Goal: Task Accomplishment & Management: Manage account settings

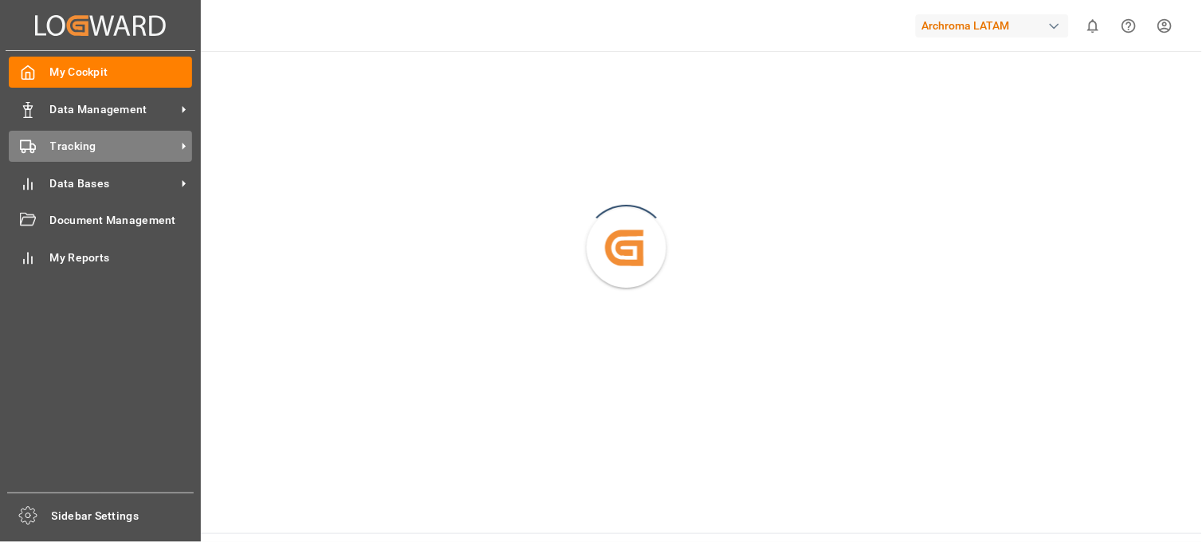
click at [50, 142] on span "Tracking" at bounding box center [113, 146] width 126 height 17
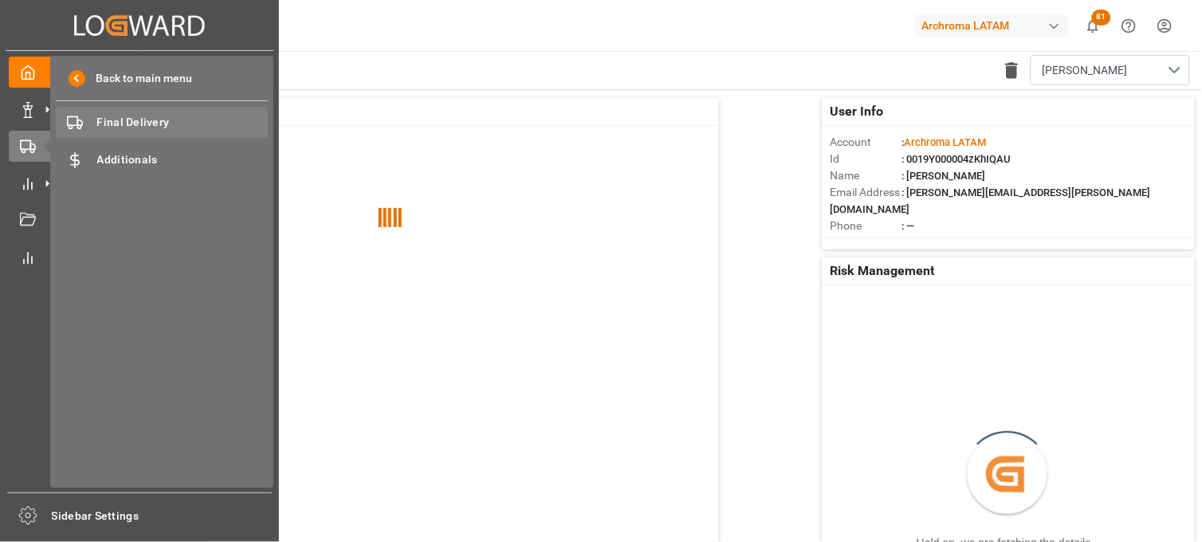
click at [163, 115] on span "Final Delivery" at bounding box center [182, 122] width 171 height 17
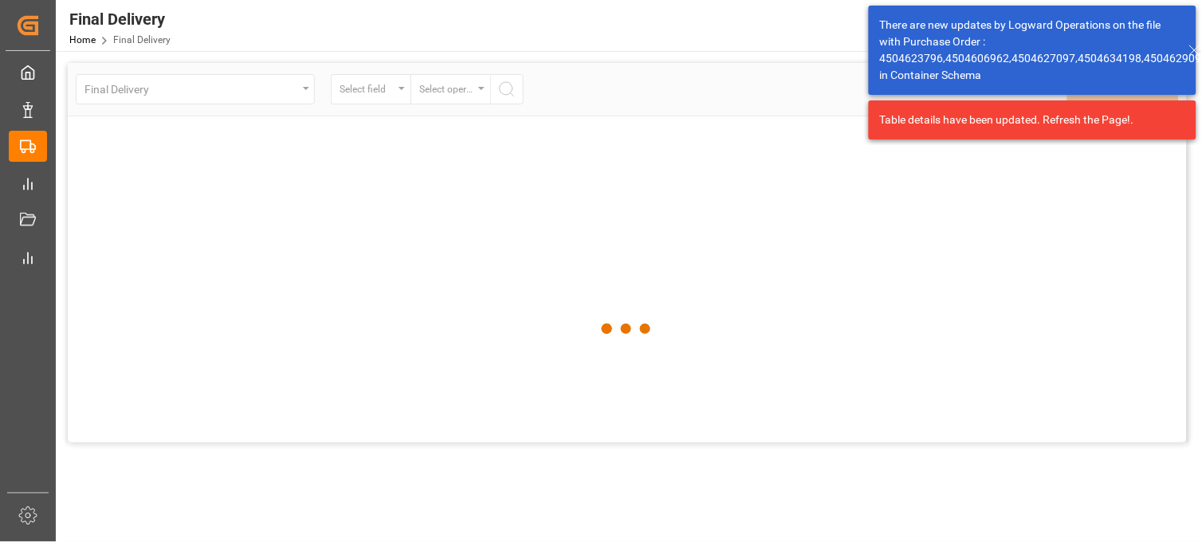
click at [405, 92] on div at bounding box center [627, 329] width 1119 height 533
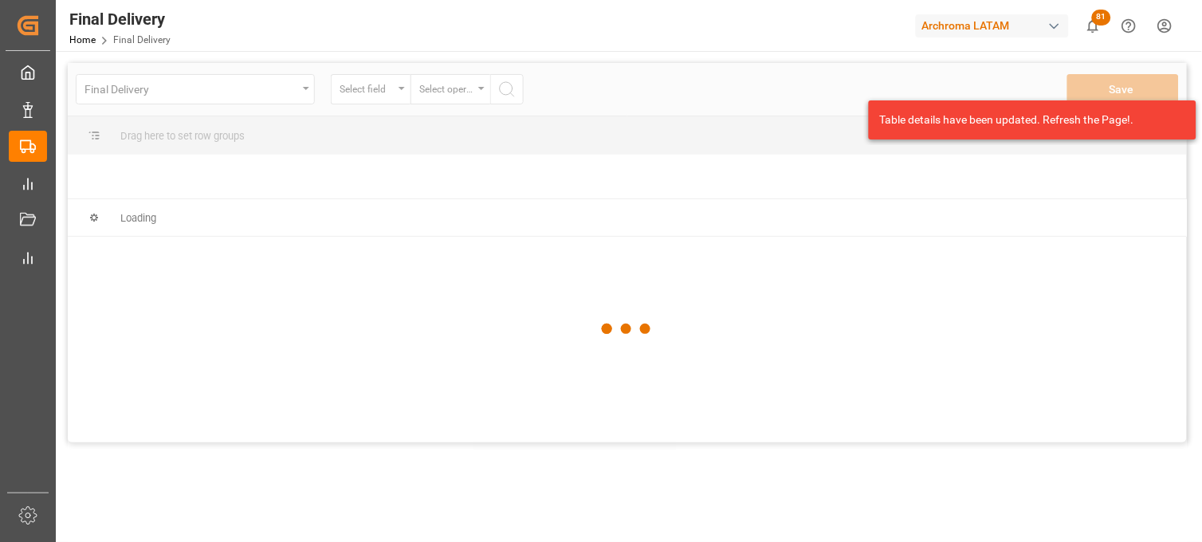
click at [393, 94] on div at bounding box center [627, 329] width 1119 height 533
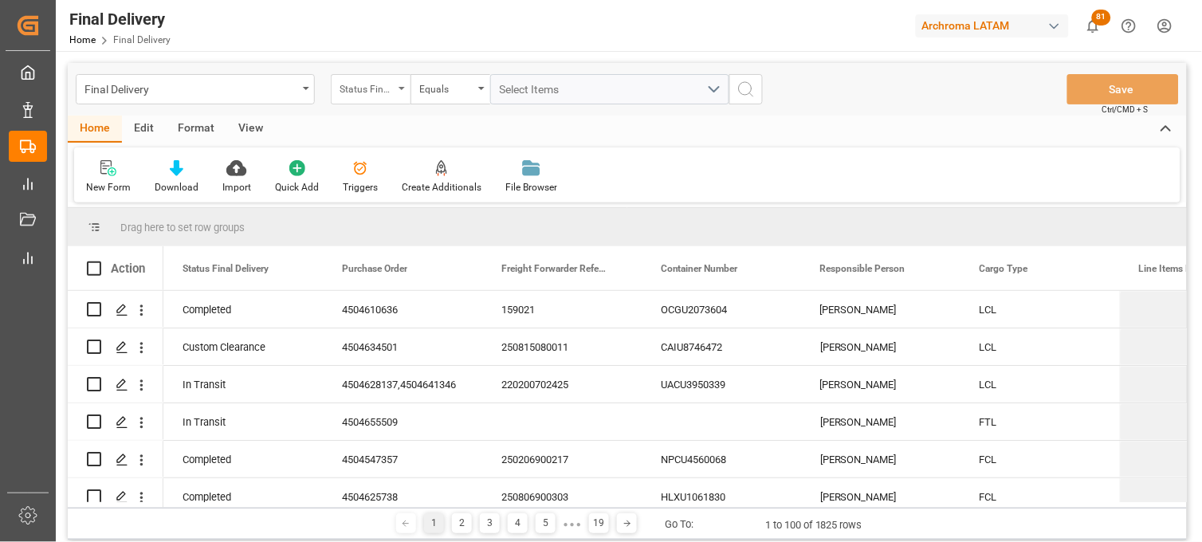
click at [401, 92] on div "Status Final Delivery" at bounding box center [371, 89] width 80 height 30
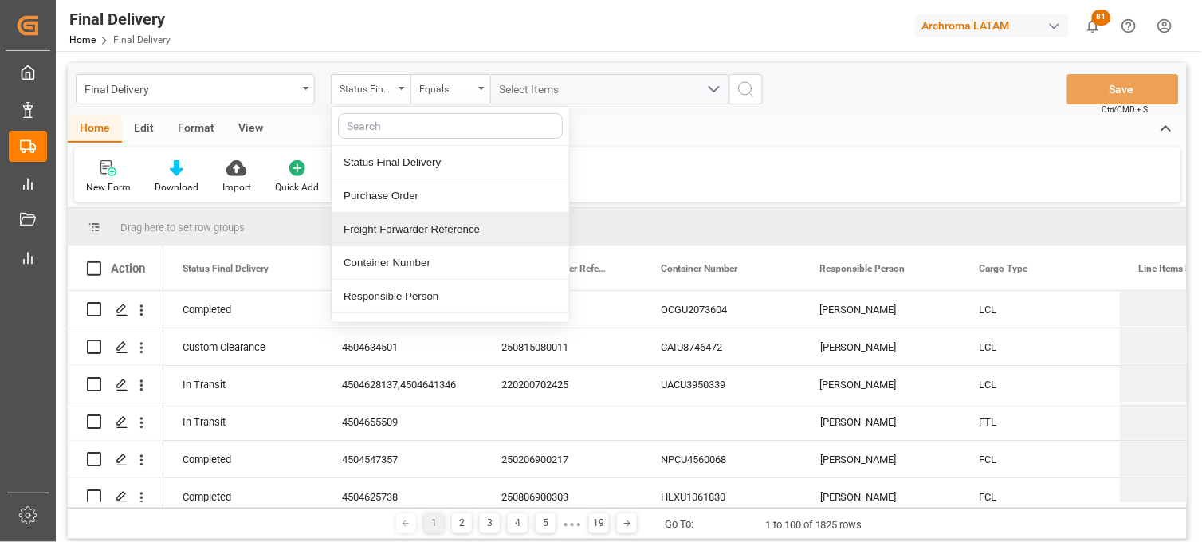
click at [409, 226] on div "Freight Forwarder Reference" at bounding box center [451, 229] width 238 height 33
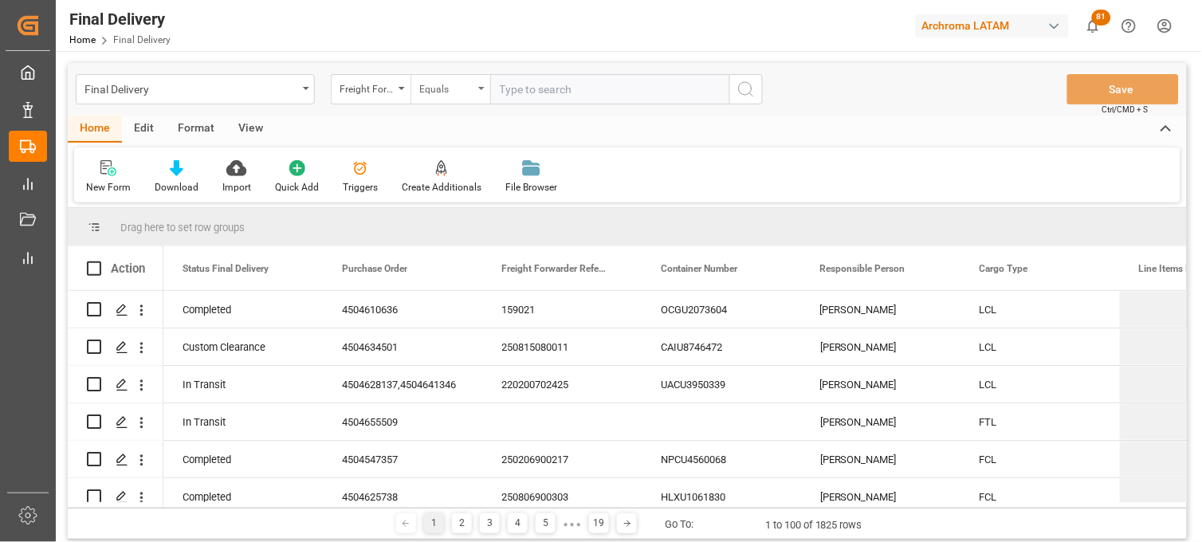
click at [484, 92] on div "Equals" at bounding box center [451, 89] width 80 height 30
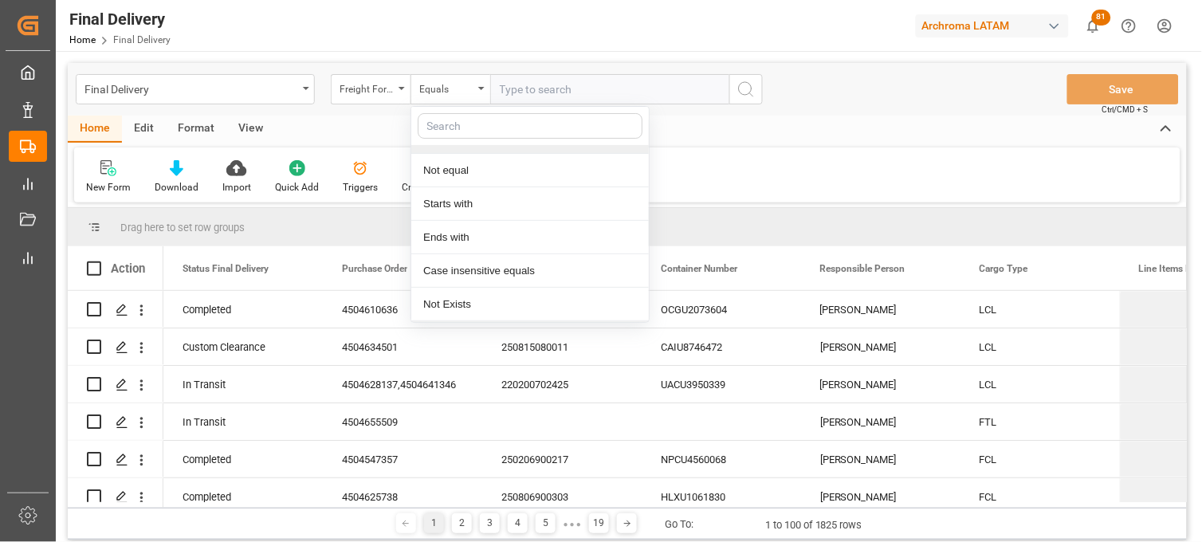
scroll to position [91, 0]
click at [474, 312] on div "Contains" at bounding box center [530, 305] width 238 height 33
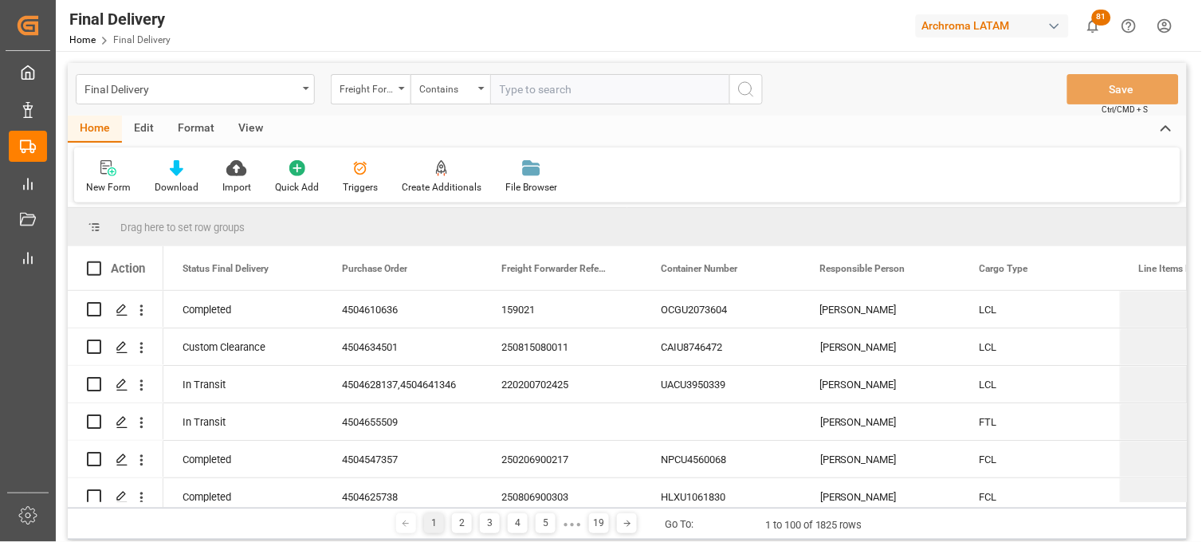
click at [938, 187] on div "New Form Download Import Quick Add Triggers Create Additionals File Browser" at bounding box center [627, 175] width 1107 height 55
click at [608, 78] on input "text" at bounding box center [609, 89] width 239 height 30
paste input "250806900092"
click at [949, 192] on div "New Form Download Import Quick Add Triggers Create Additionals File Browser" at bounding box center [627, 175] width 1107 height 55
click at [622, 89] on input "250806900092," at bounding box center [609, 89] width 239 height 30
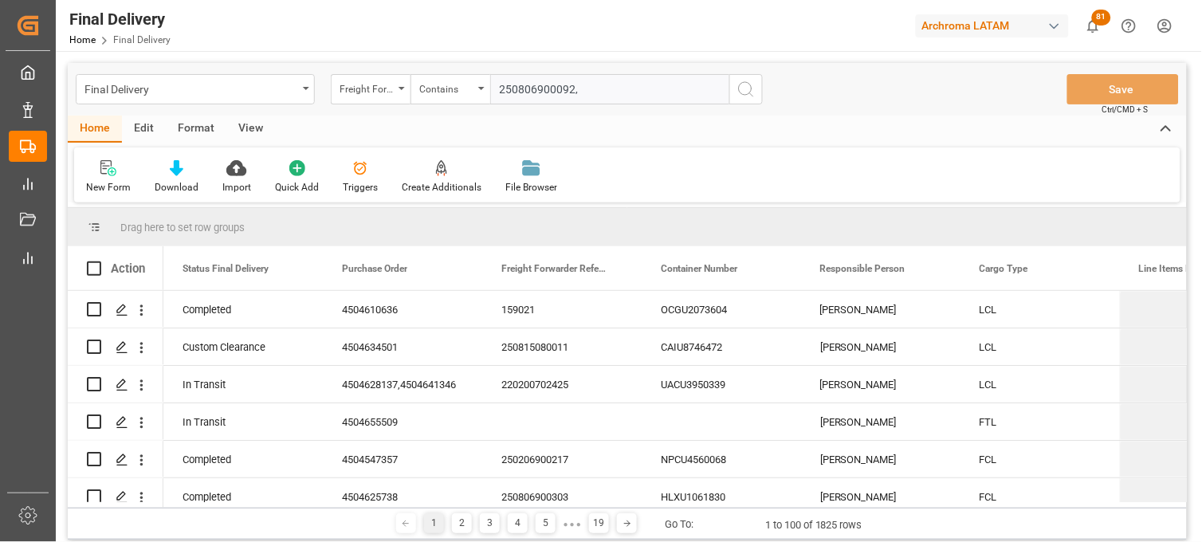
paste input "250806900493"
click at [968, 175] on div "New Form Download Import Quick Add Triggers Create Additionals File Browser" at bounding box center [627, 175] width 1107 height 55
click at [700, 85] on input "250806900092,250806900493," at bounding box center [609, 89] width 239 height 30
paste input "250806900296"
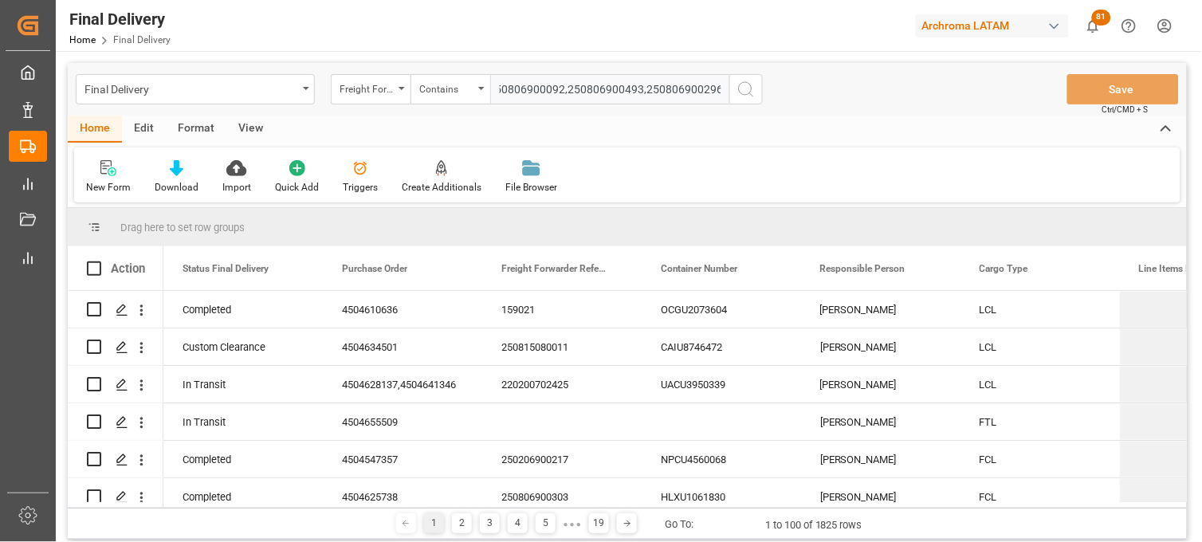
drag, startPoint x: 655, startPoint y: 98, endPoint x: 730, endPoint y: 84, distance: 76.3
click at [730, 84] on div "Freight Forwarder Reference Contains 250806900092,250806900493,250806900296," at bounding box center [547, 89] width 432 height 30
click at [724, 90] on input "250806900092,250806900493,250806900296," at bounding box center [609, 89] width 239 height 30
paste input "250806900243"
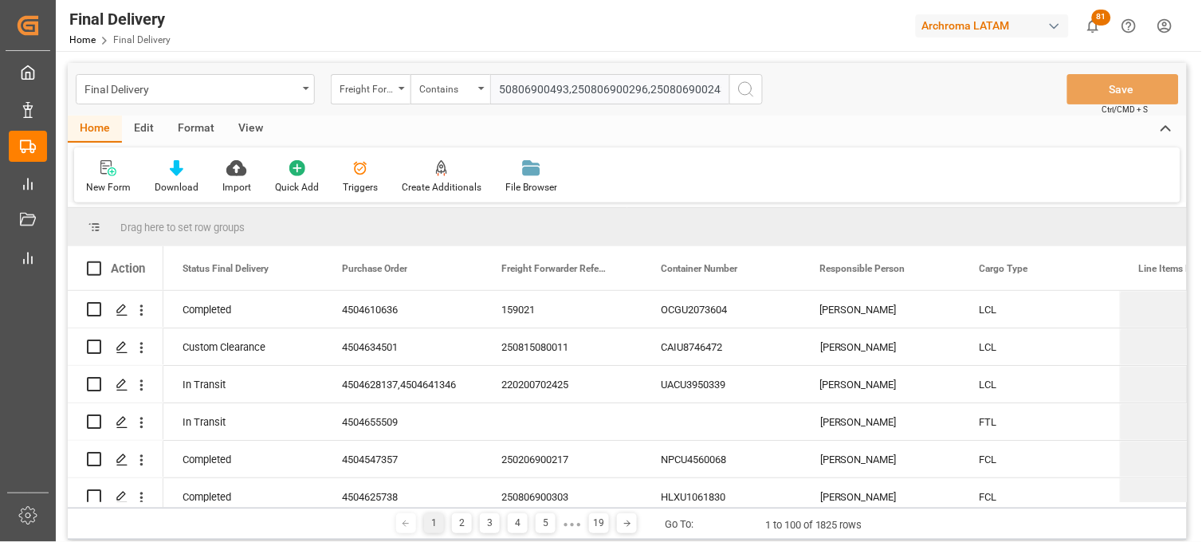
type input "250806900092,250806900493,250806900296,250806900243"
click at [752, 91] on icon "search button" at bounding box center [746, 89] width 19 height 19
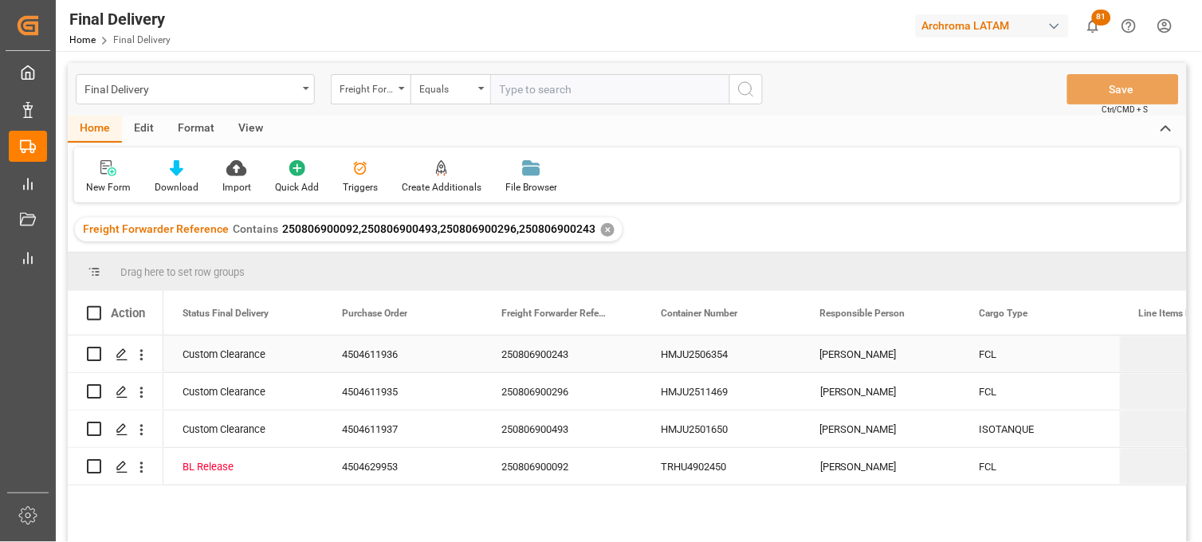
click at [546, 360] on div "250806900243" at bounding box center [561, 354] width 159 height 37
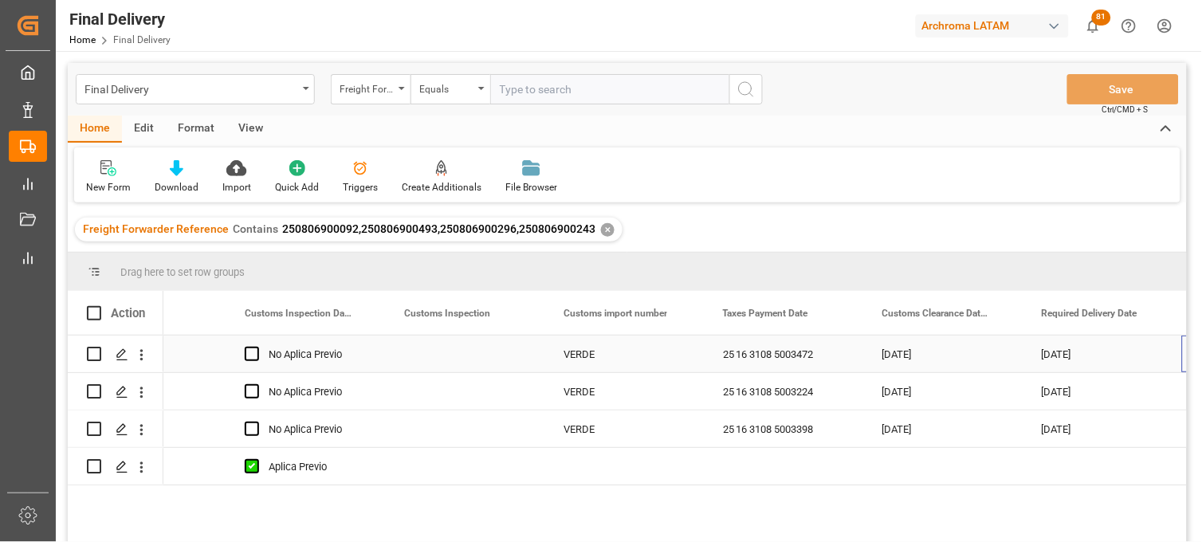
scroll to position [0, 1532]
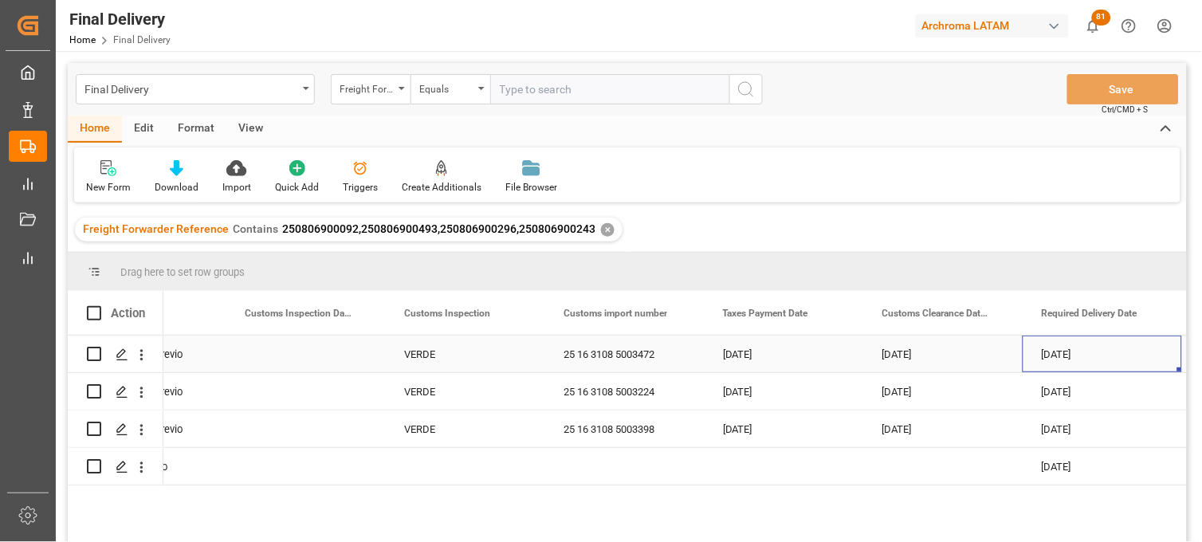
click at [775, 355] on div "[DATE]" at bounding box center [783, 354] width 159 height 37
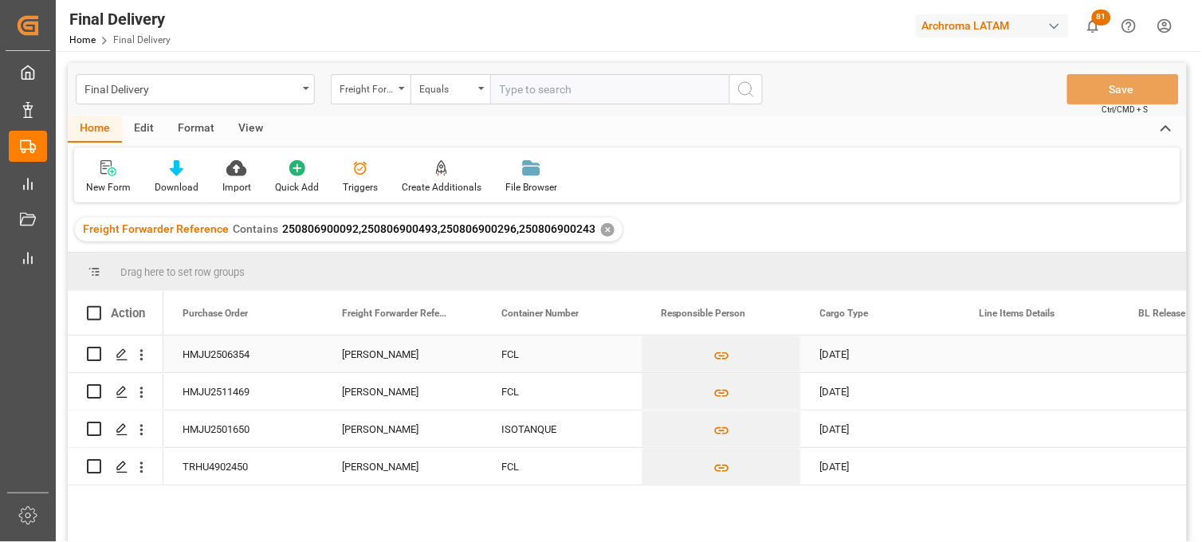
scroll to position [0, 0]
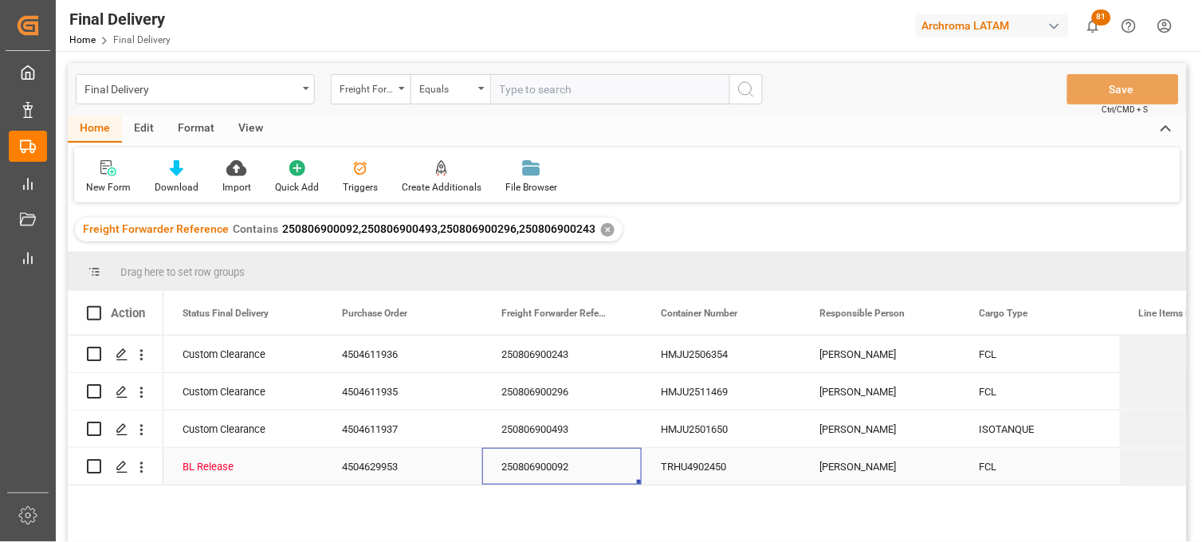
click at [841, 474] on div "[PERSON_NAME]" at bounding box center [880, 466] width 159 height 37
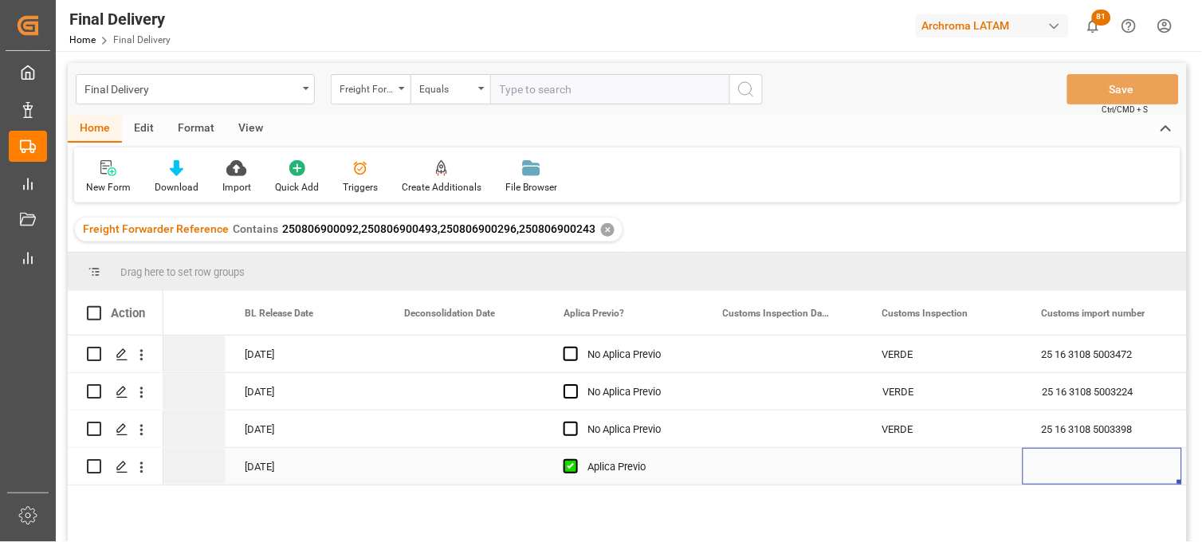
scroll to position [0, 1214]
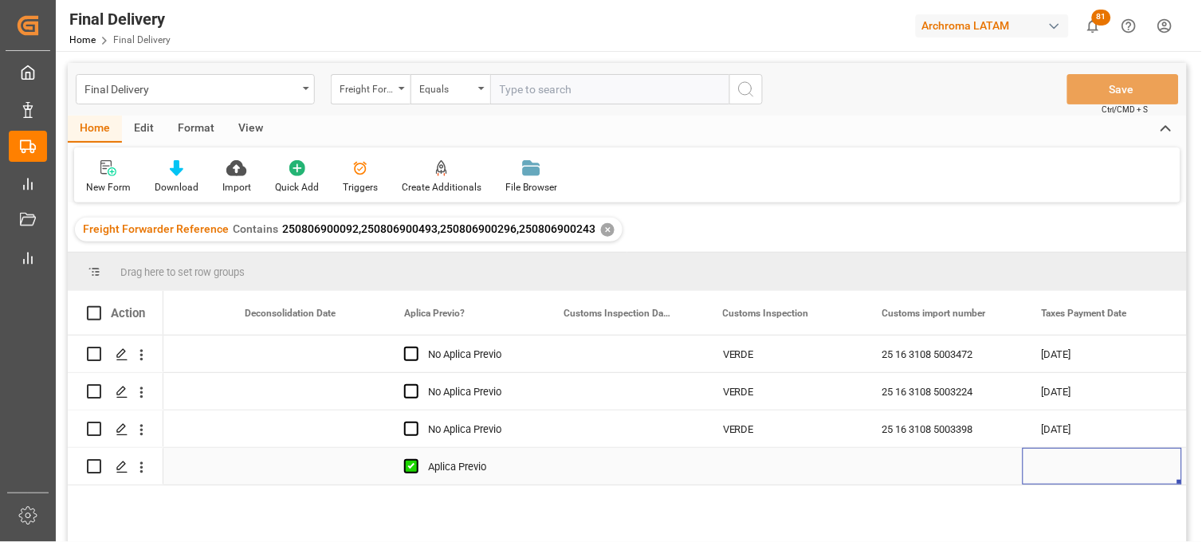
click at [751, 462] on div "Press SPACE to select this row." at bounding box center [783, 466] width 159 height 37
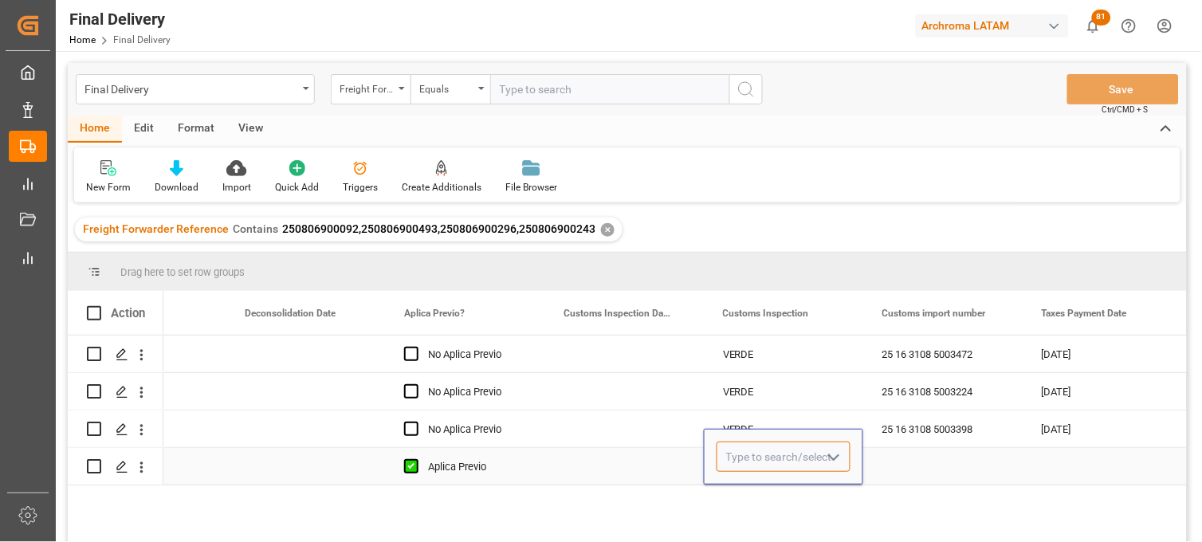
click at [751, 462] on input "Press SPACE to select this row." at bounding box center [784, 457] width 134 height 30
click at [751, 504] on div "ROJO" at bounding box center [784, 502] width 132 height 56
type input "ROJO"
click at [599, 466] on div "Press SPACE to select this row." at bounding box center [624, 466] width 159 height 37
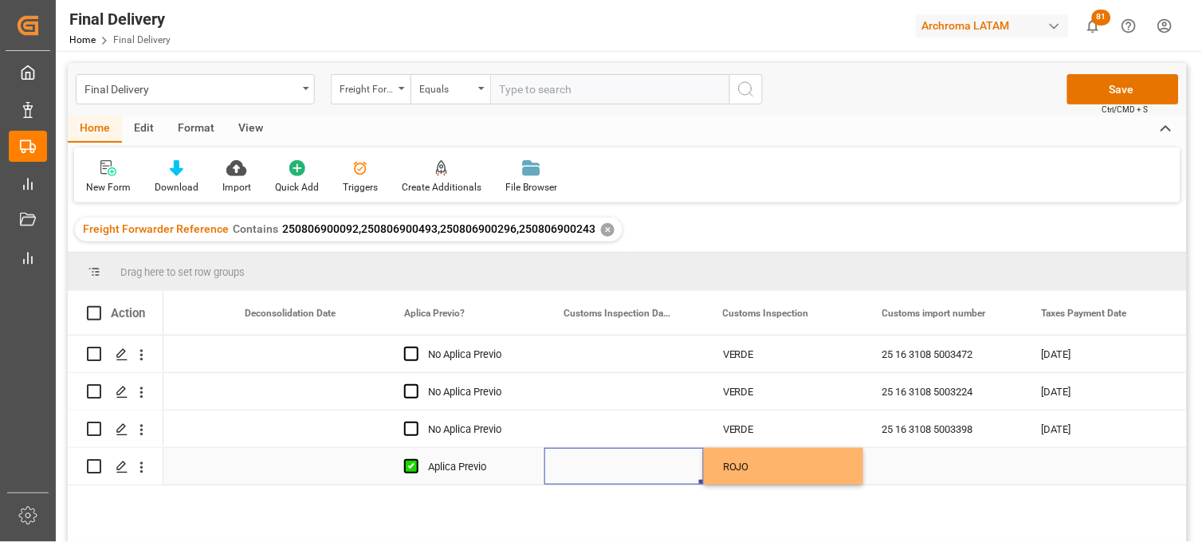
click at [599, 473] on div "Press SPACE to select this row." at bounding box center [624, 466] width 159 height 37
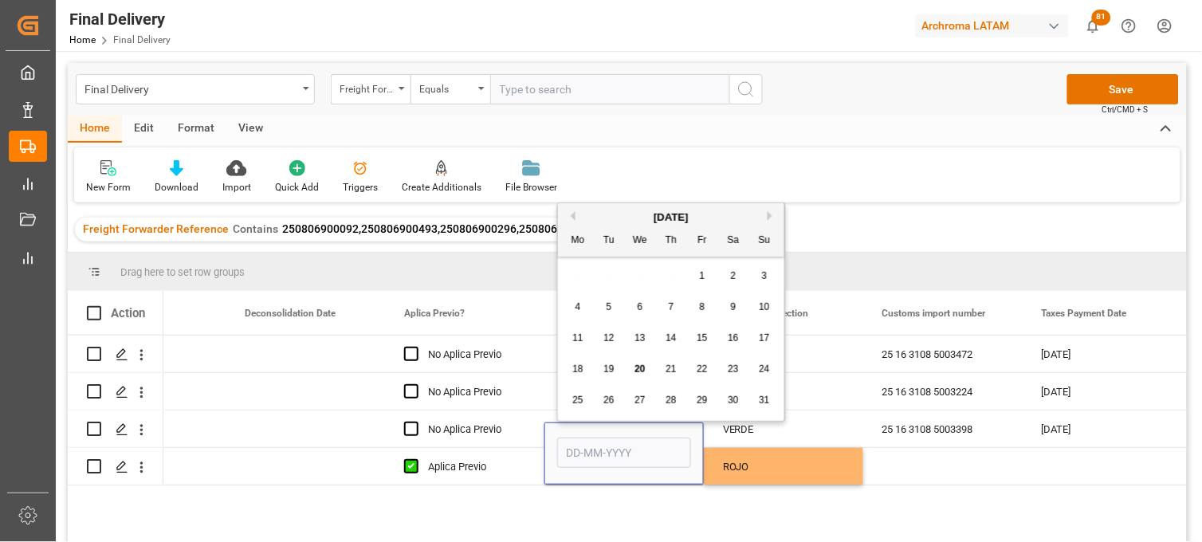
click at [582, 347] on div "11" at bounding box center [579, 338] width 20 height 19
type input "[DATE]"
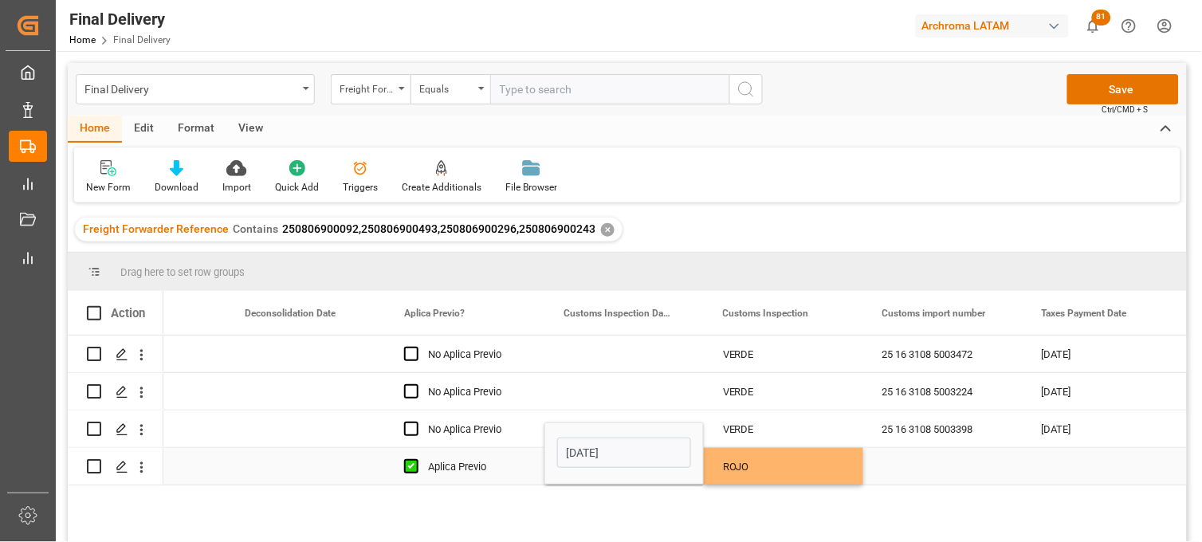
click at [905, 466] on div "Press SPACE to select this row." at bounding box center [943, 466] width 159 height 37
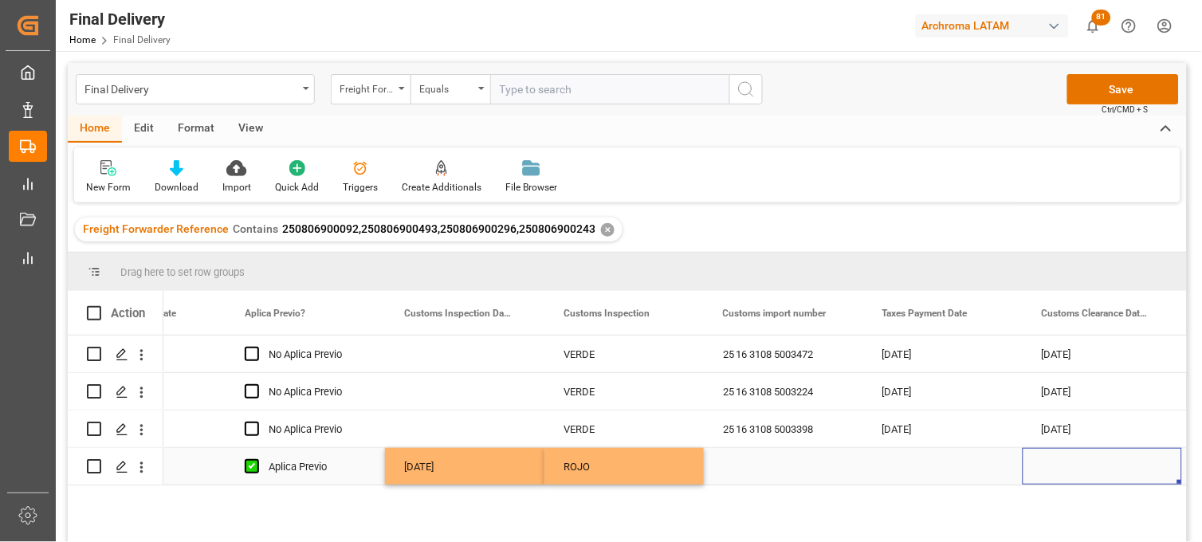
scroll to position [0, 1532]
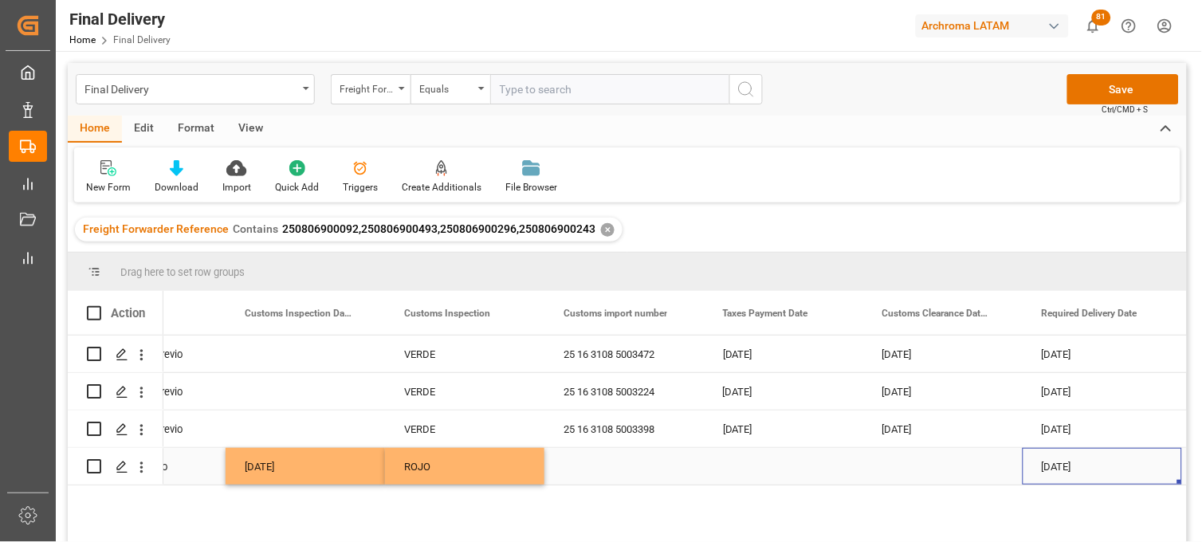
click at [759, 469] on div "Press SPACE to select this row." at bounding box center [783, 466] width 159 height 37
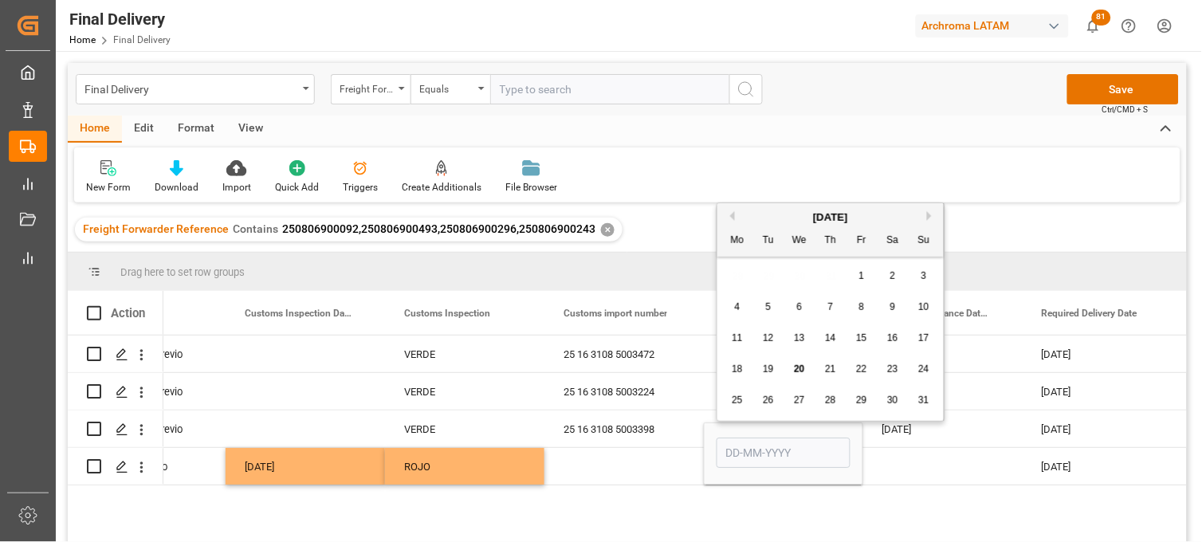
click at [739, 343] on span "11" at bounding box center [737, 337] width 10 height 11
type input "[DATE]"
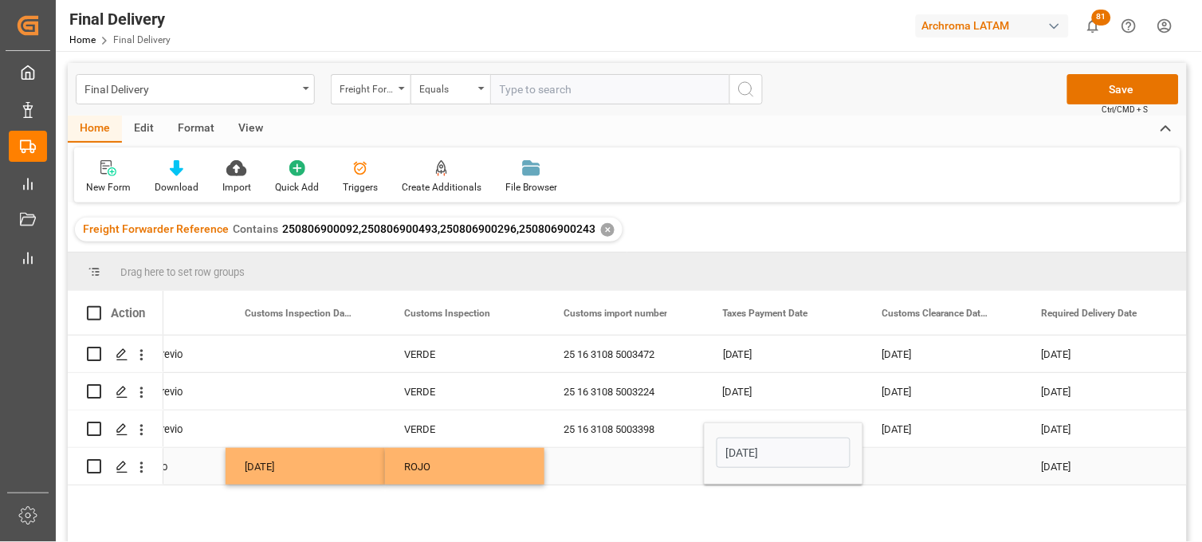
click at [609, 465] on div "Press SPACE to select this row." at bounding box center [624, 466] width 159 height 37
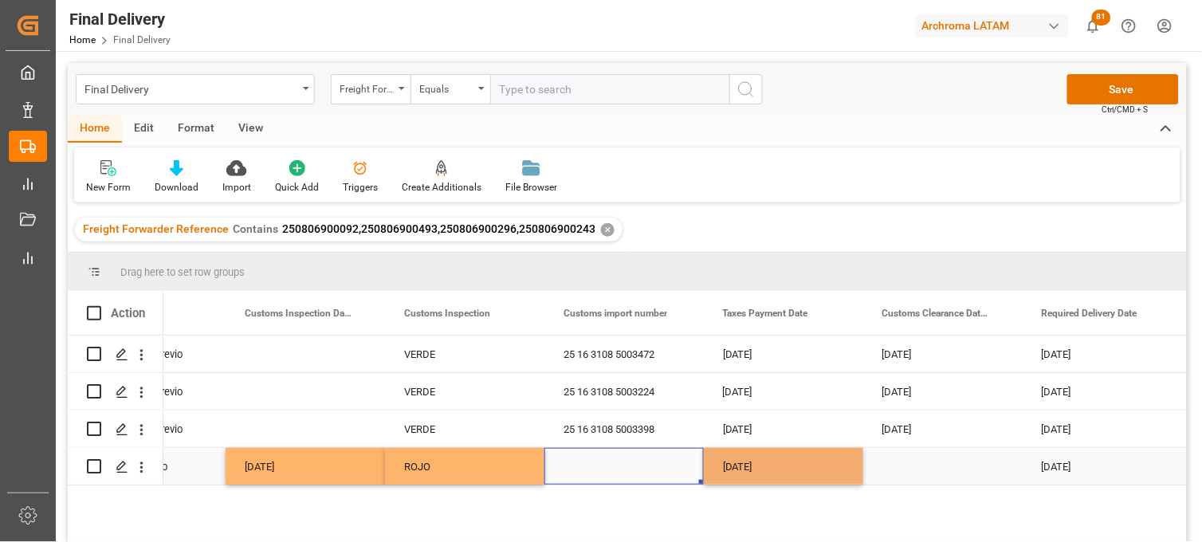
click at [609, 465] on div "Press SPACE to select this row." at bounding box center [624, 466] width 159 height 37
click at [609, 465] on input "Press SPACE to select this row." at bounding box center [624, 457] width 134 height 30
type input "25 16 3108 5003057"
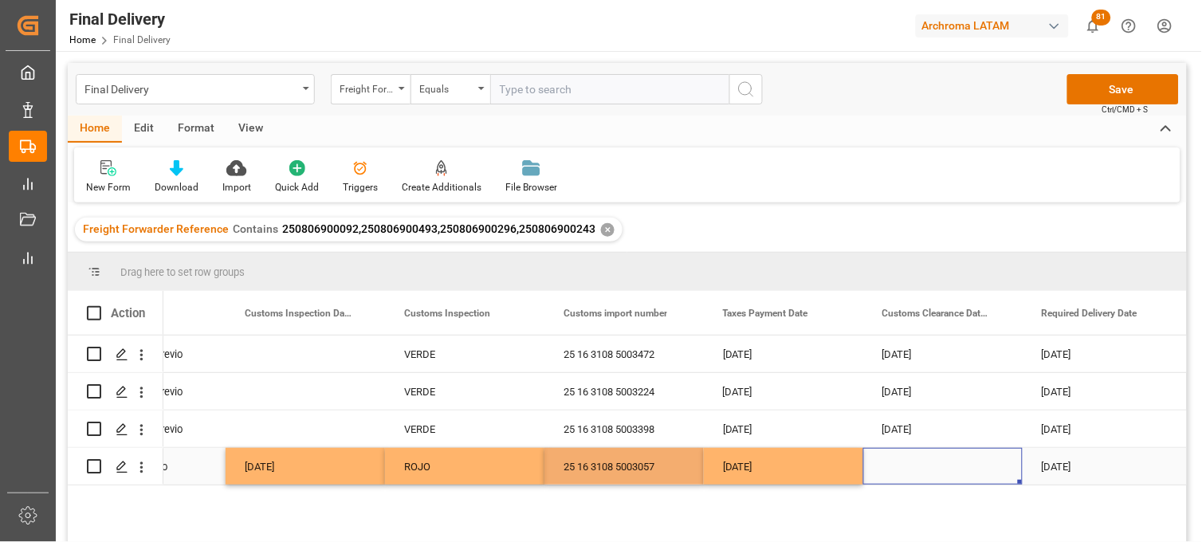
click at [913, 471] on div "Press SPACE to select this row." at bounding box center [943, 466] width 159 height 37
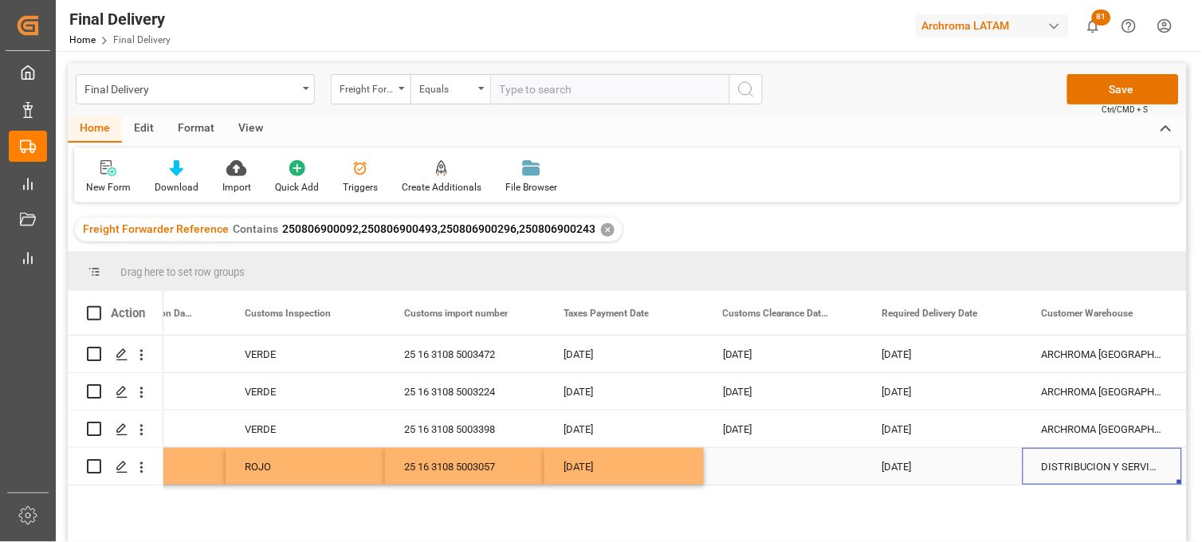
scroll to position [0, 1851]
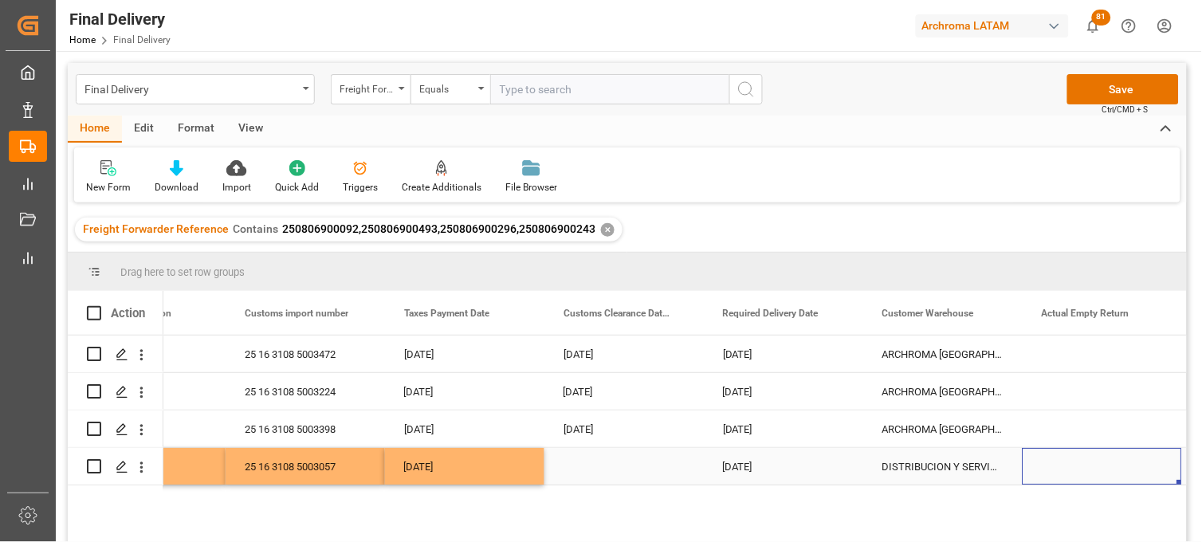
click at [588, 468] on div "Press SPACE to select this row." at bounding box center [624, 466] width 159 height 37
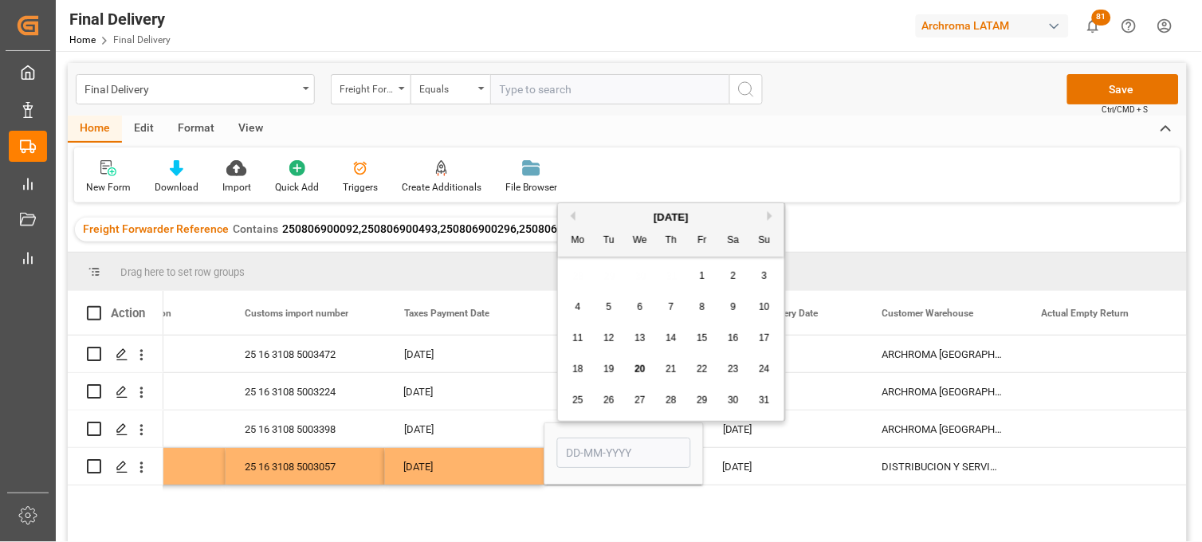
click at [576, 370] on span "18" at bounding box center [577, 369] width 10 height 11
type input "[DATE]"
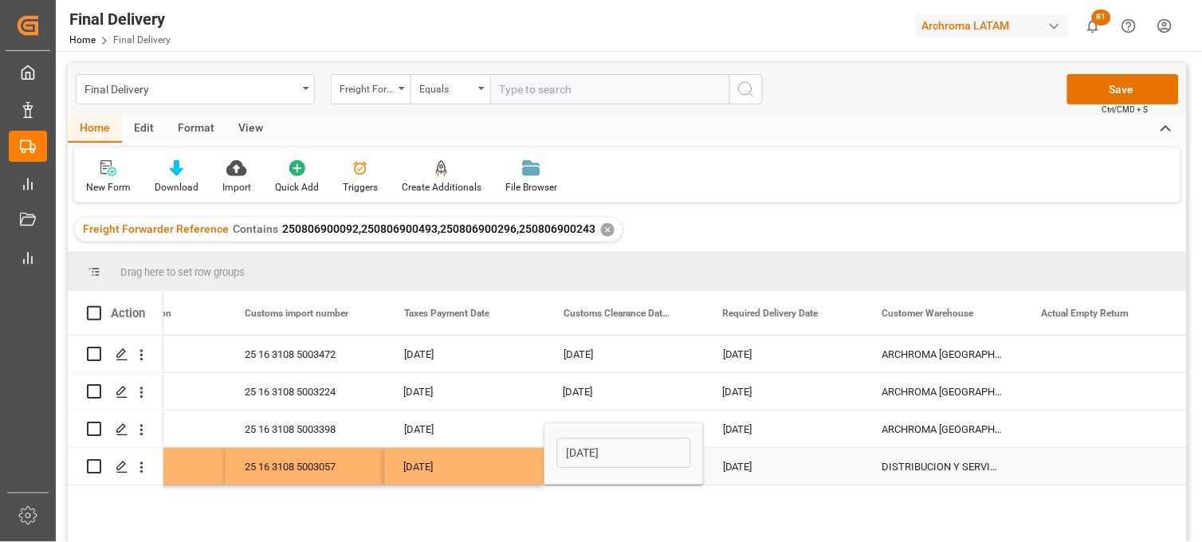
click at [753, 472] on div "[DATE]" at bounding box center [783, 466] width 159 height 37
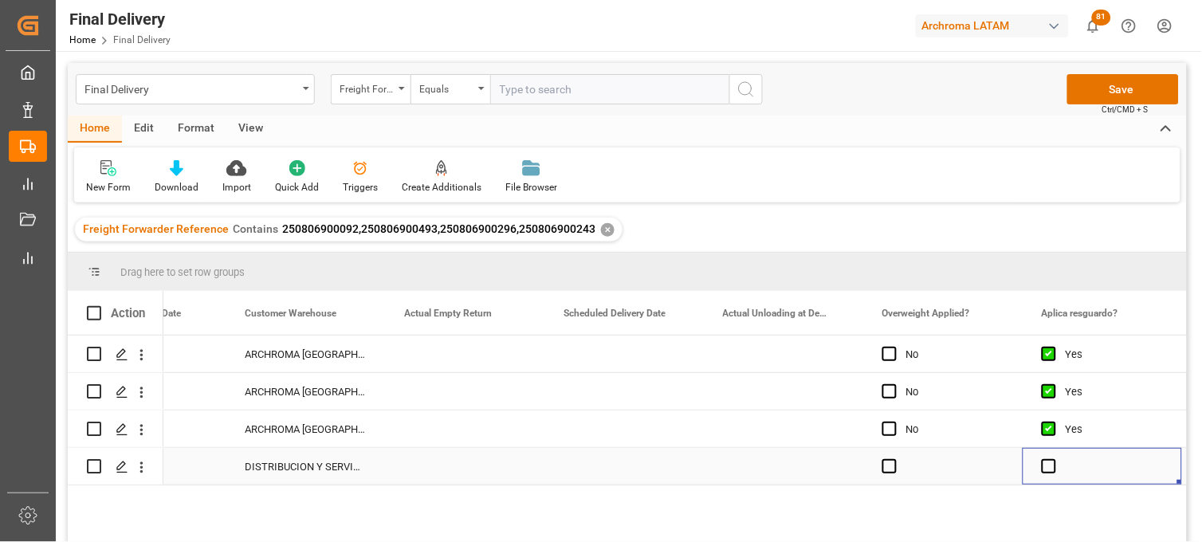
scroll to position [0, 2649]
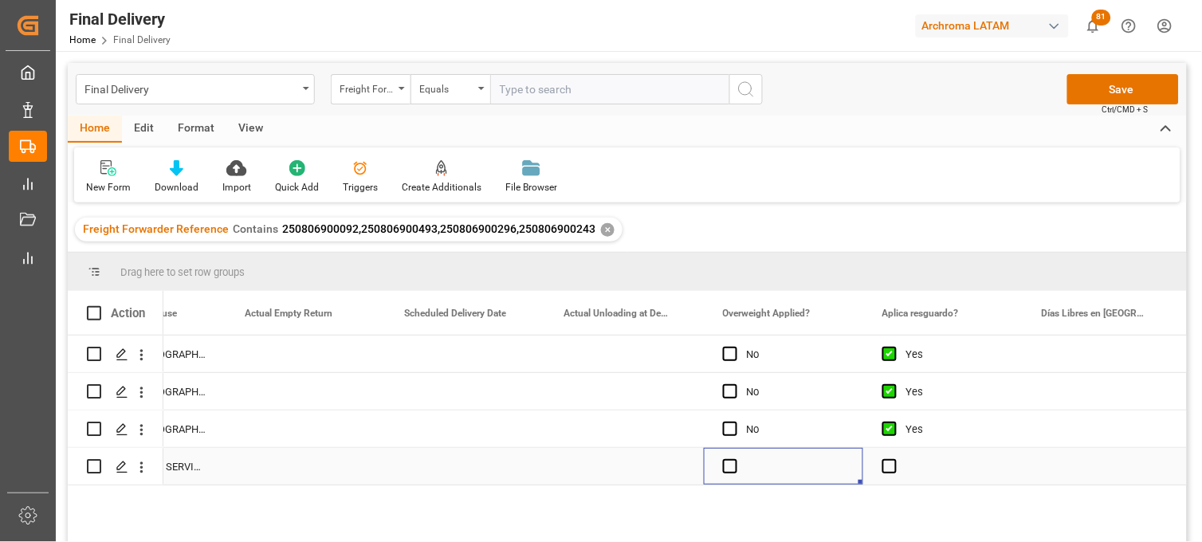
click at [734, 468] on span "Press SPACE to select this row." at bounding box center [730, 466] width 14 height 14
click at [735, 459] on input "Press SPACE to select this row." at bounding box center [735, 459] width 0 height 0
click at [734, 468] on span "Press SPACE to select this row." at bounding box center [730, 466] width 14 height 14
click at [735, 459] on input "Press SPACE to select this row." at bounding box center [735, 459] width 0 height 0
click at [883, 471] on span "Press SPACE to select this row." at bounding box center [890, 466] width 14 height 14
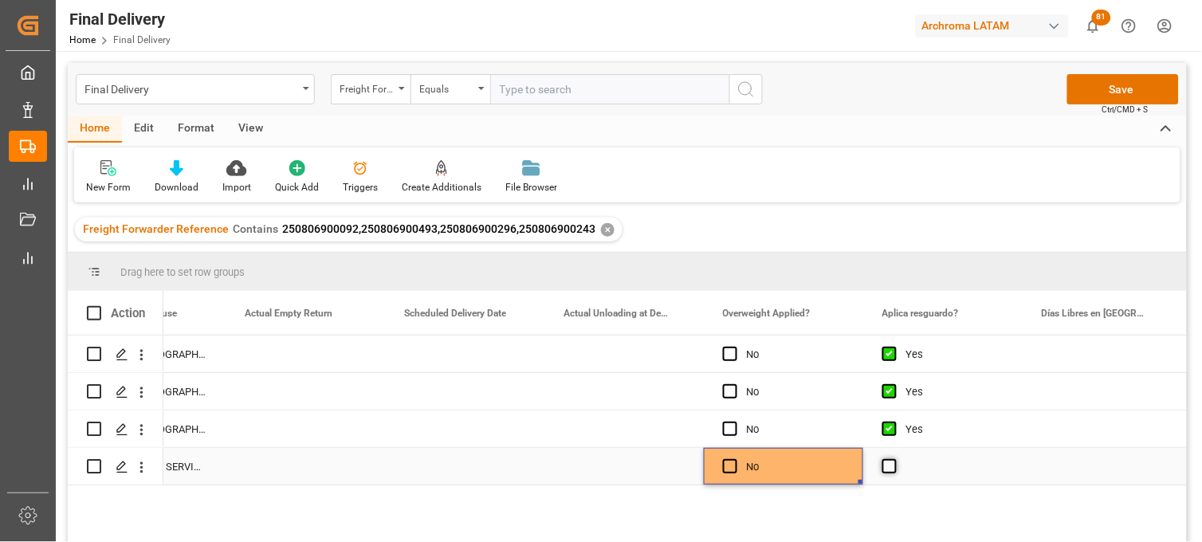
click at [895, 459] on input "Press SPACE to select this row." at bounding box center [895, 459] width 0 height 0
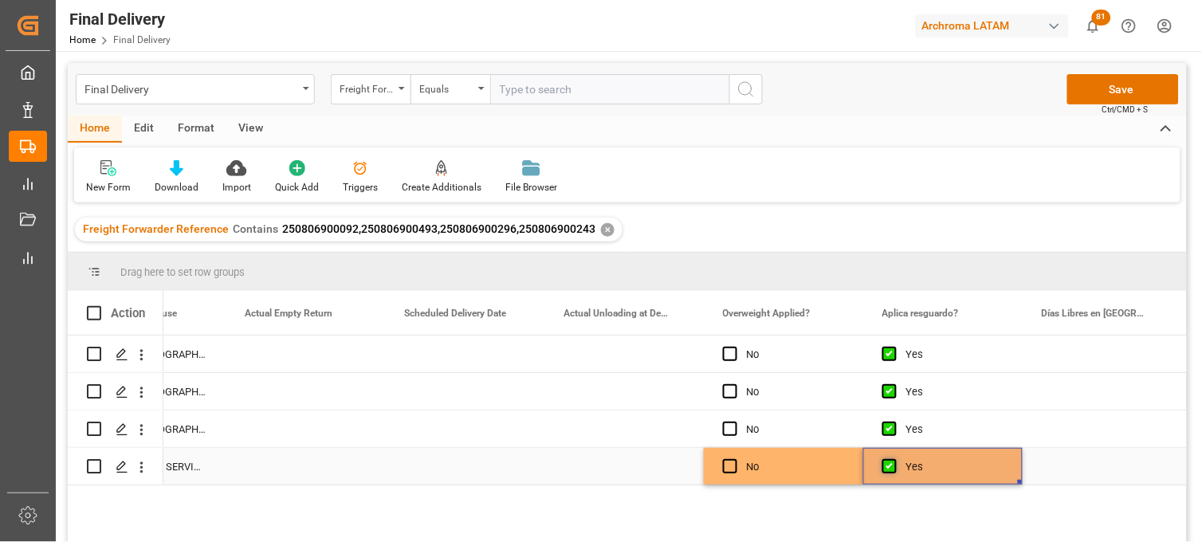
click at [883, 471] on span "Press SPACE to select this row." at bounding box center [890, 466] width 14 height 14
click at [895, 459] on input "Press SPACE to select this row." at bounding box center [895, 459] width 0 height 0
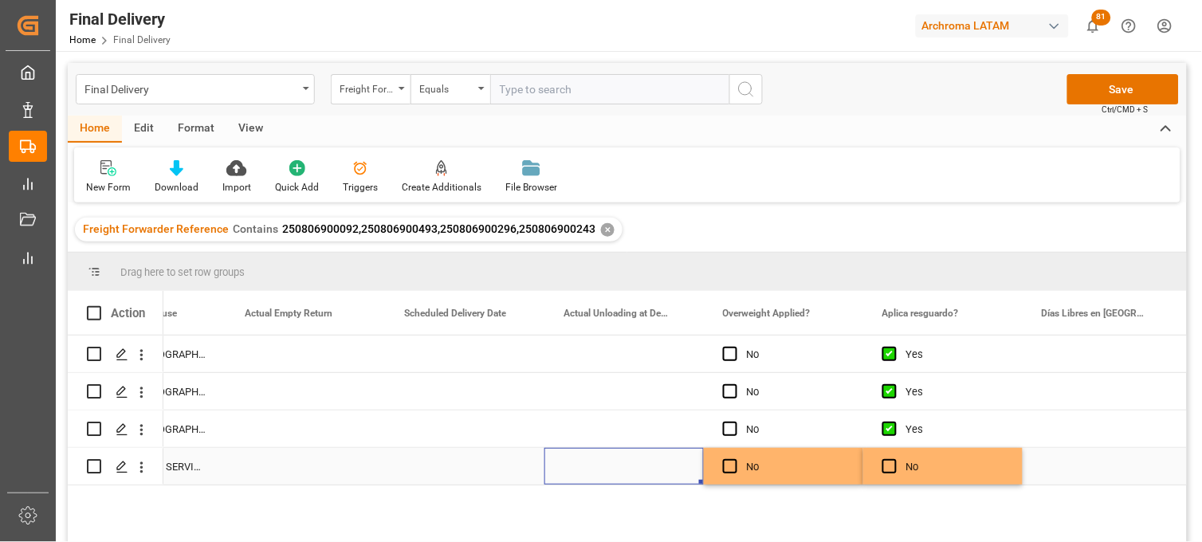
click at [618, 466] on div "Press SPACE to select this row." at bounding box center [624, 466] width 159 height 37
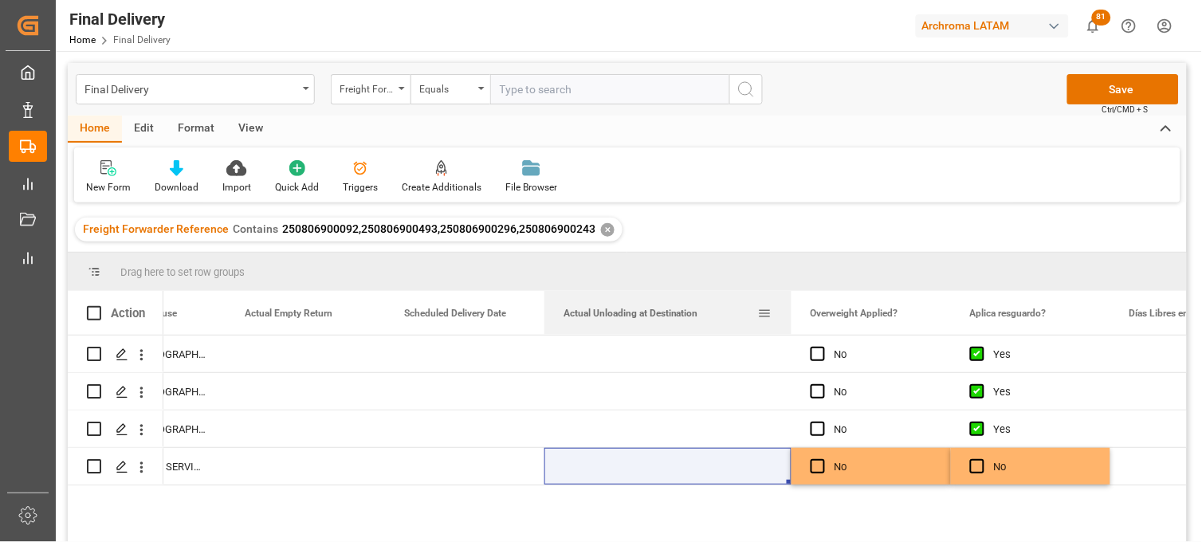
drag, startPoint x: 700, startPoint y: 312, endPoint x: 788, endPoint y: 332, distance: 89.9
click at [789, 332] on div at bounding box center [792, 313] width 6 height 44
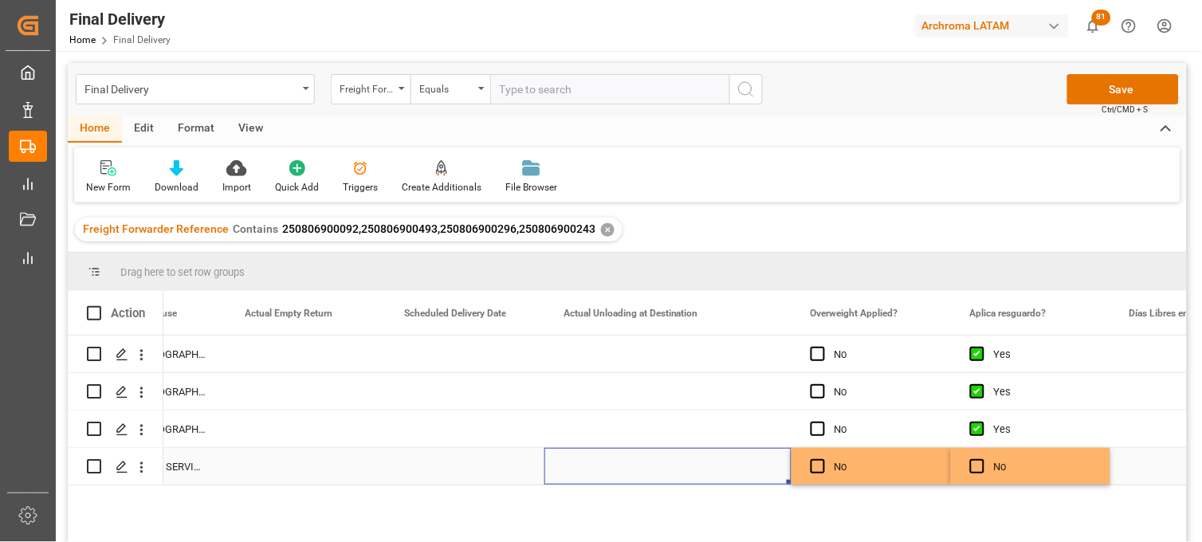
click at [631, 470] on div "Press SPACE to select this row." at bounding box center [668, 466] width 247 height 37
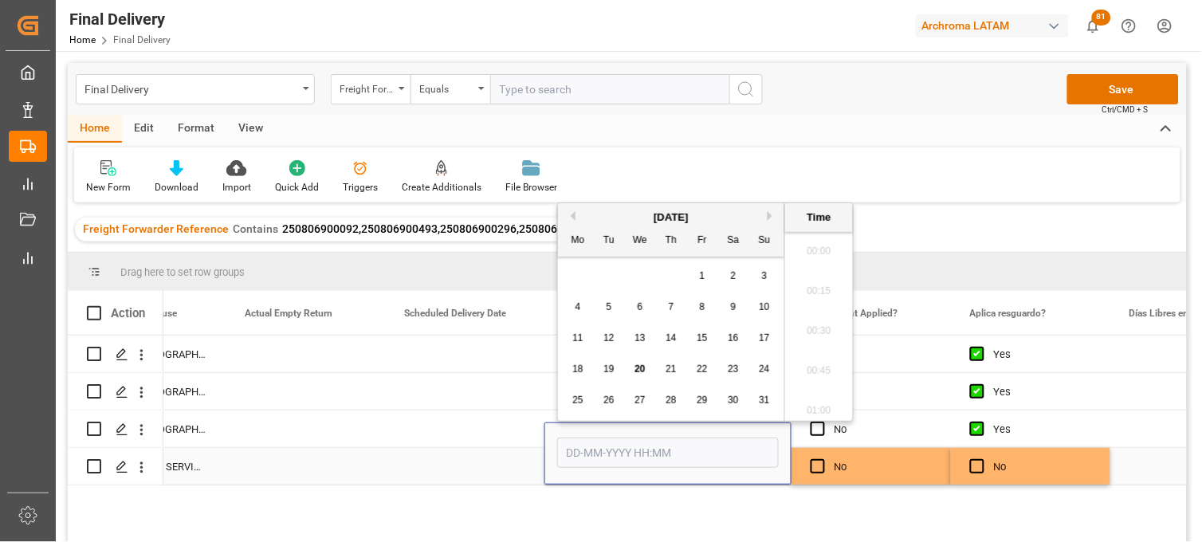
scroll to position [1400, 0]
click at [609, 376] on div "19" at bounding box center [610, 369] width 20 height 19
drag, startPoint x: 847, startPoint y: 344, endPoint x: 848, endPoint y: 330, distance: 13.6
click at [848, 330] on ul "00:00 00:15 00:30 00:45 01:00 01:15 01:30 01:45 02:00 02:15 02:30 02:45 03:00 0…" at bounding box center [819, 326] width 68 height 189
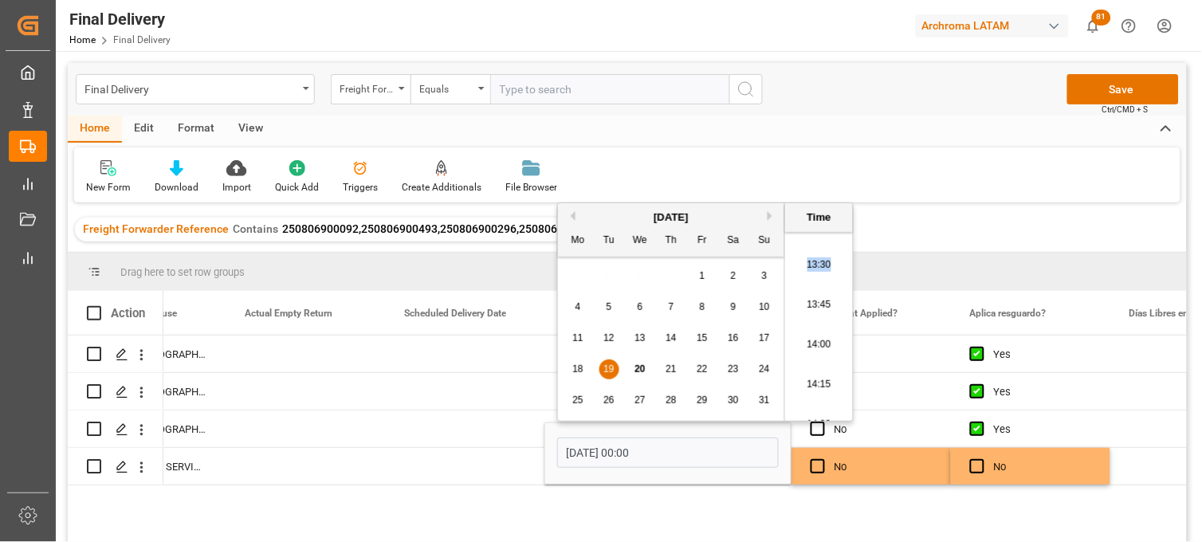
scroll to position [2230, 0]
click at [825, 340] on li "14:30" at bounding box center [819, 334] width 68 height 40
type input "[DATE] 14:30"
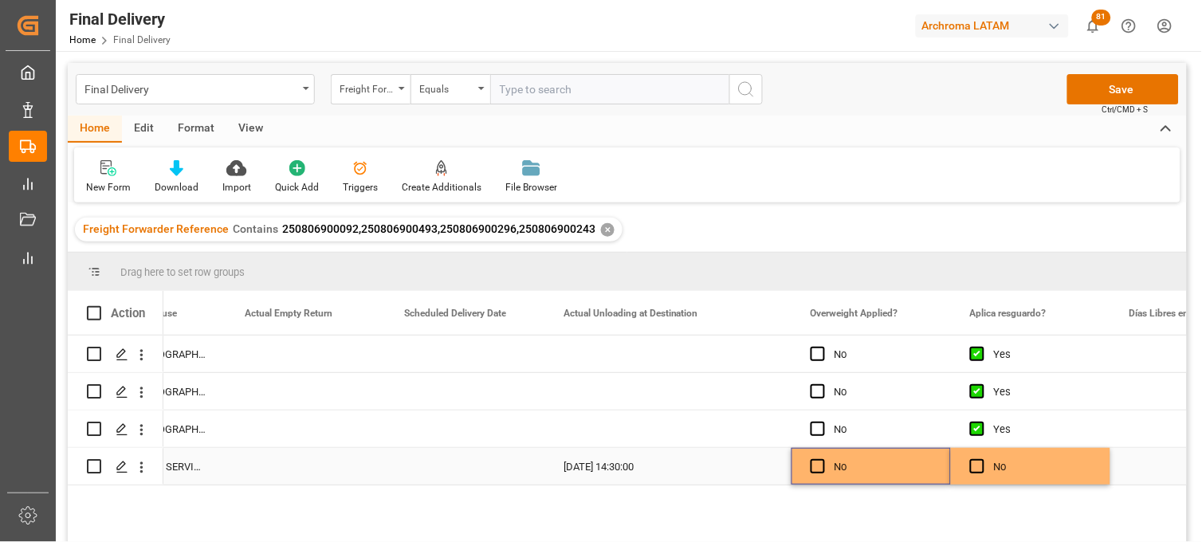
click at [857, 469] on div "No" at bounding box center [883, 467] width 97 height 37
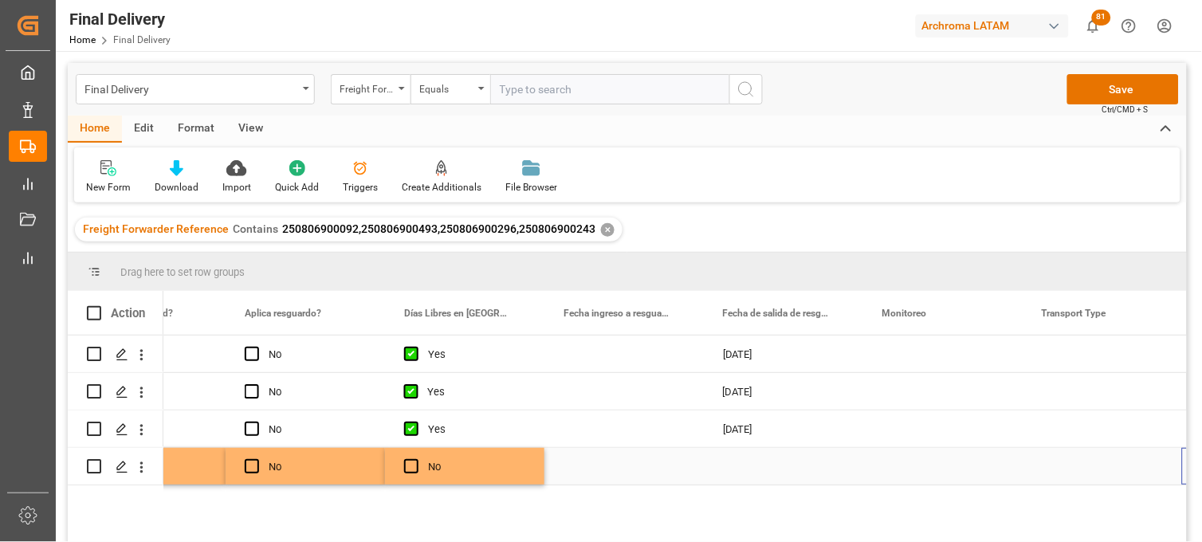
scroll to position [0, 3374]
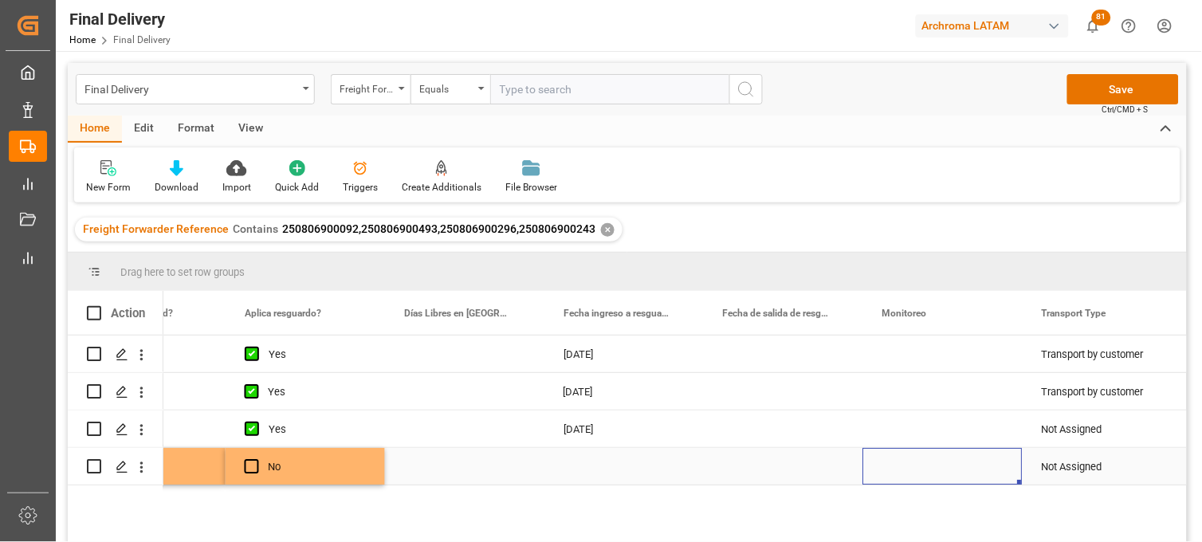
click at [931, 464] on div "Press SPACE to select this row." at bounding box center [943, 466] width 159 height 37
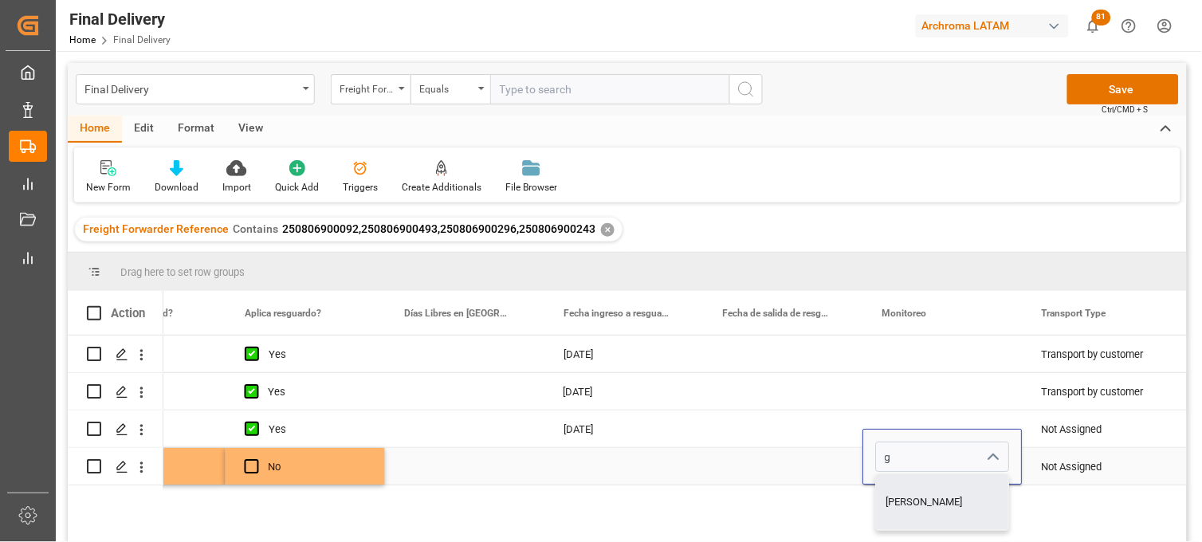
type input "[PERSON_NAME]"
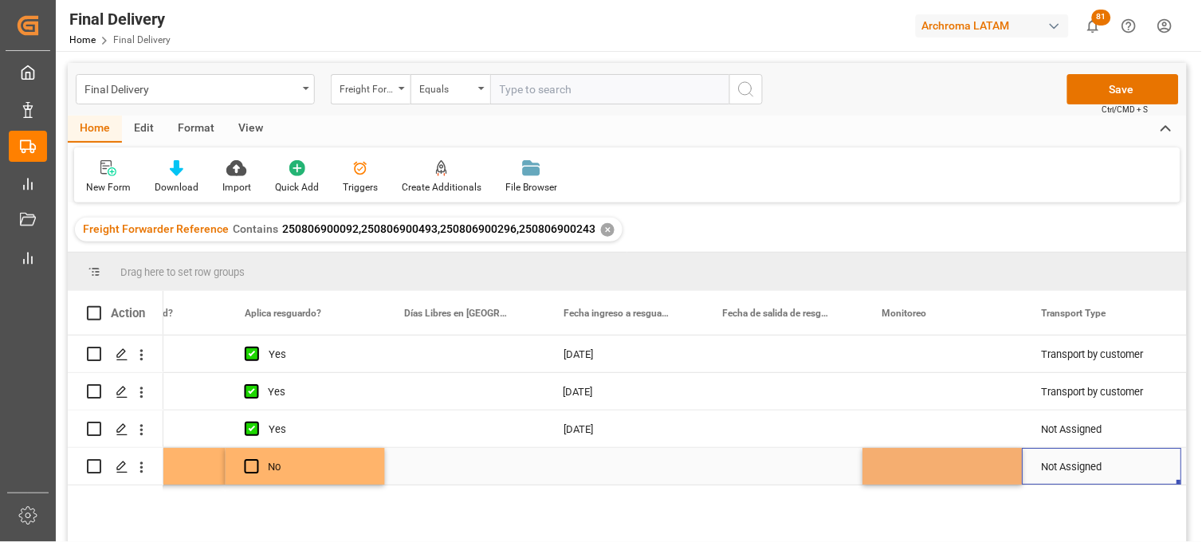
click at [1060, 468] on div "Not Assigned" at bounding box center [1102, 467] width 121 height 37
click at [1060, 468] on input "Not Assigned" at bounding box center [1103, 457] width 134 height 30
type input "h"
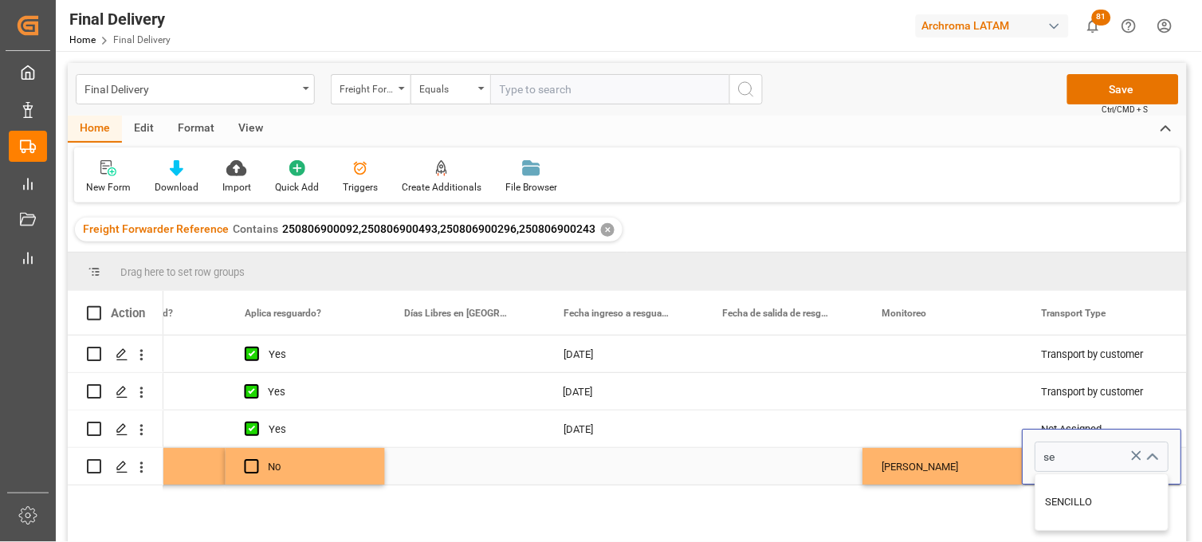
type input "SENCILLO"
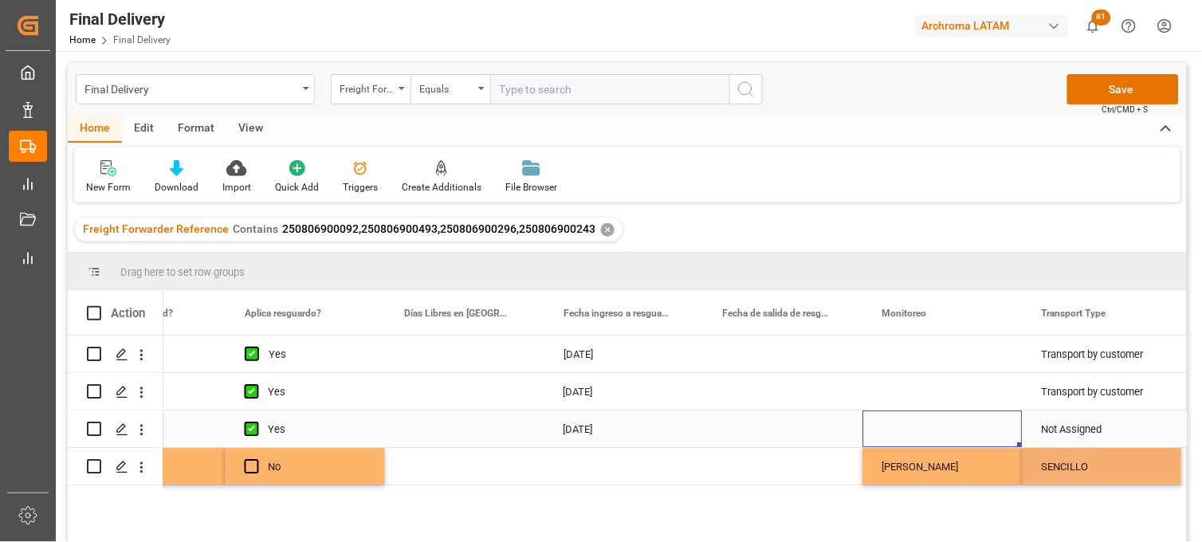
click at [914, 420] on div "Press SPACE to select this row." at bounding box center [943, 429] width 159 height 37
click at [1086, 423] on div "Not Assigned" at bounding box center [1102, 429] width 121 height 37
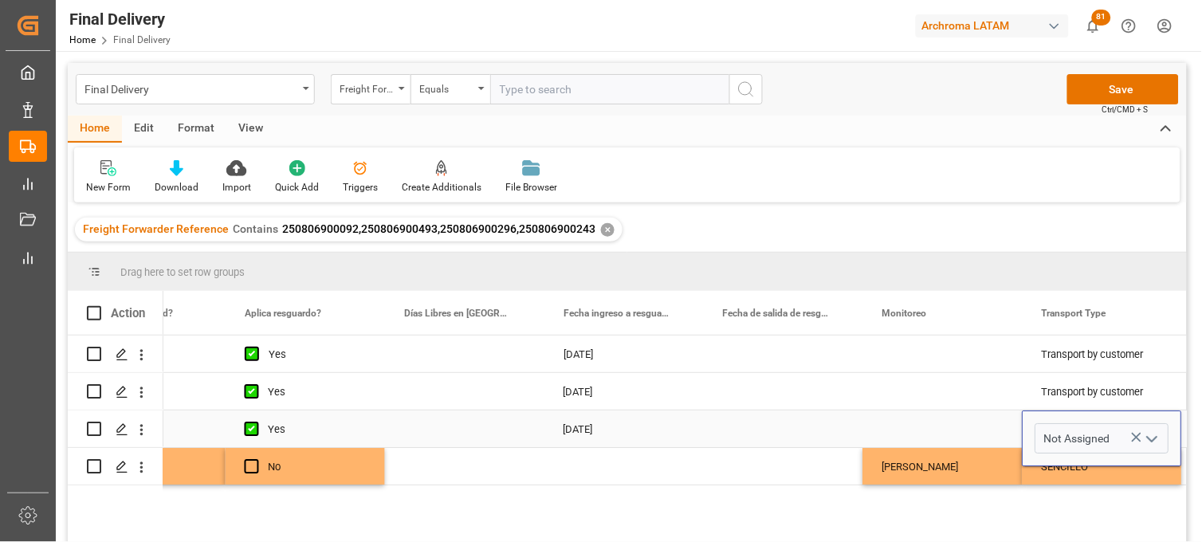
click at [1086, 423] on div "Not Assigned" at bounding box center [1103, 438] width 134 height 30
click at [966, 460] on div "[PERSON_NAME]" at bounding box center [943, 467] width 121 height 37
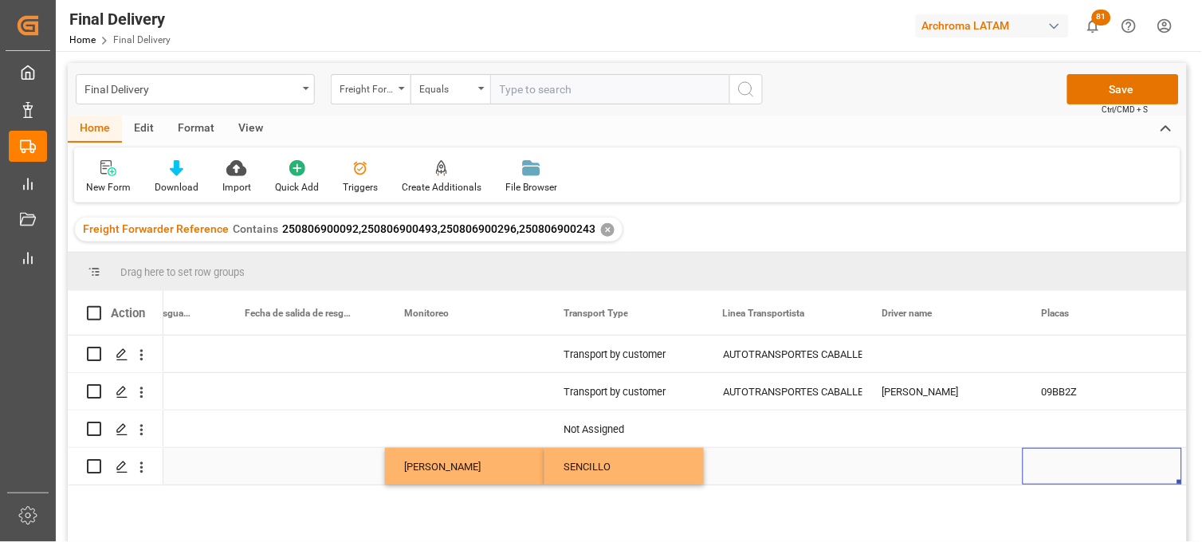
scroll to position [0, 4012]
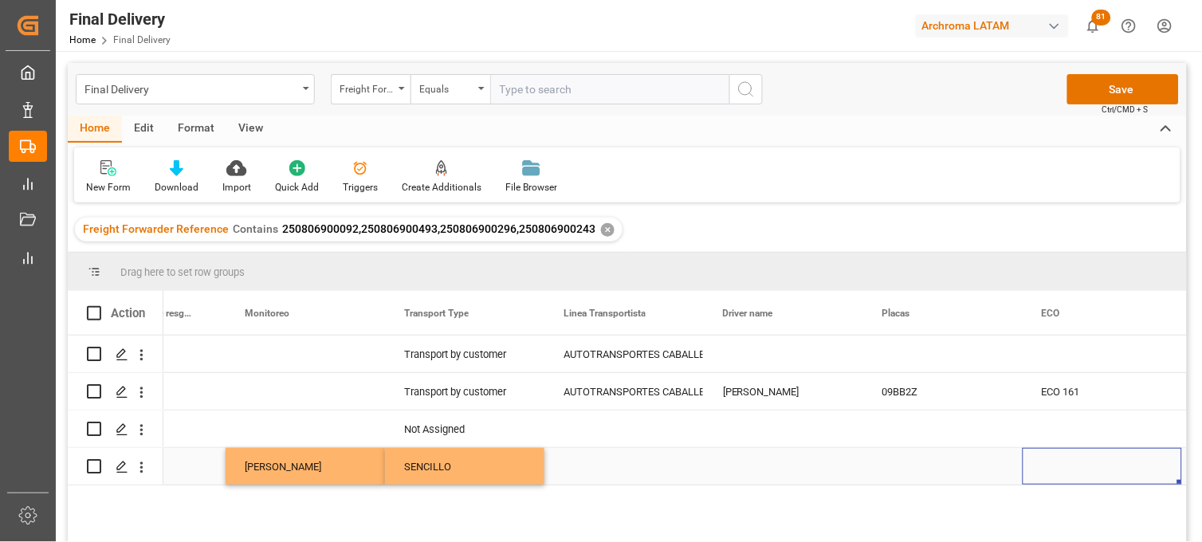
click at [634, 472] on div "Press SPACE to select this row." at bounding box center [624, 466] width 159 height 37
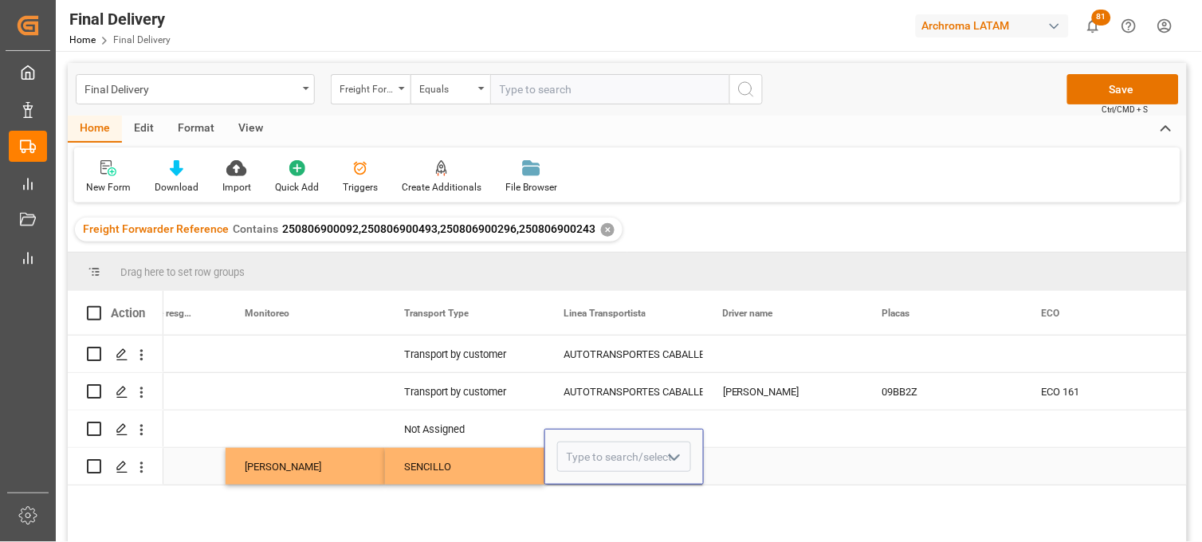
click at [634, 472] on div "Press SPACE to select this row." at bounding box center [624, 457] width 159 height 56
click at [602, 456] on input "Press SPACE to select this row." at bounding box center [624, 457] width 134 height 30
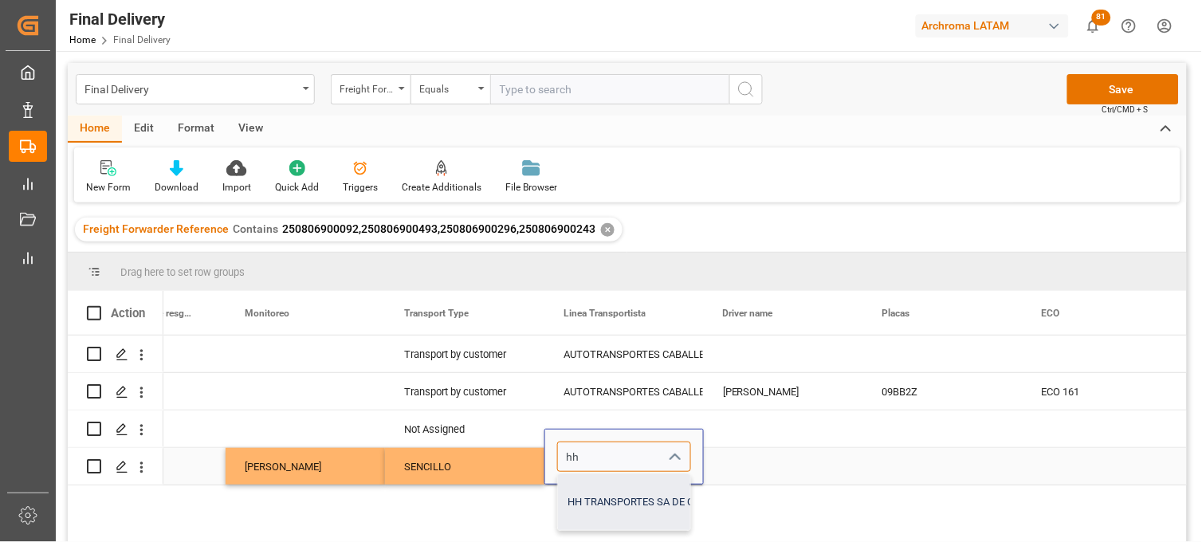
click at [618, 497] on div "HH TRANSPORTES SA DE CV" at bounding box center [633, 502] width 151 height 56
type input "HH TRANSPORTES SA DE CV"
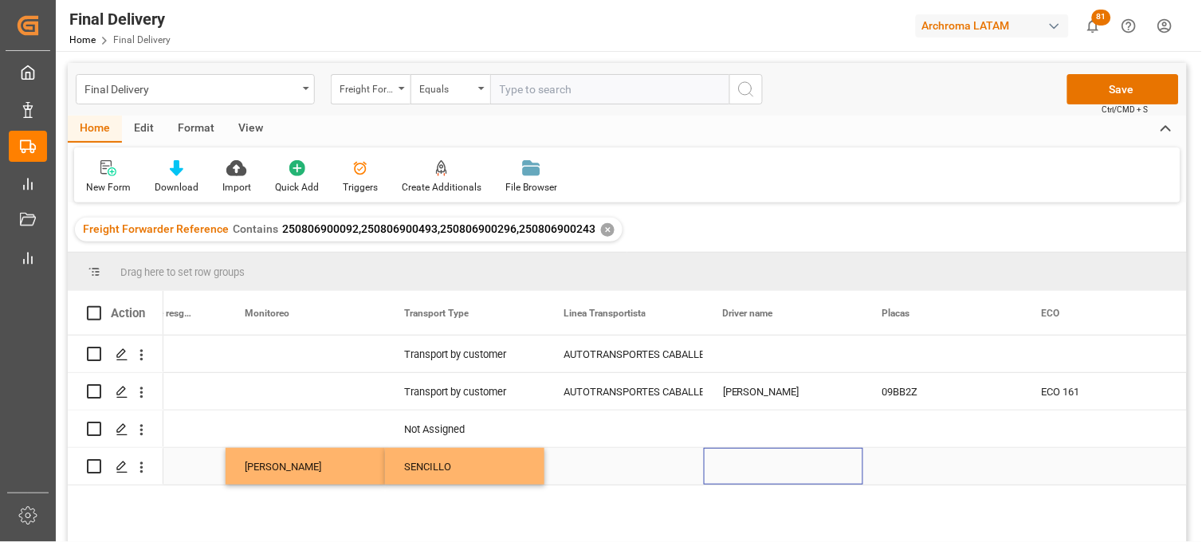
click at [746, 466] on div "Press SPACE to select this row." at bounding box center [783, 466] width 159 height 37
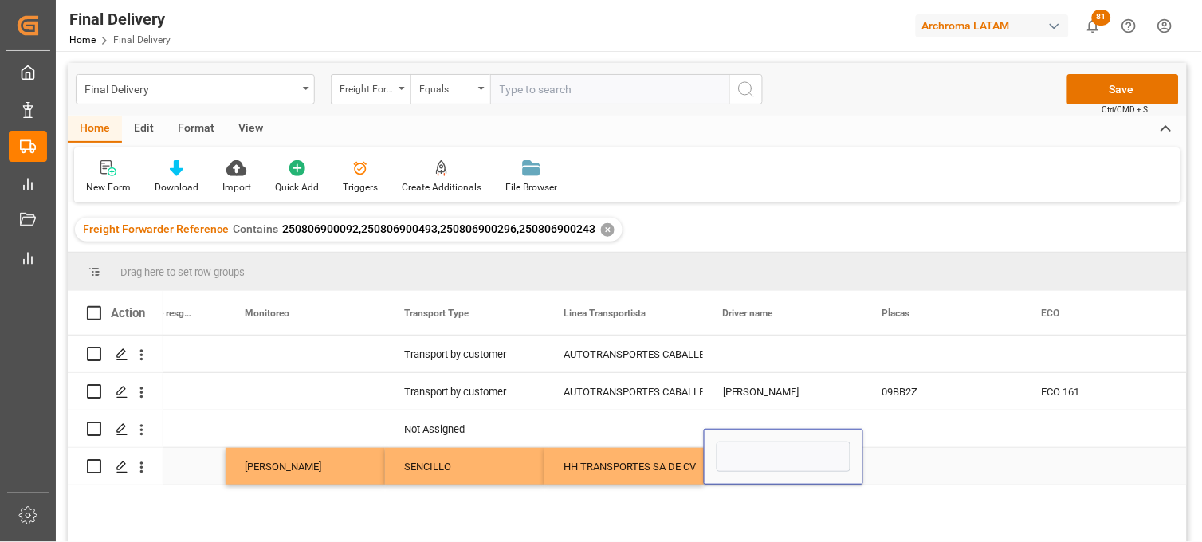
type input "[PERSON_NAME]"
click at [915, 466] on div "Press SPACE to select this row." at bounding box center [943, 466] width 159 height 37
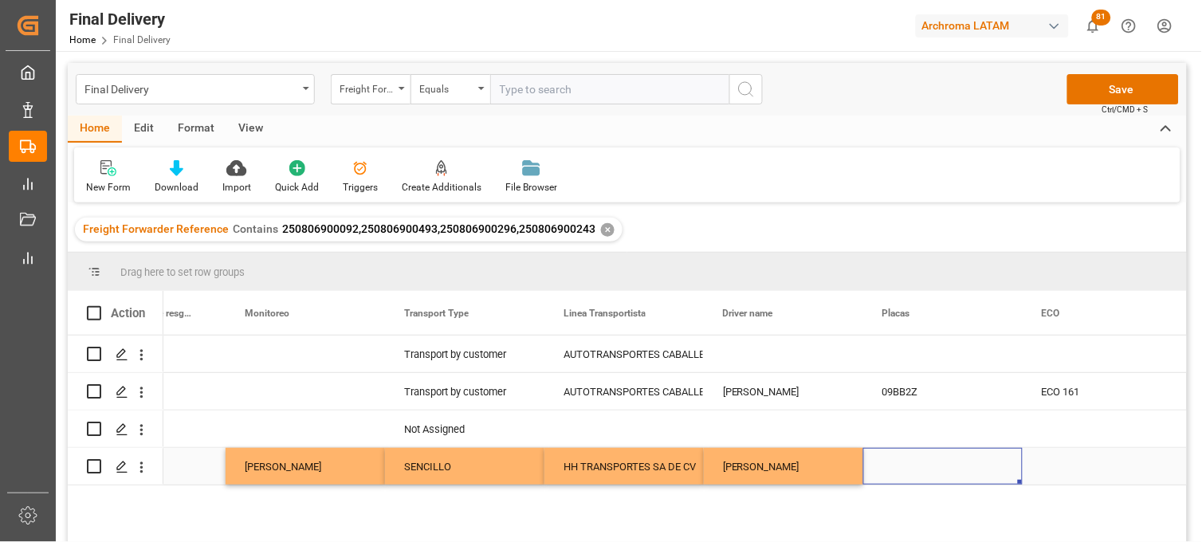
click at [891, 462] on div "Press SPACE to select this row." at bounding box center [943, 466] width 159 height 37
click at [891, 462] on input "Press SPACE to select this row." at bounding box center [943, 457] width 134 height 30
paste input "38AS3T"
type input "38AS3T"
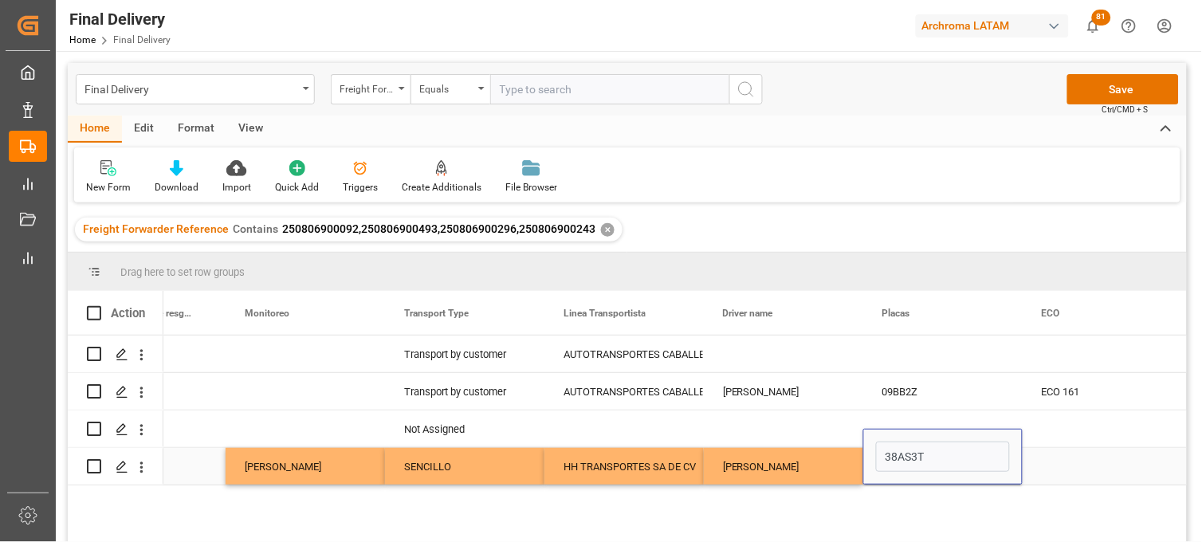
click at [1072, 464] on div "Press SPACE to select this row." at bounding box center [1102, 466] width 159 height 37
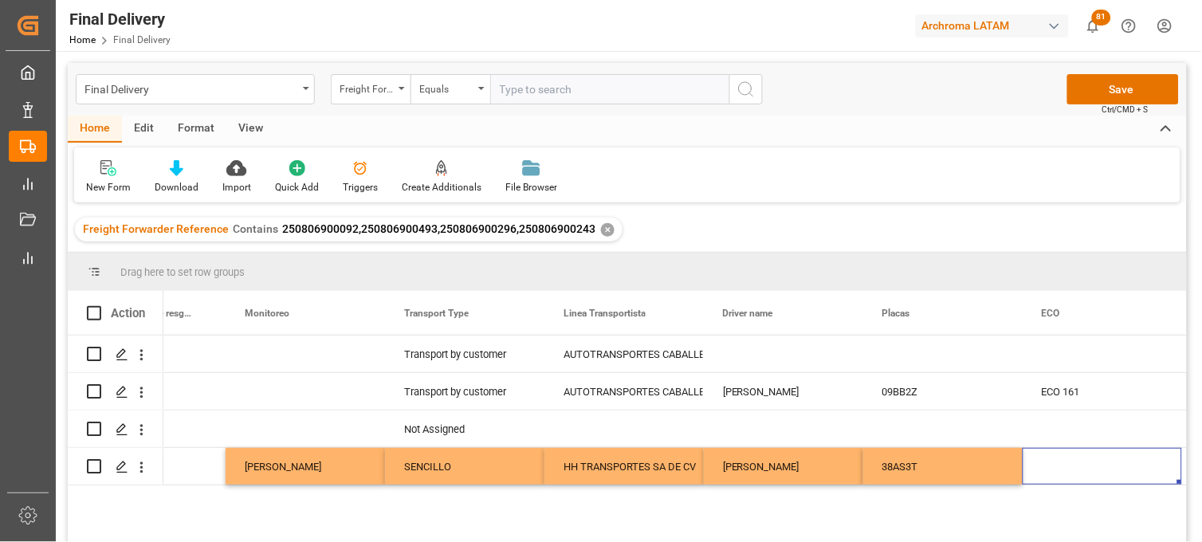
click at [1072, 464] on div "Press SPACE to select this row." at bounding box center [1102, 466] width 159 height 37
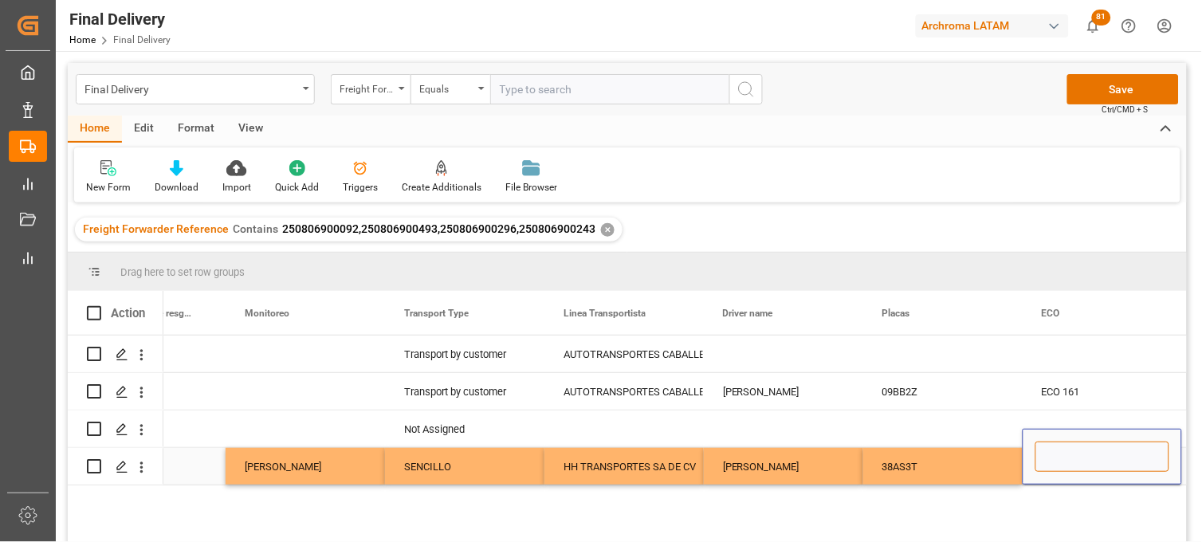
click at [1072, 464] on input "Press SPACE to select this row." at bounding box center [1103, 457] width 134 height 30
type input "HH120"
click at [934, 464] on div "38AS3T" at bounding box center [943, 466] width 159 height 37
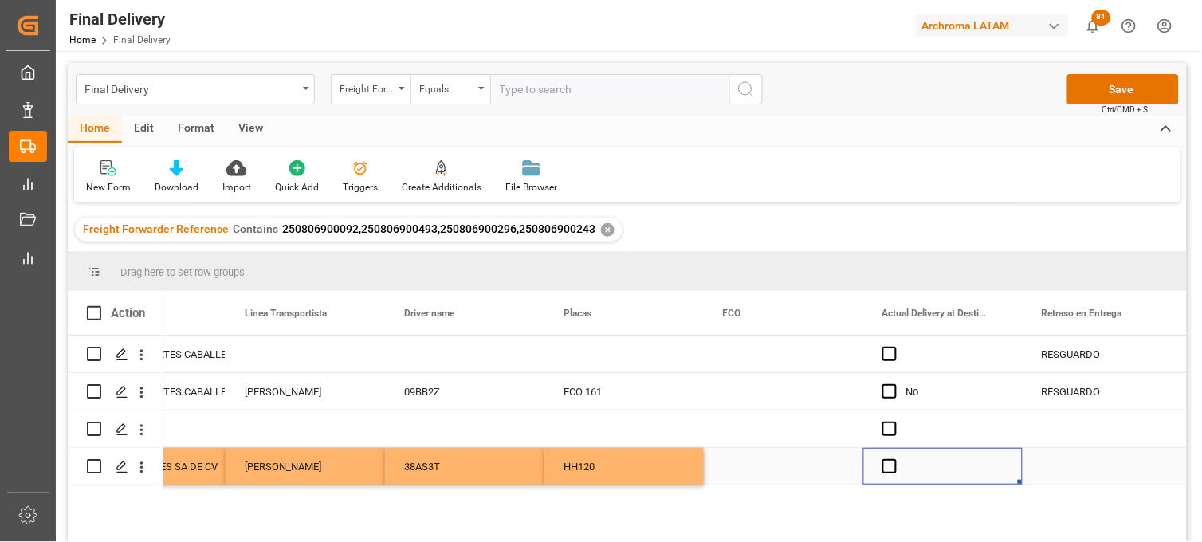
scroll to position [0, 4491]
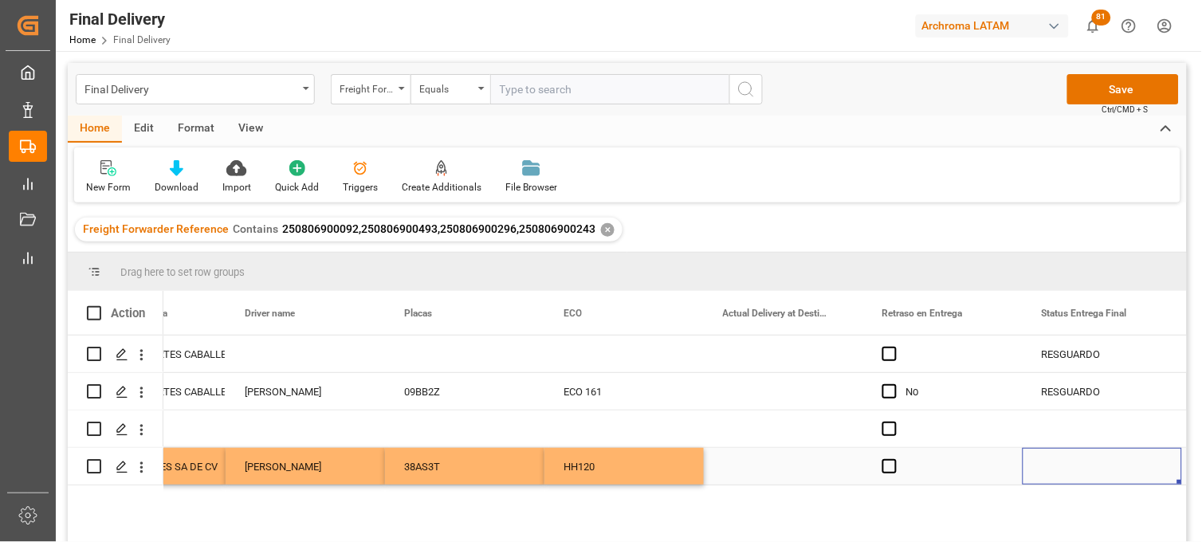
click at [772, 467] on div "Press SPACE to select this row." at bounding box center [783, 466] width 159 height 37
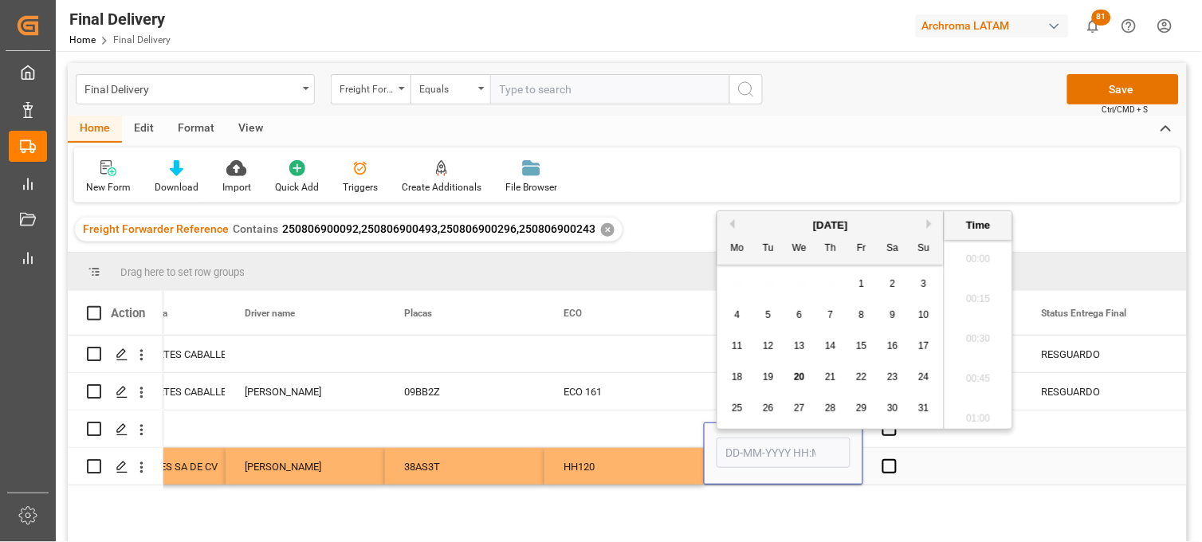
scroll to position [1400, 0]
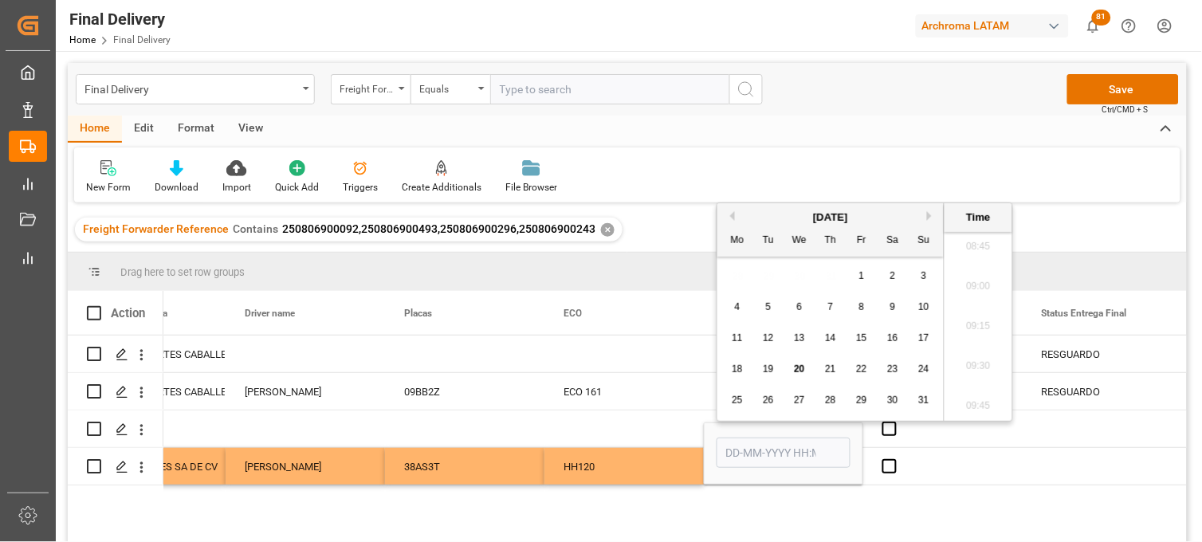
click at [772, 377] on div "19" at bounding box center [769, 369] width 20 height 19
click at [978, 405] on li "10:45" at bounding box center [979, 413] width 68 height 40
type input "[DATE] 10:45"
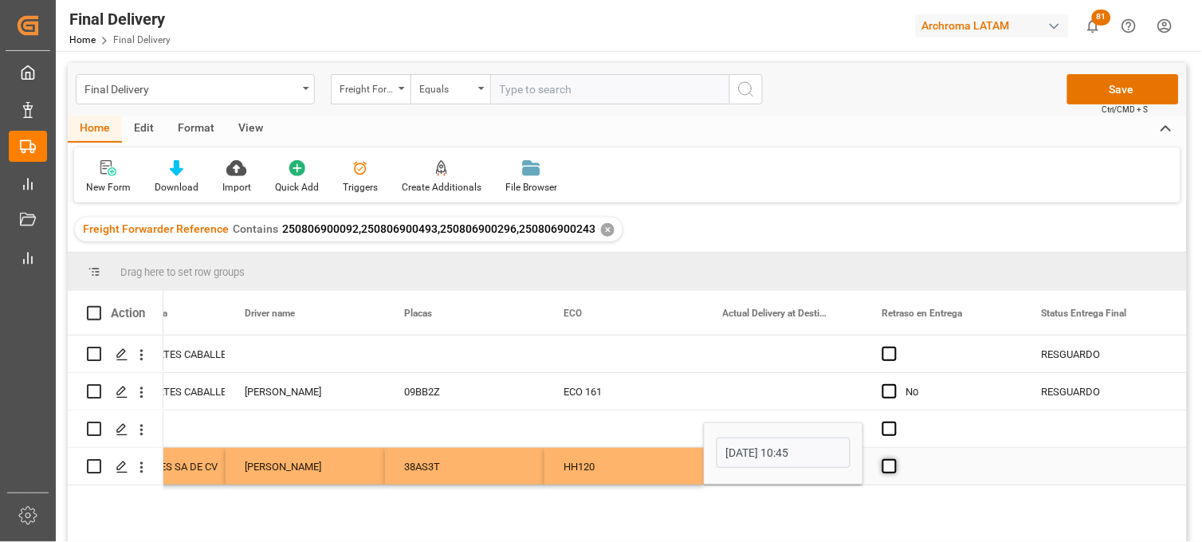
click at [891, 469] on span "Press SPACE to select this row." at bounding box center [890, 466] width 14 height 14
click at [895, 459] on input "Press SPACE to select this row." at bounding box center [895, 459] width 0 height 0
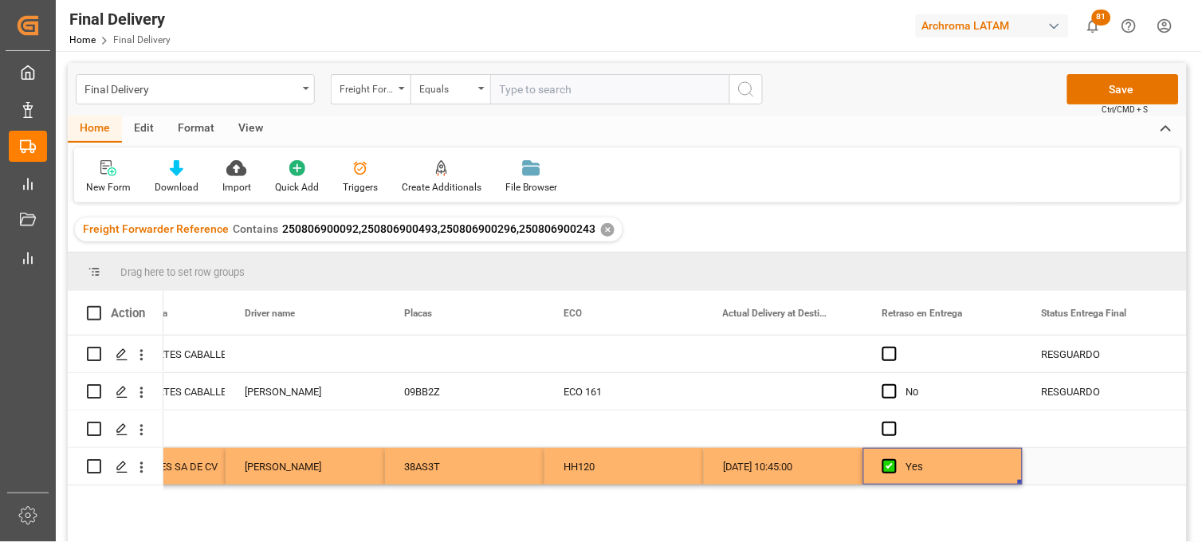
click at [1071, 474] on div "Press SPACE to select this row." at bounding box center [1102, 466] width 159 height 37
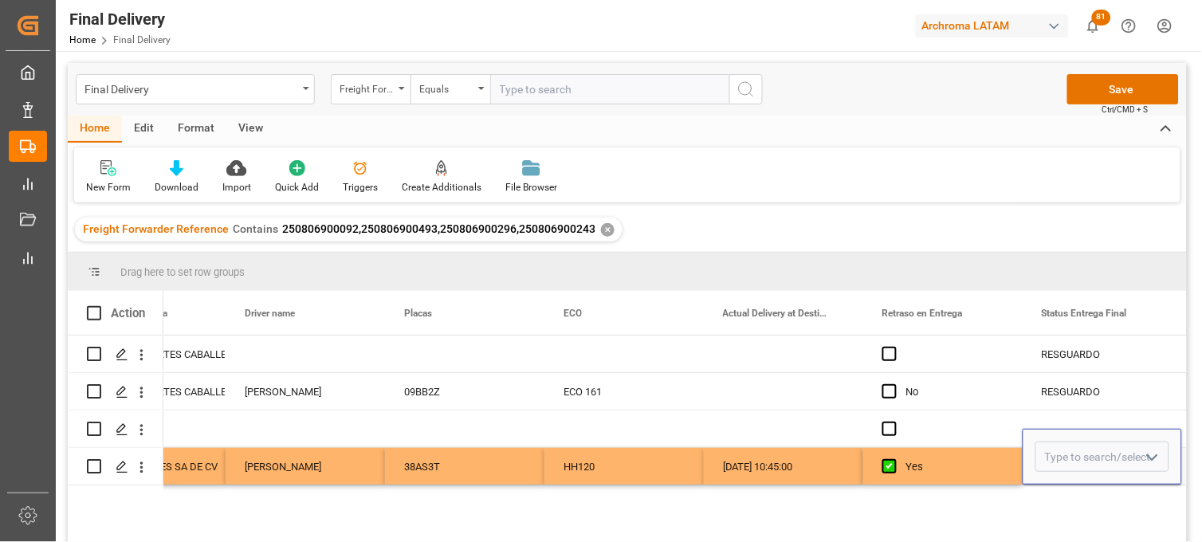
click at [1071, 474] on div "Press SPACE to select this row." at bounding box center [1102, 457] width 159 height 56
click at [1060, 455] on input "Press SPACE to select this row." at bounding box center [1103, 457] width 134 height 30
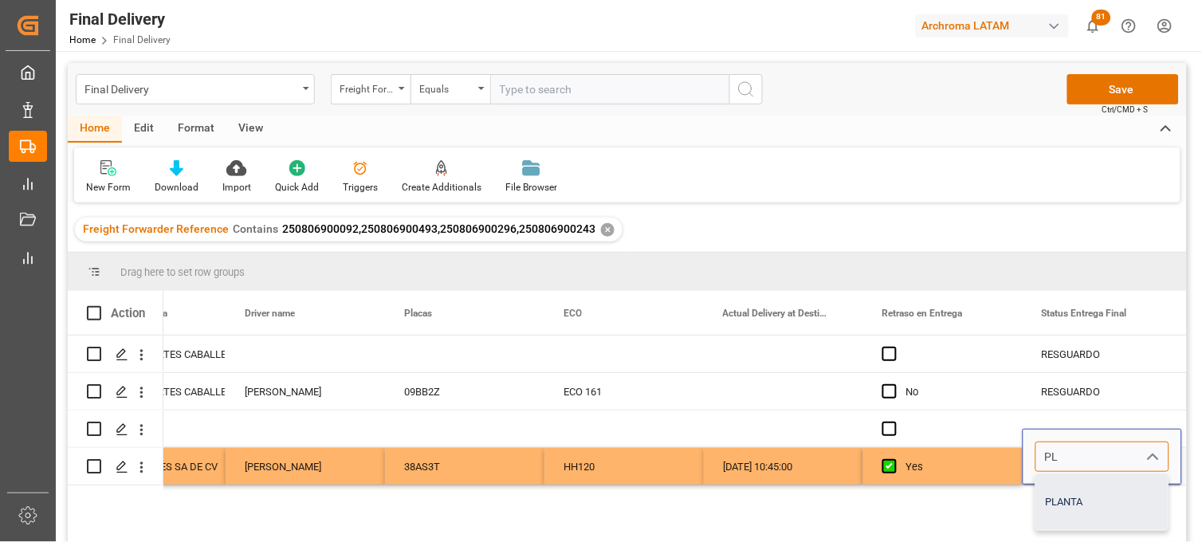
click at [1067, 500] on div "PLANTA" at bounding box center [1103, 502] width 132 height 56
type input "PLANTA"
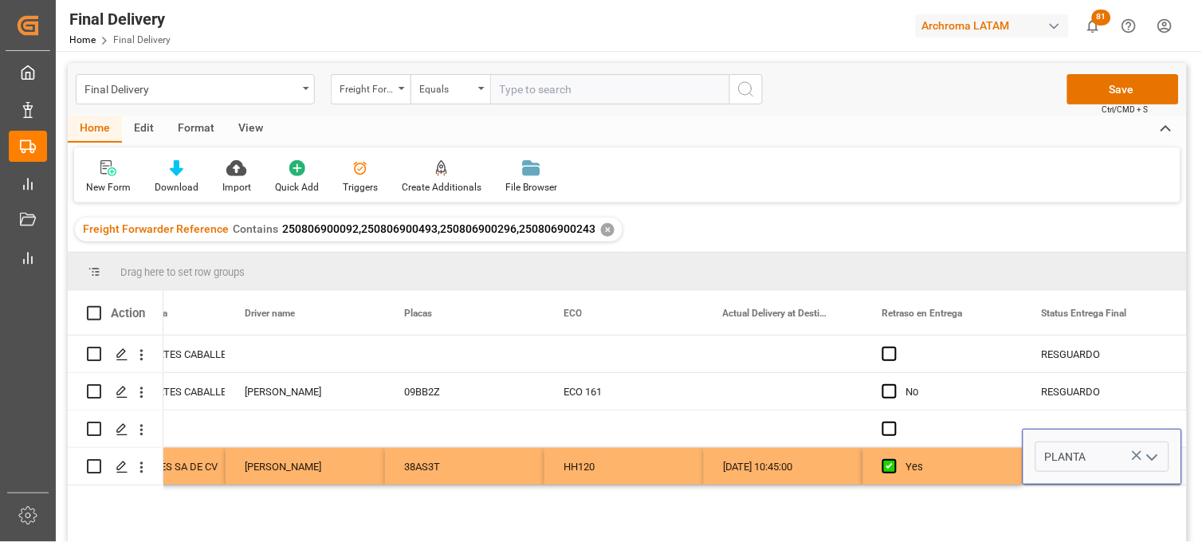
click at [969, 471] on div "Yes" at bounding box center [955, 467] width 97 height 37
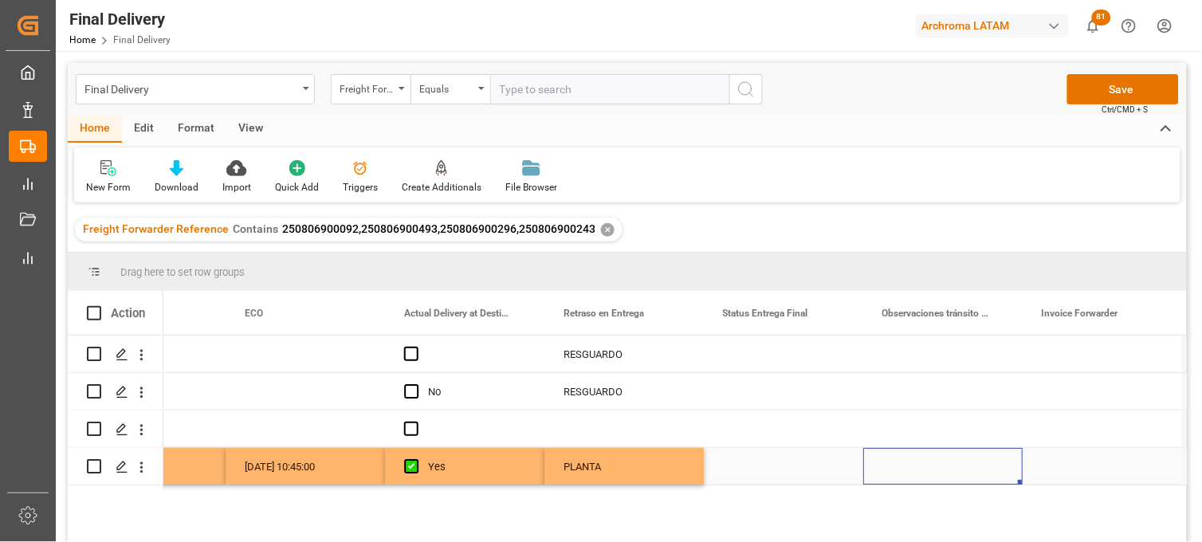
scroll to position [0, 4969]
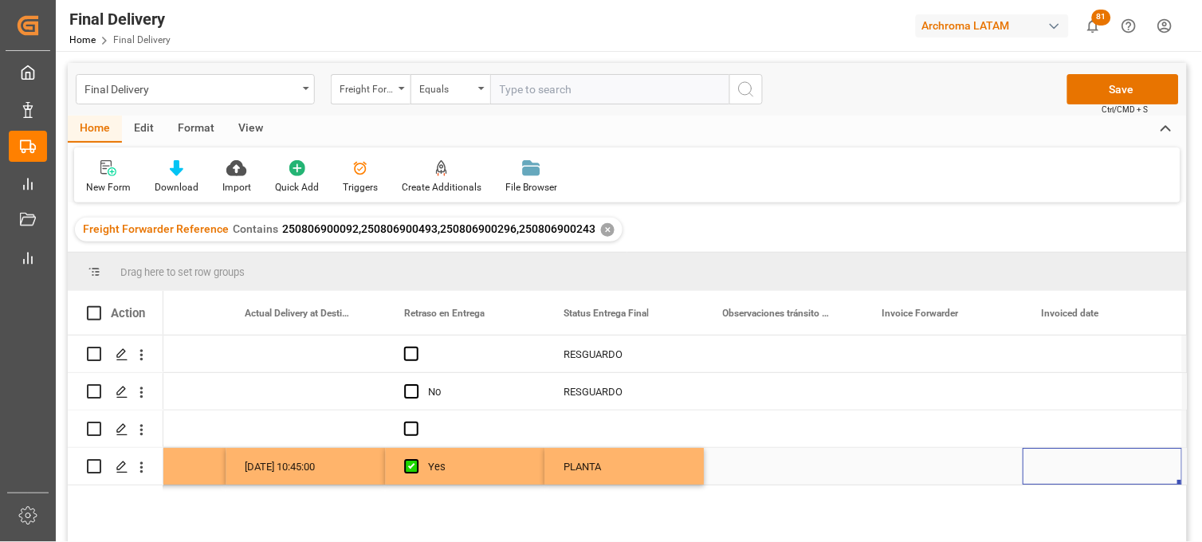
click at [769, 471] on div "Press SPACE to select this row." at bounding box center [783, 466] width 159 height 37
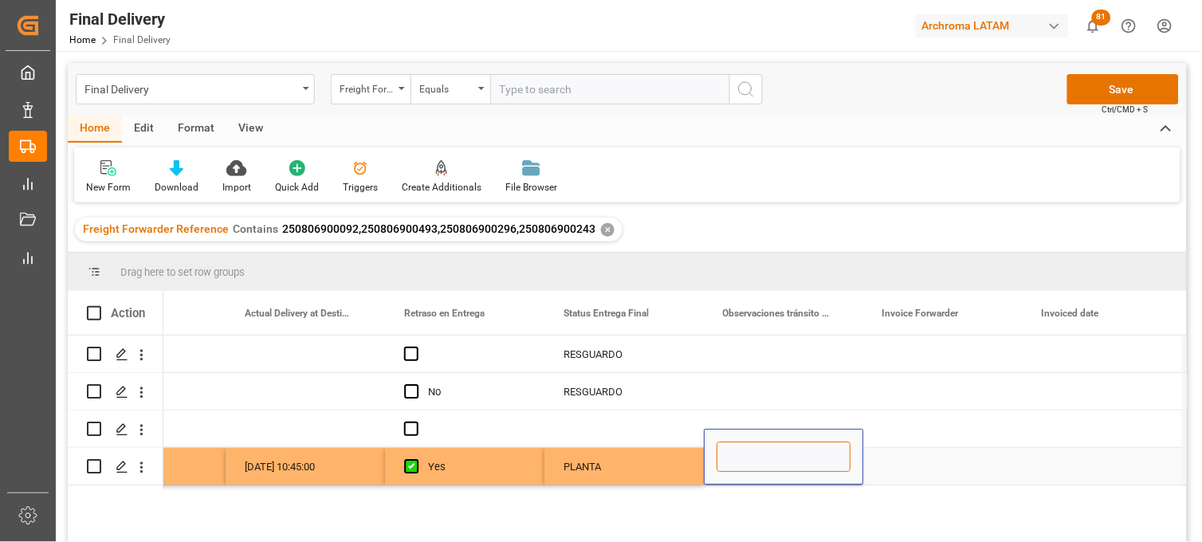
click at [769, 471] on input "Press SPACE to select this row." at bounding box center [784, 457] width 134 height 30
type input "RETRASO EN ENTREGA, DEBIDO A QUE AL PRIMER CITA DE DESPACHO NO SE LOGRO POR SAT…"
click at [920, 467] on div "Press SPACE to select this row." at bounding box center [943, 466] width 159 height 37
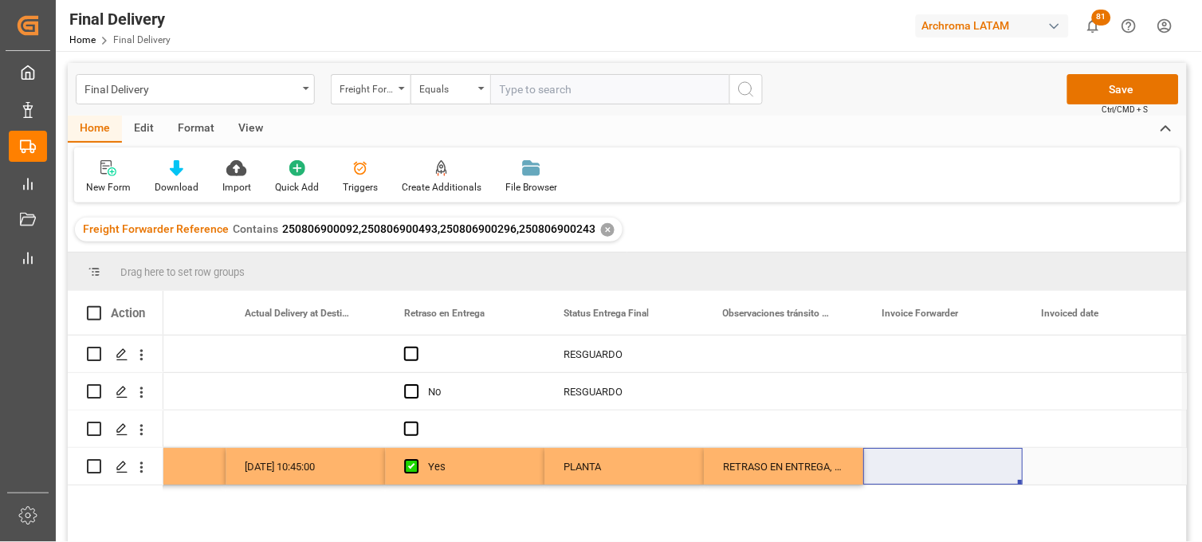
click at [950, 475] on div "Press SPACE to select this row." at bounding box center [943, 466] width 159 height 37
click at [911, 458] on div "Press SPACE to select this row." at bounding box center [943, 466] width 159 height 37
click at [911, 464] on div "Press SPACE to select this row." at bounding box center [943, 466] width 159 height 37
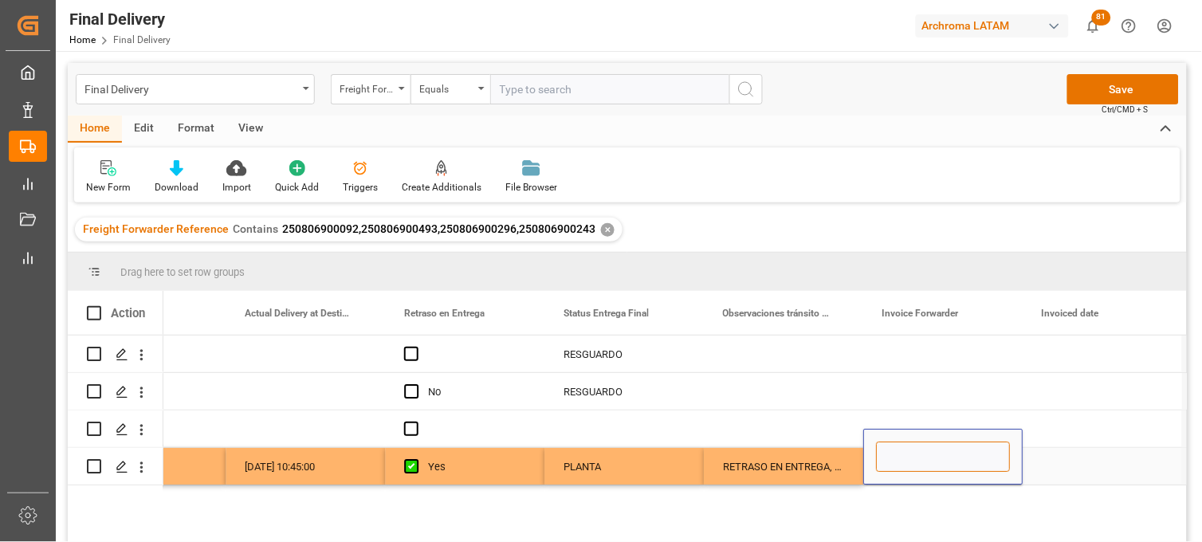
click at [911, 464] on input "Press SPACE to select this row." at bounding box center [943, 457] width 134 height 30
paste input "LM453084"
paste input "LM453085"
type input "LM453084,LM453085"
click at [1088, 466] on div "Press SPACE to select this row." at bounding box center [1102, 466] width 159 height 37
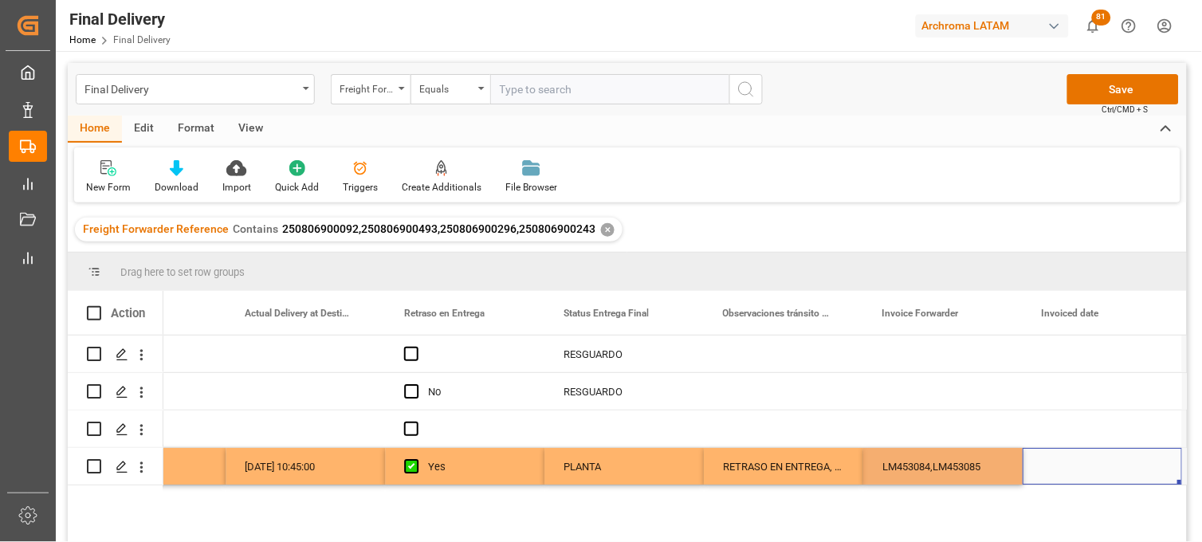
click at [1088, 466] on div "Press SPACE to select this row." at bounding box center [1102, 466] width 159 height 37
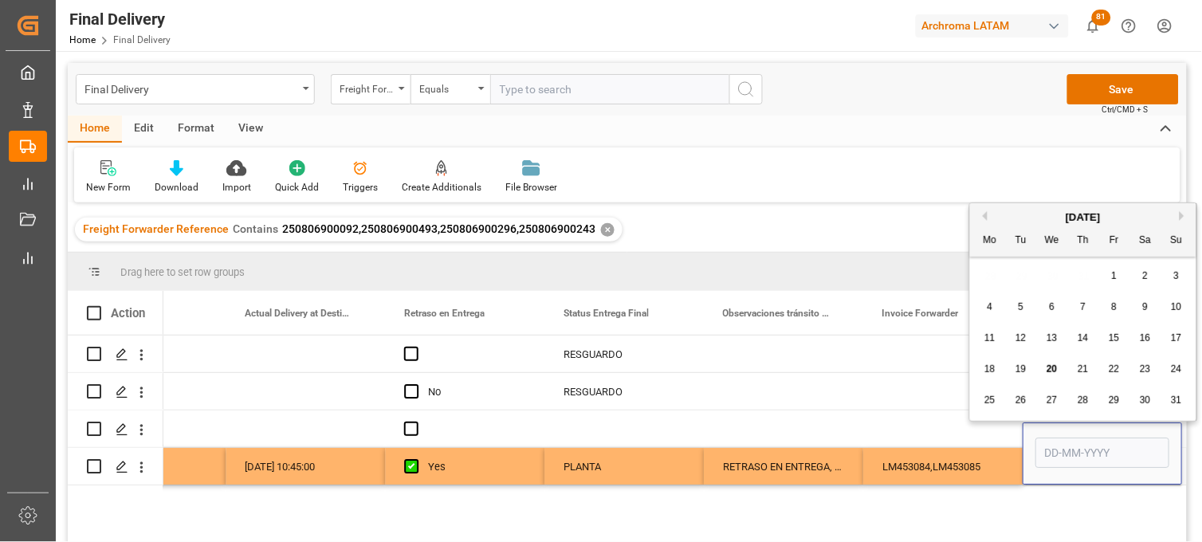
click at [1056, 375] on span "20" at bounding box center [1052, 369] width 10 height 11
type input "[DATE]"
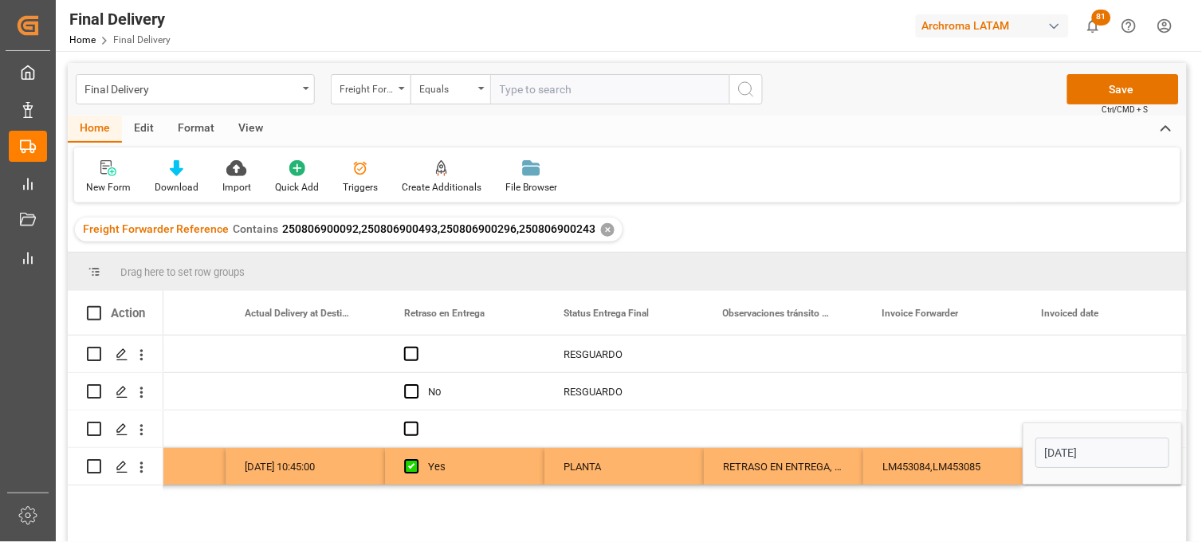
click at [958, 456] on div "LM453084,LM453085" at bounding box center [943, 466] width 159 height 37
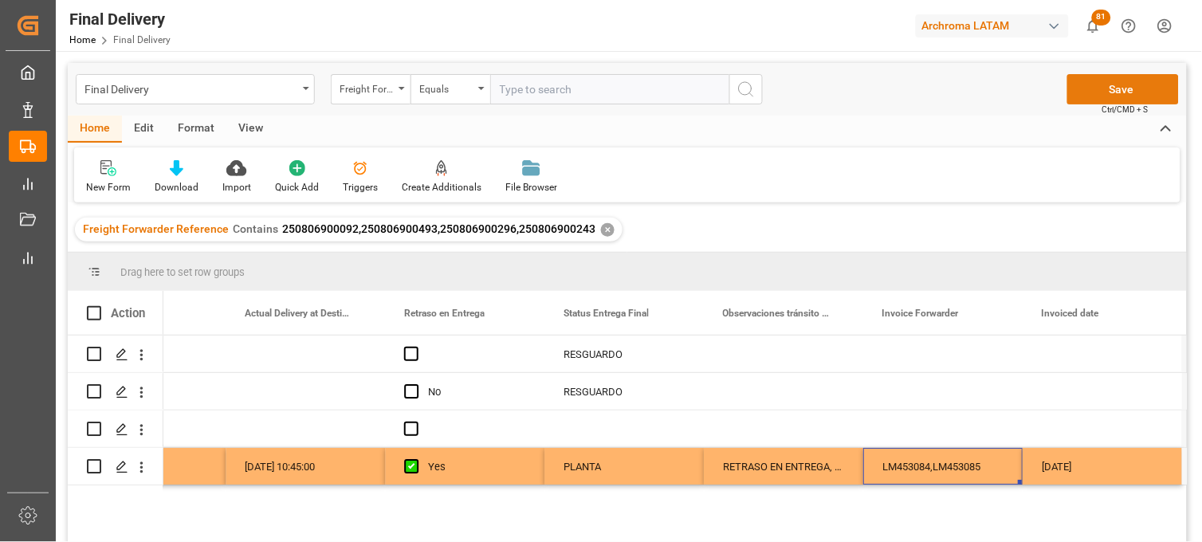
click at [1096, 89] on button "Save" at bounding box center [1124, 89] width 112 height 30
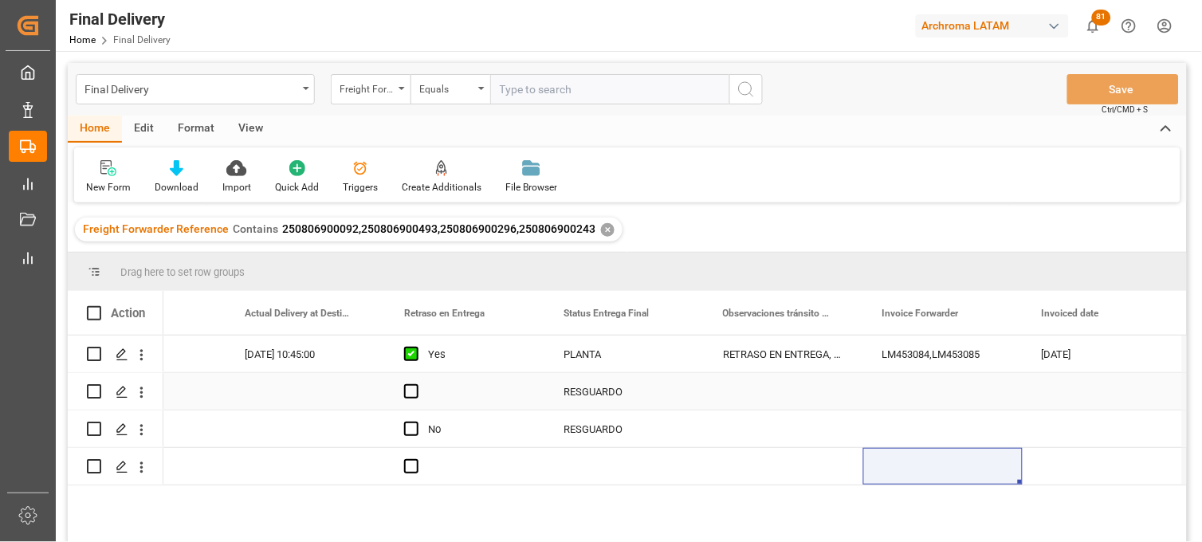
click at [955, 399] on div "Press SPACE to select this row." at bounding box center [943, 391] width 159 height 37
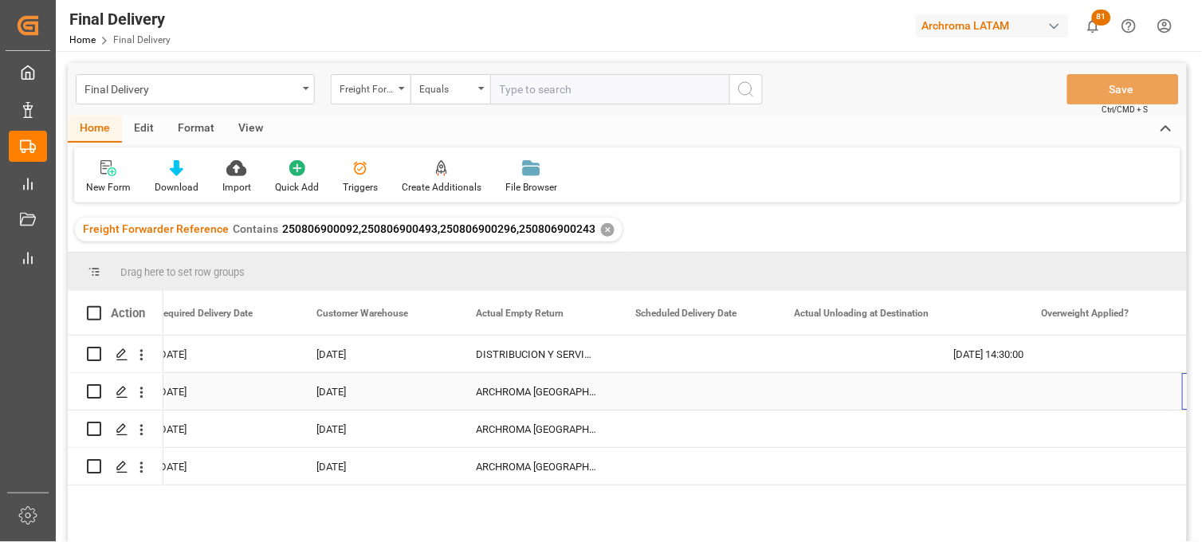
scroll to position [0, 0]
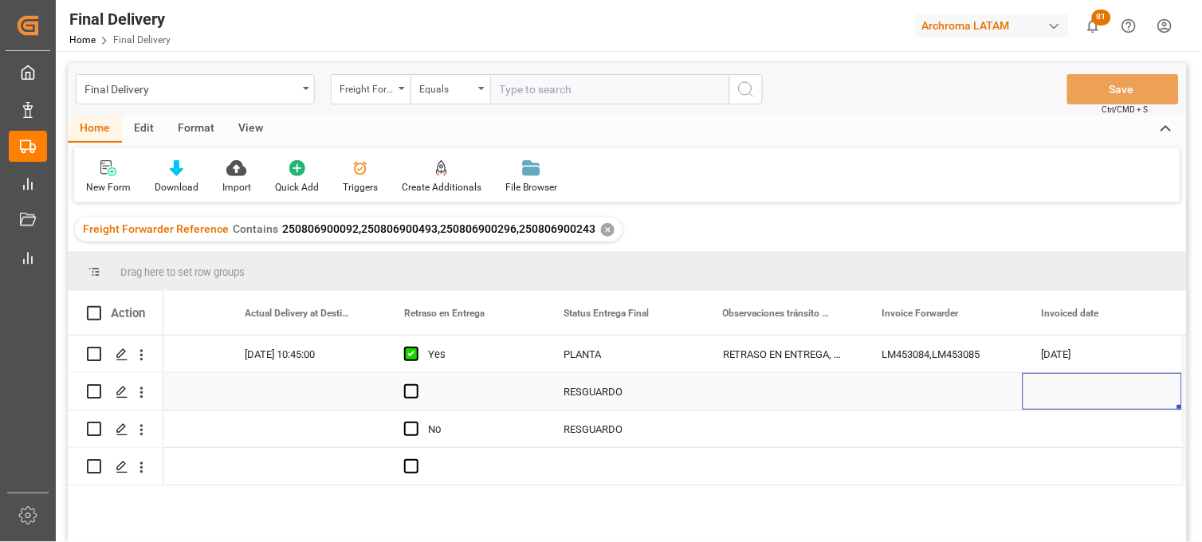
click at [922, 394] on div "Press SPACE to select this row." at bounding box center [943, 391] width 159 height 37
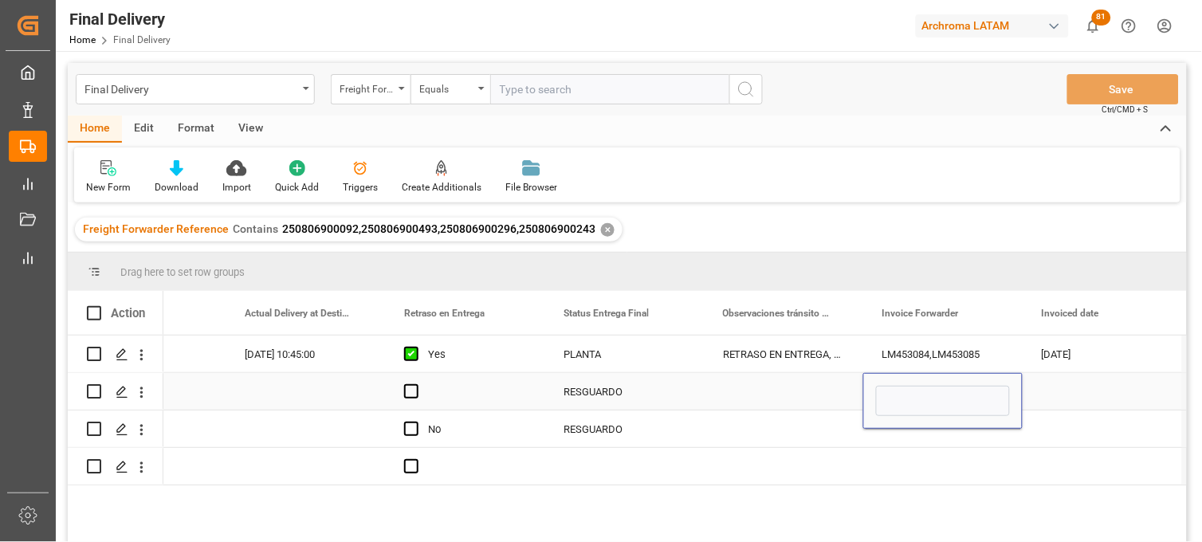
click at [922, 394] on input "Press SPACE to select this row." at bounding box center [943, 401] width 134 height 30
type input "LM453088"
click at [961, 472] on div "Press SPACE to select this row." at bounding box center [943, 466] width 159 height 37
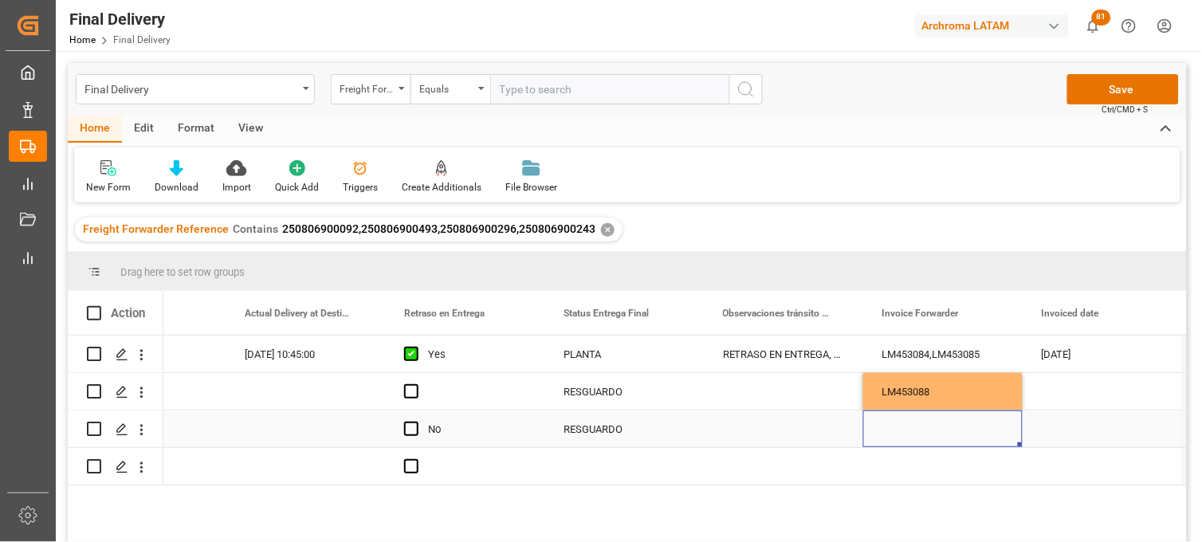
click at [915, 432] on div "Press SPACE to select this row." at bounding box center [943, 429] width 159 height 37
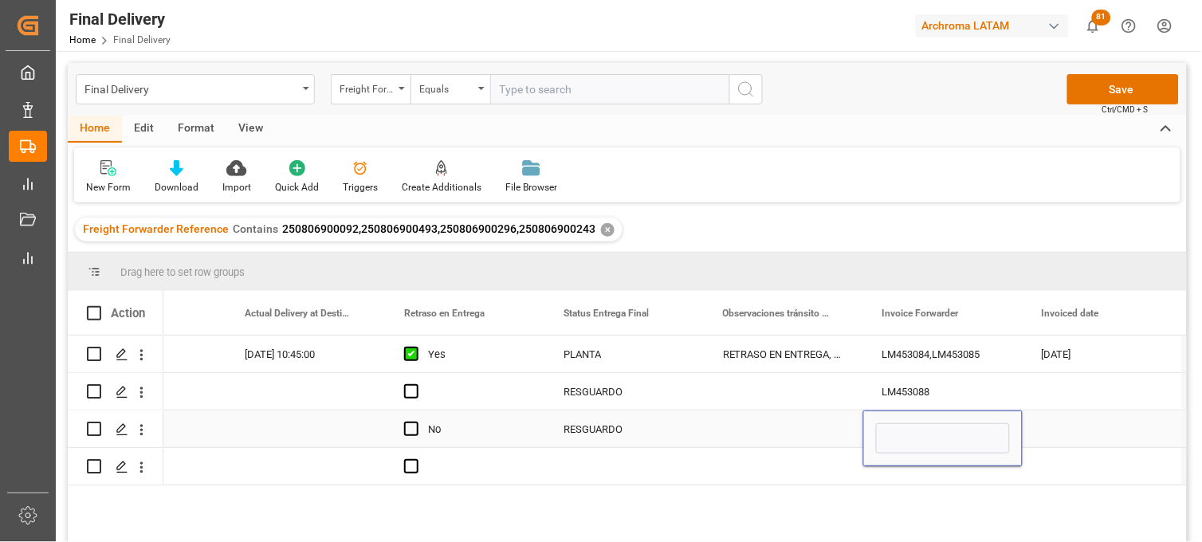
type input "LM453087"
click at [912, 472] on div "Press SPACE to select this row." at bounding box center [943, 466] width 159 height 37
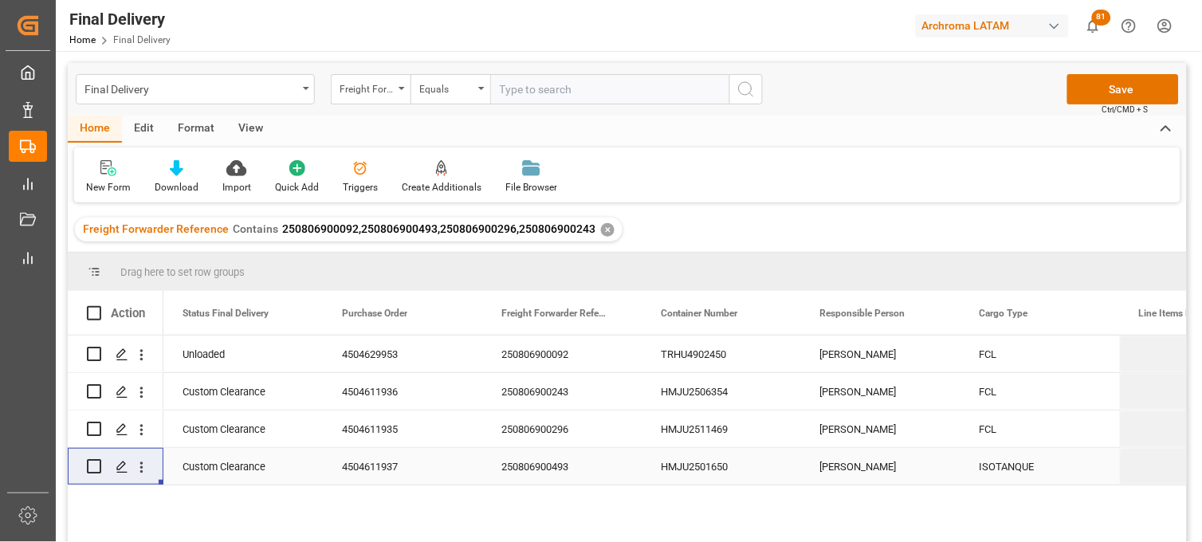
click at [1011, 467] on div "ISOTANQUE" at bounding box center [1040, 466] width 159 height 37
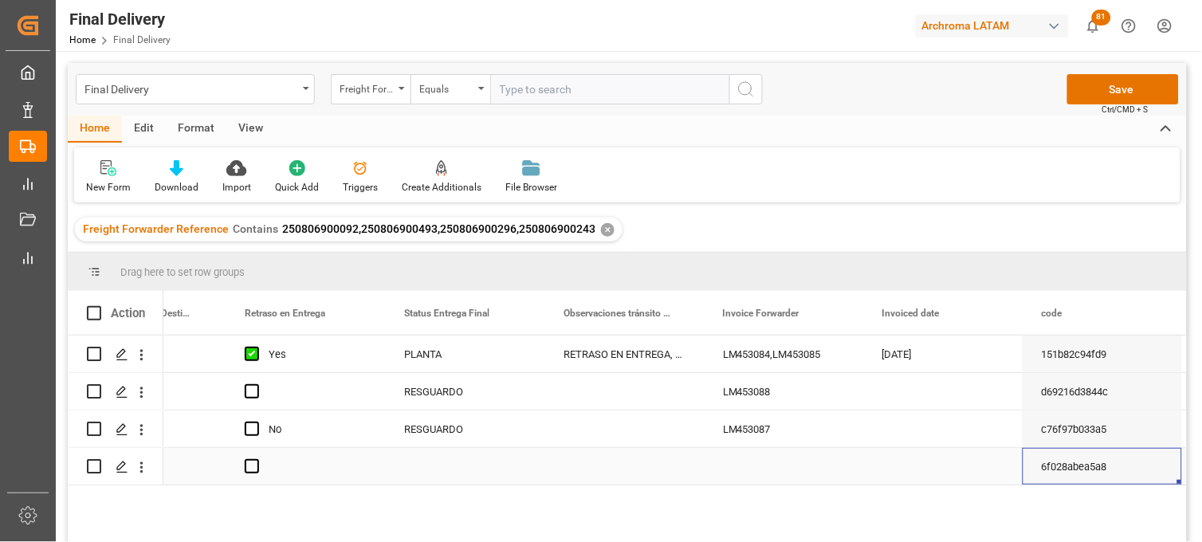
click at [764, 466] on div "Press SPACE to select this row." at bounding box center [783, 466] width 159 height 37
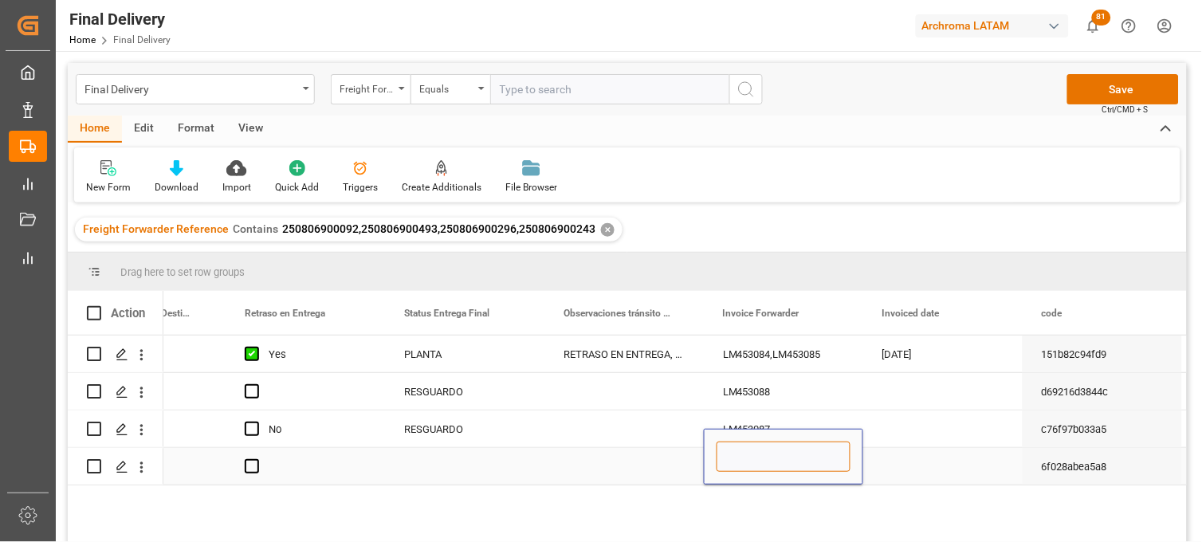
click at [764, 466] on input "Press SPACE to select this row." at bounding box center [784, 457] width 134 height 30
paste input "LM453086"
type input "LM453086"
click at [903, 466] on div "Press SPACE to select this row." at bounding box center [943, 466] width 159 height 37
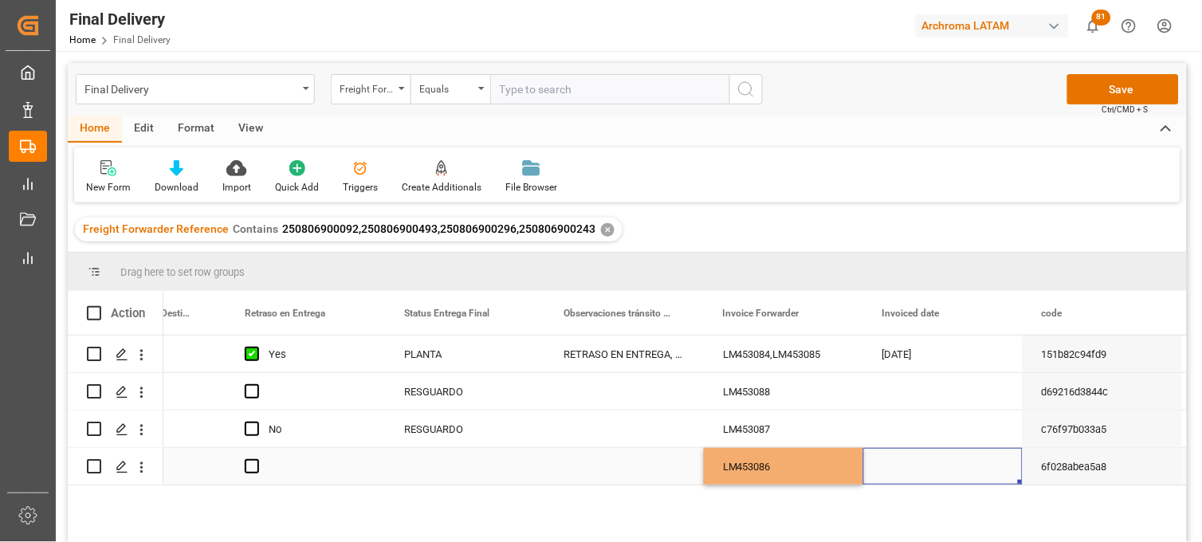
click at [903, 466] on div "Press SPACE to select this row." at bounding box center [943, 466] width 159 height 37
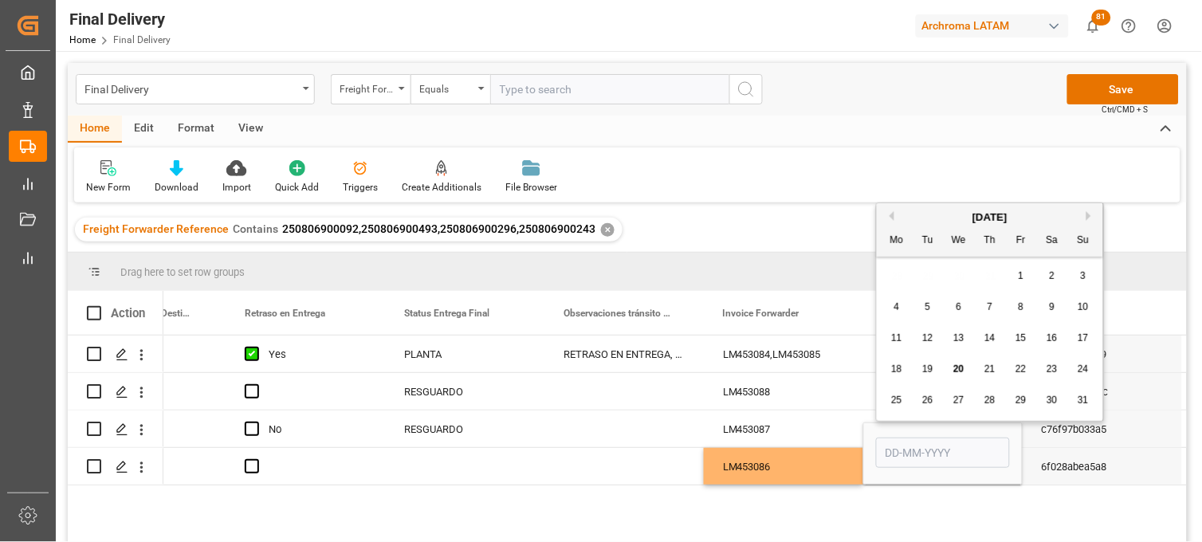
click at [958, 375] on span "20" at bounding box center [959, 369] width 10 height 11
type input "[DATE]"
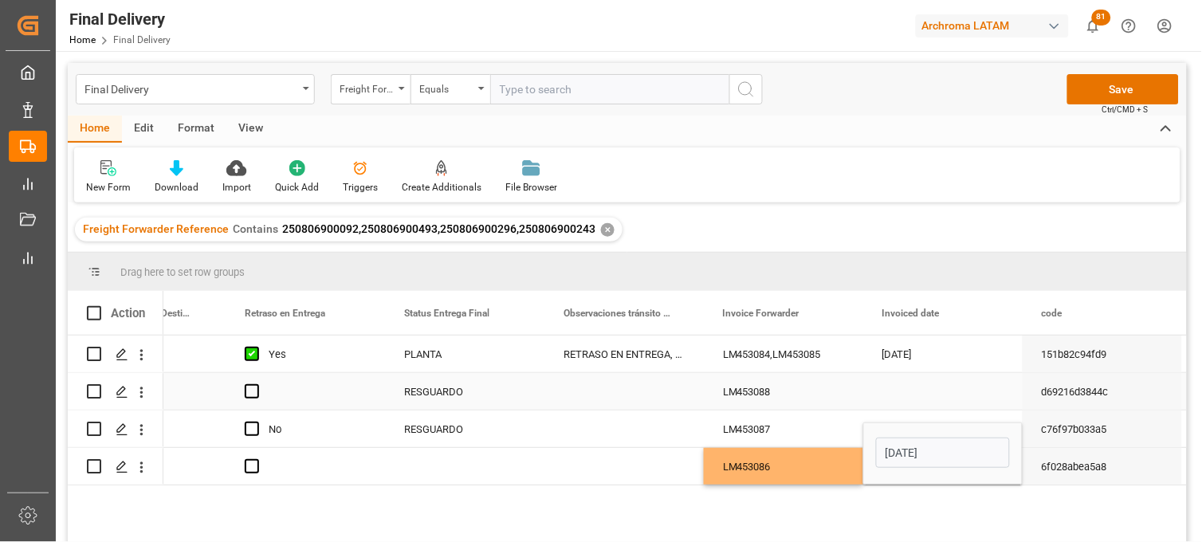
click at [918, 391] on div "Press SPACE to select this row." at bounding box center [943, 391] width 159 height 37
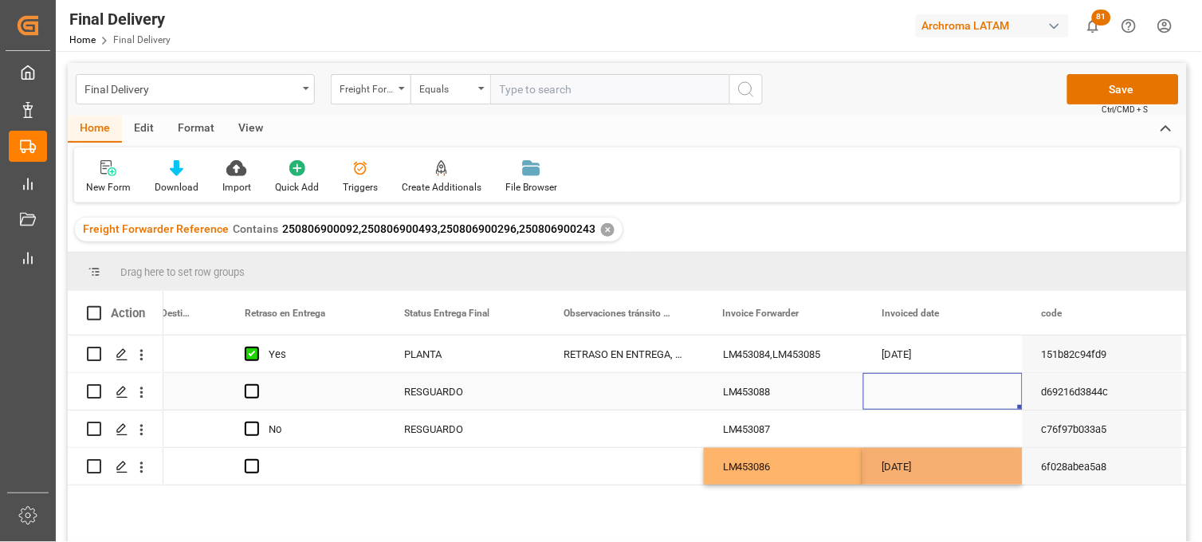
click at [918, 391] on div "Press SPACE to select this row." at bounding box center [943, 391] width 159 height 37
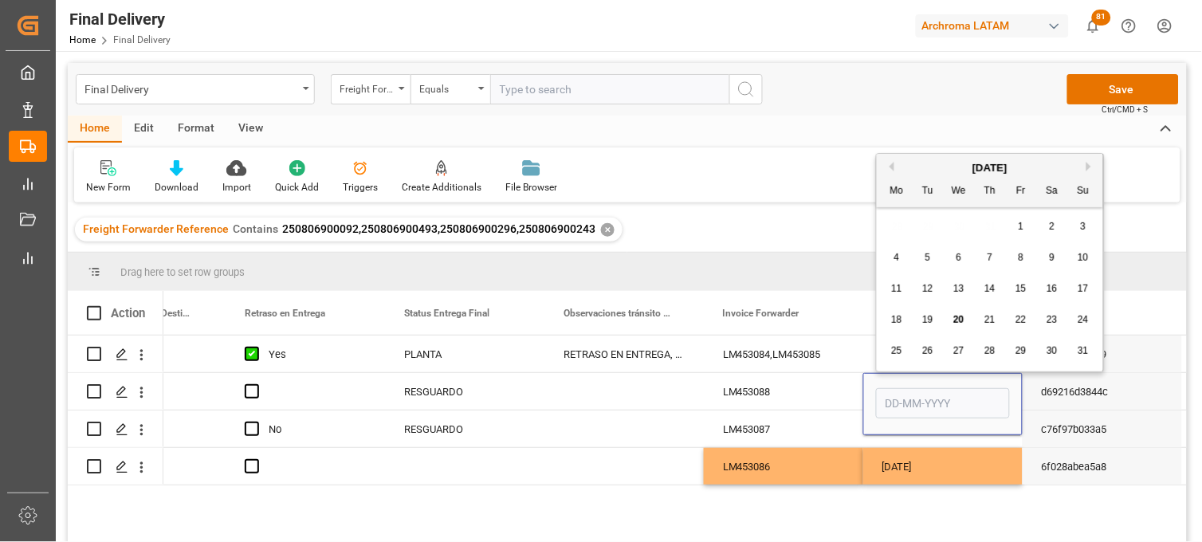
click at [959, 321] on span "20" at bounding box center [959, 319] width 10 height 11
type input "[DATE]"
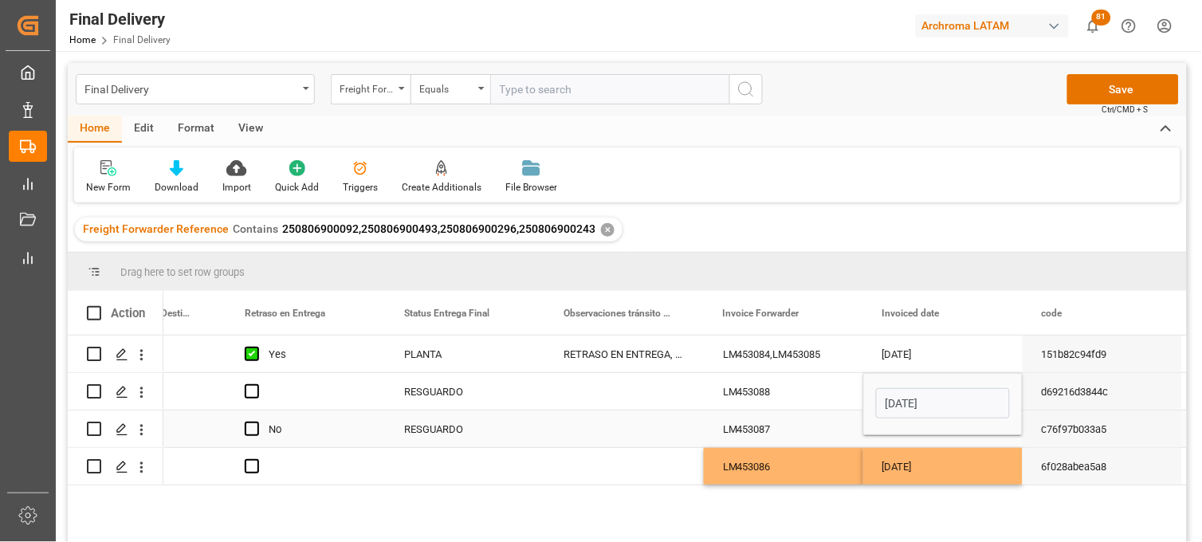
click at [897, 439] on div "Press SPACE to select this row." at bounding box center [943, 429] width 159 height 37
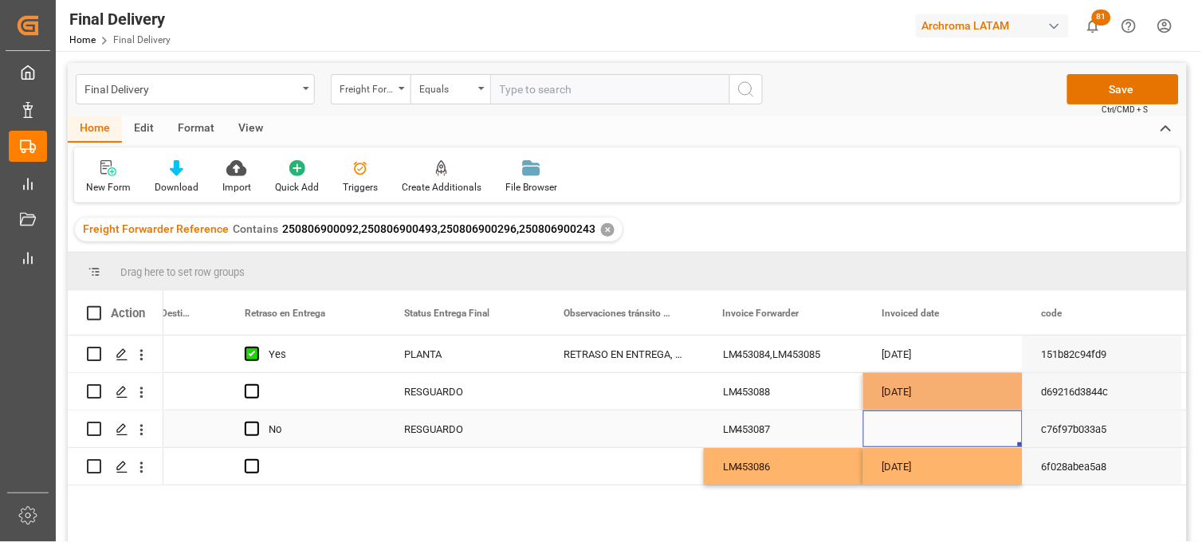
click at [898, 436] on div "Press SPACE to select this row." at bounding box center [943, 429] width 159 height 37
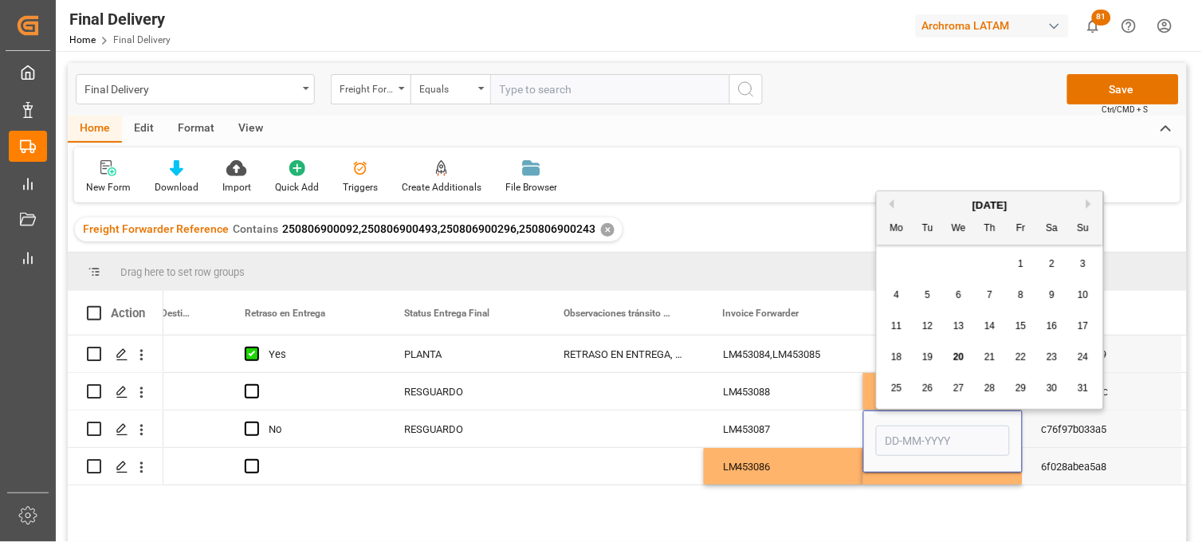
click at [954, 355] on span "20" at bounding box center [959, 357] width 10 height 11
type input "[DATE]"
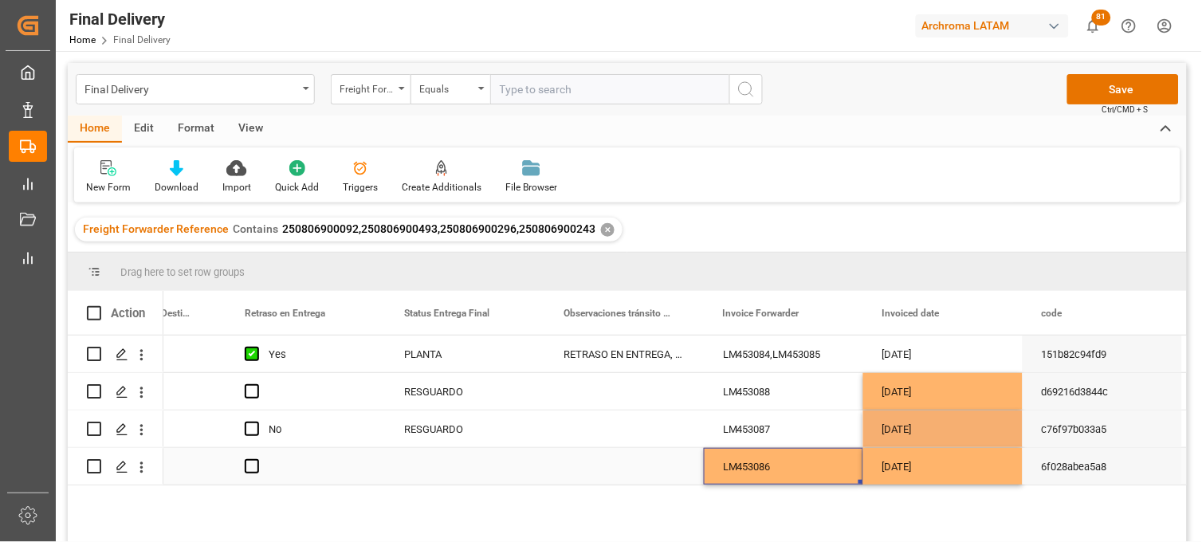
click at [759, 471] on div "LM453086" at bounding box center [783, 466] width 159 height 37
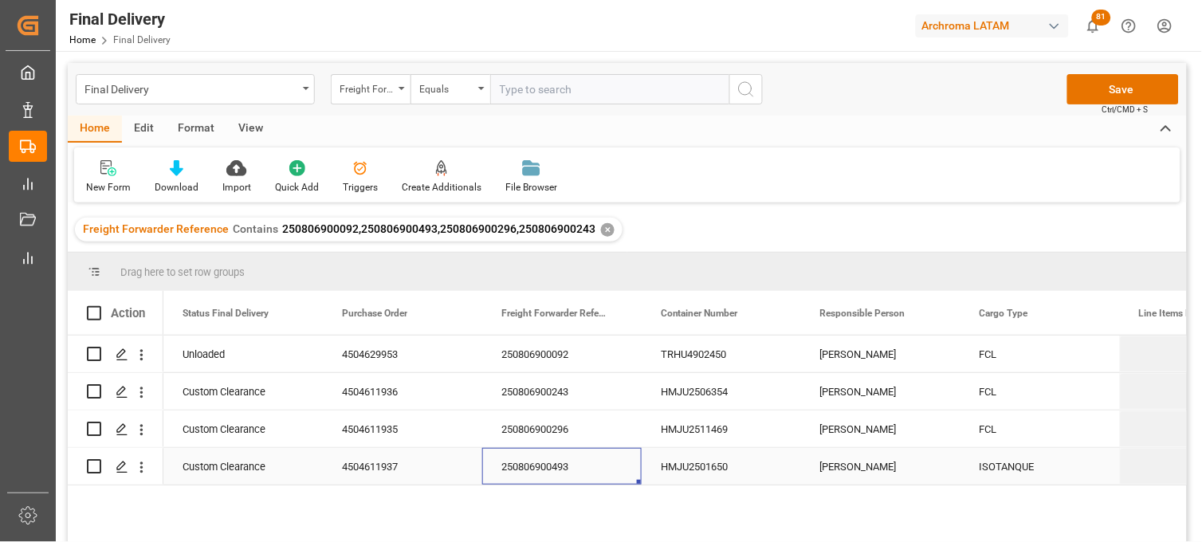
click at [698, 467] on div "HMJU2501650" at bounding box center [721, 466] width 159 height 37
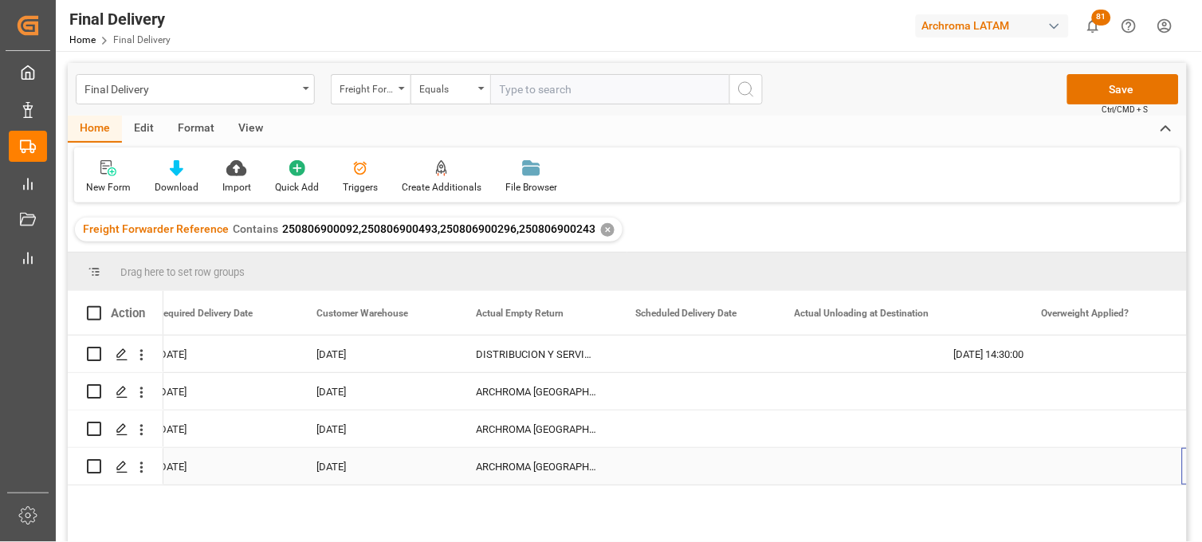
scroll to position [0, 2418]
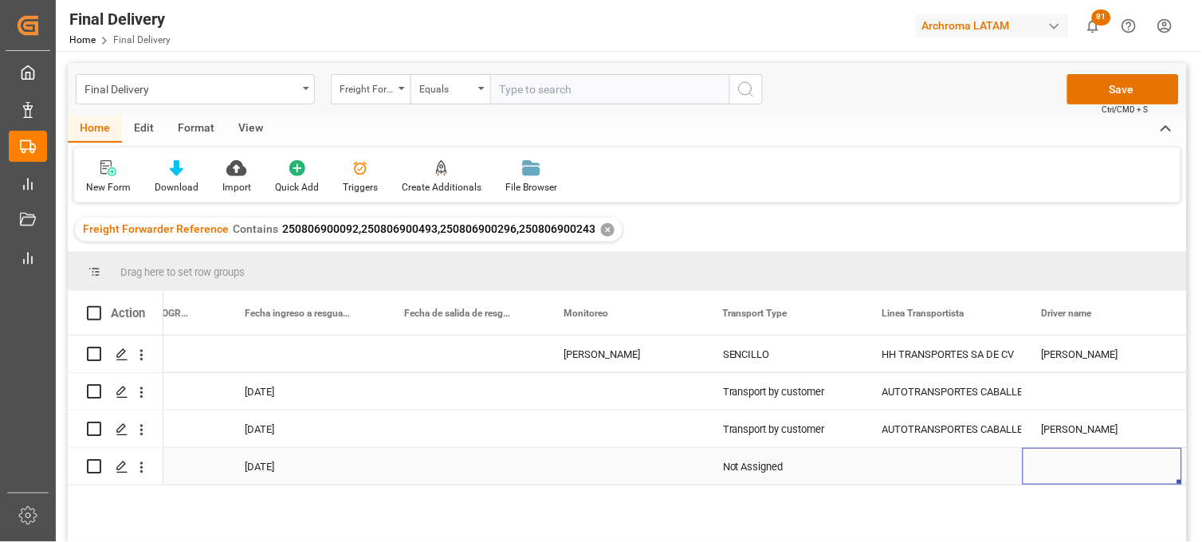
click at [731, 464] on div "Not Assigned" at bounding box center [783, 467] width 121 height 37
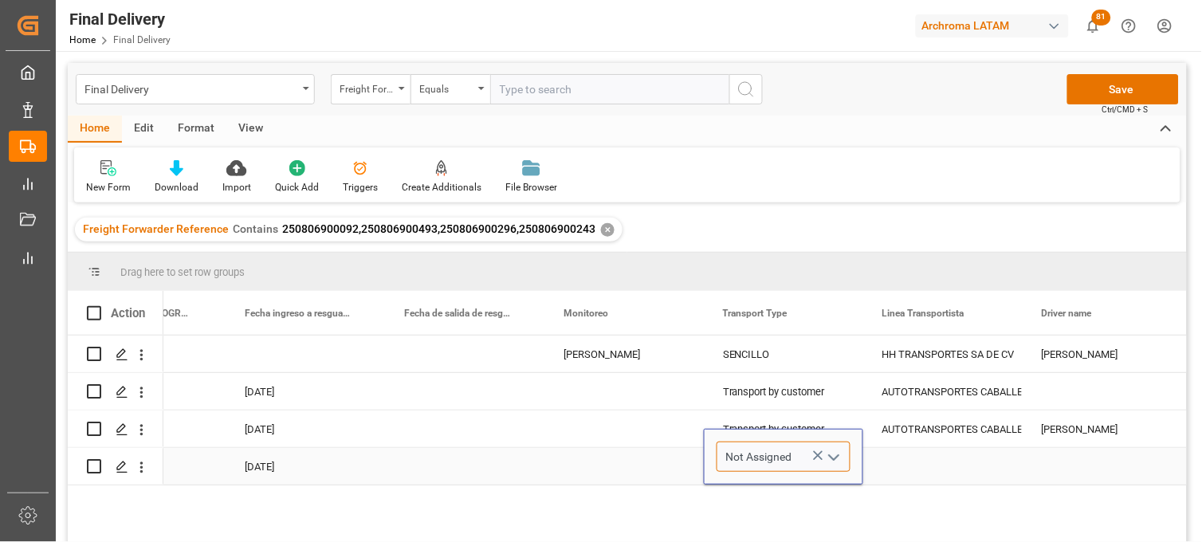
click at [731, 464] on input "Not Assigned" at bounding box center [784, 457] width 134 height 30
type input "d"
click at [766, 498] on div "Transport by customer" at bounding box center [784, 502] width 132 height 56
type input "Transport by customer"
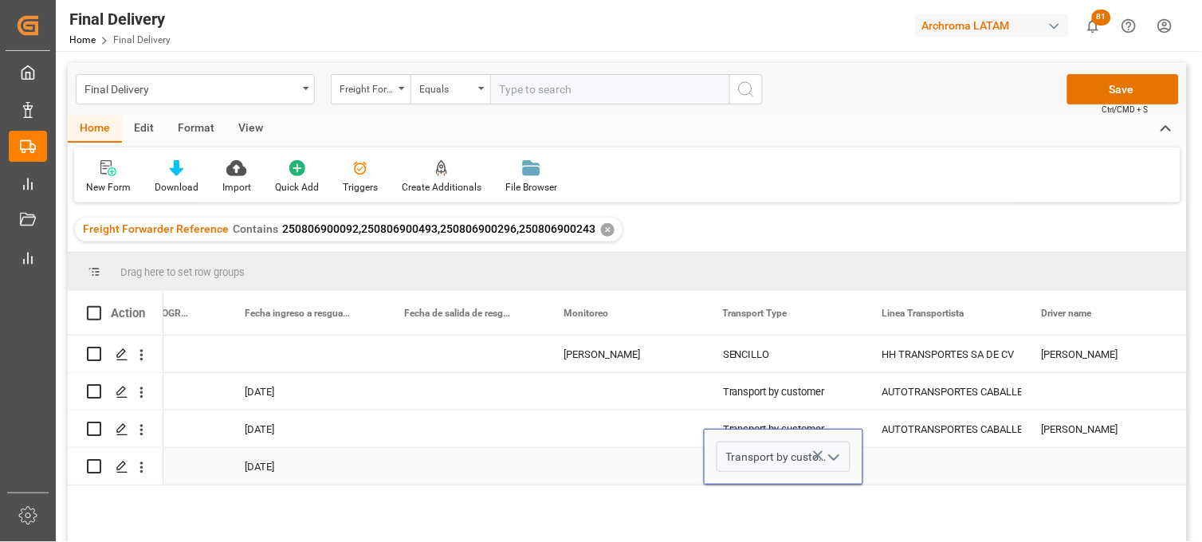
click at [955, 463] on div "Press SPACE to select this row." at bounding box center [943, 466] width 159 height 37
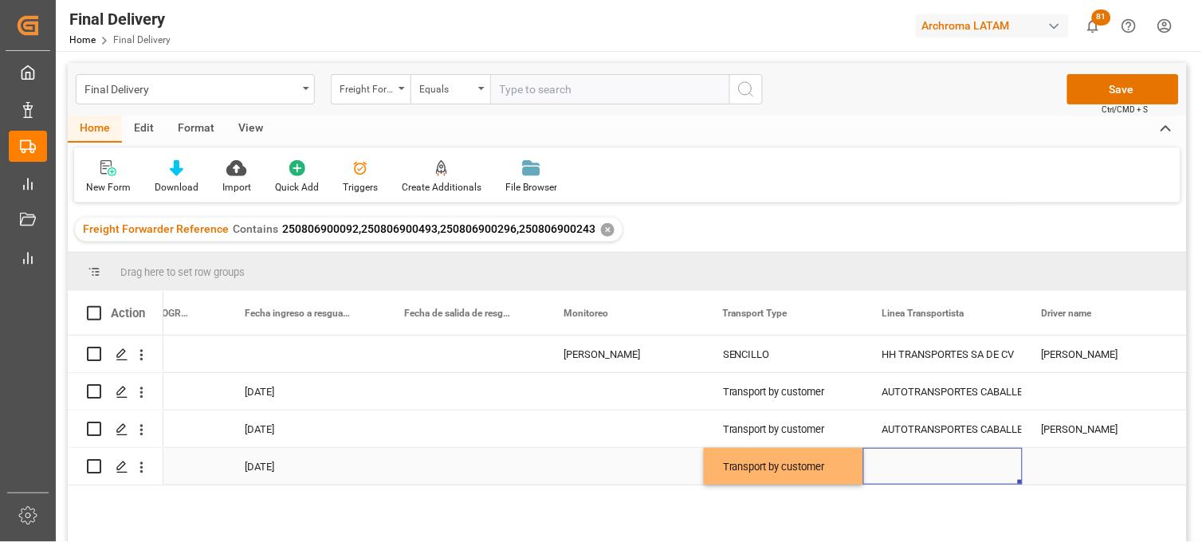
click at [936, 470] on div "Press SPACE to select this row." at bounding box center [943, 466] width 159 height 37
click at [936, 470] on input "Press SPACE to select this row." at bounding box center [943, 457] width 134 height 30
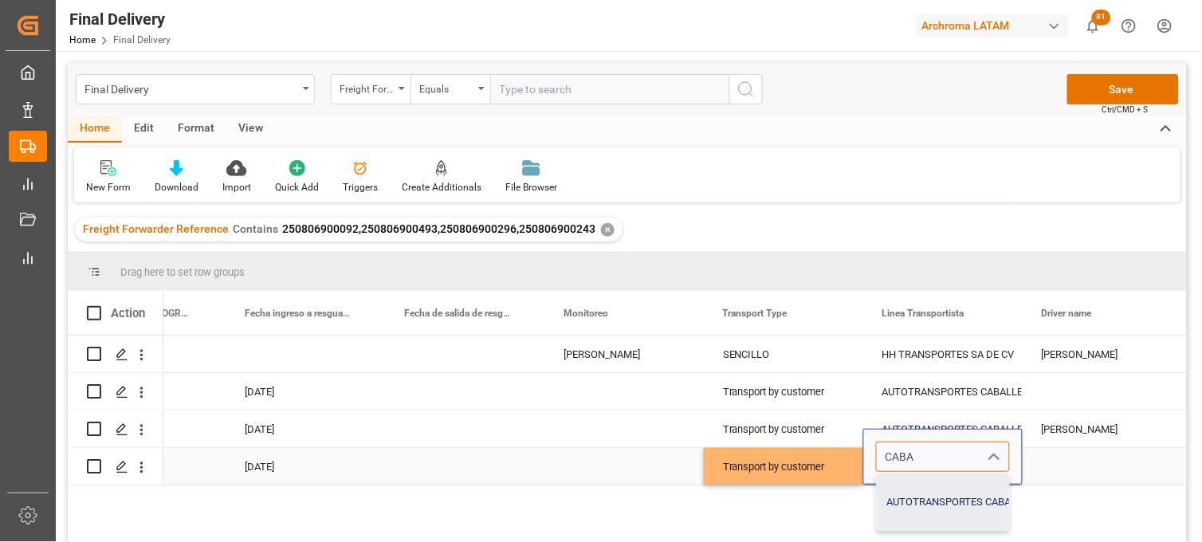
click at [942, 504] on div "AUTOTRANSPORTES CABALLERO E HIJOS SA DE CV" at bounding box center [1006, 502] width 259 height 56
type input "AUTOTRANSPORTES CABALLERO E HIJOS SA DE CV"
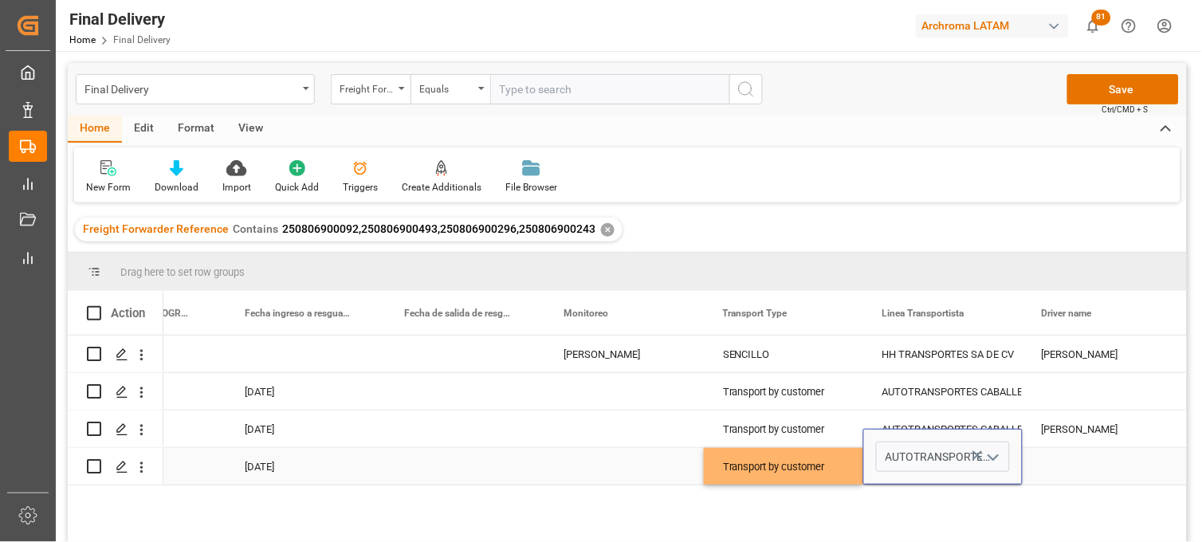
click at [1066, 465] on div "Press SPACE to select this row." at bounding box center [1102, 466] width 159 height 37
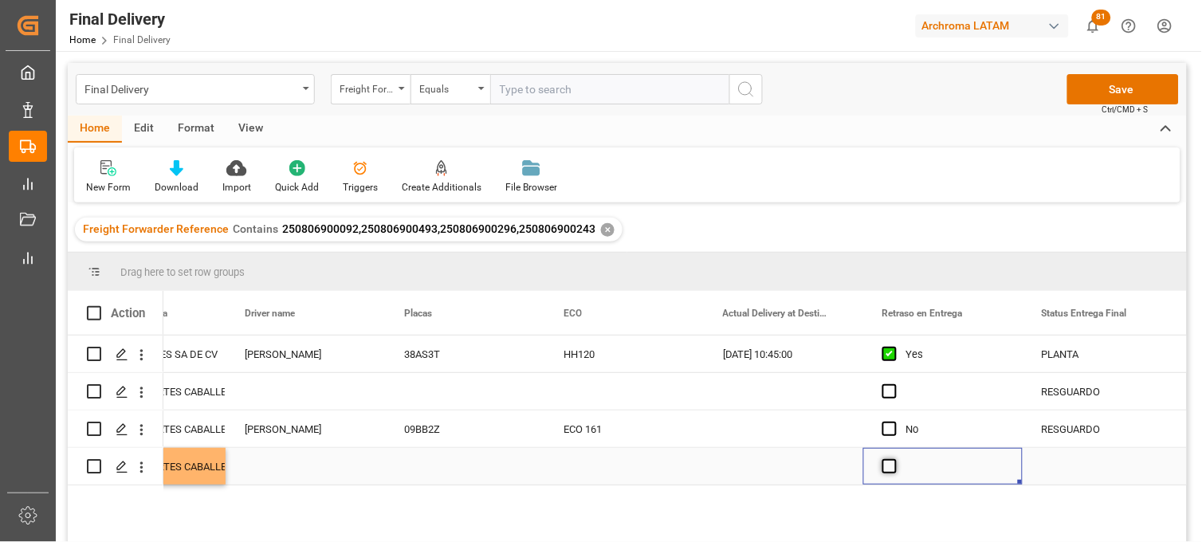
click at [891, 470] on span "Press SPACE to select this row." at bounding box center [890, 466] width 14 height 14
click at [895, 459] on input "Press SPACE to select this row." at bounding box center [895, 459] width 0 height 0
click at [890, 391] on span "Press SPACE to select this row." at bounding box center [890, 391] width 14 height 14
click at [895, 384] on input "Press SPACE to select this row." at bounding box center [895, 384] width 0 height 0
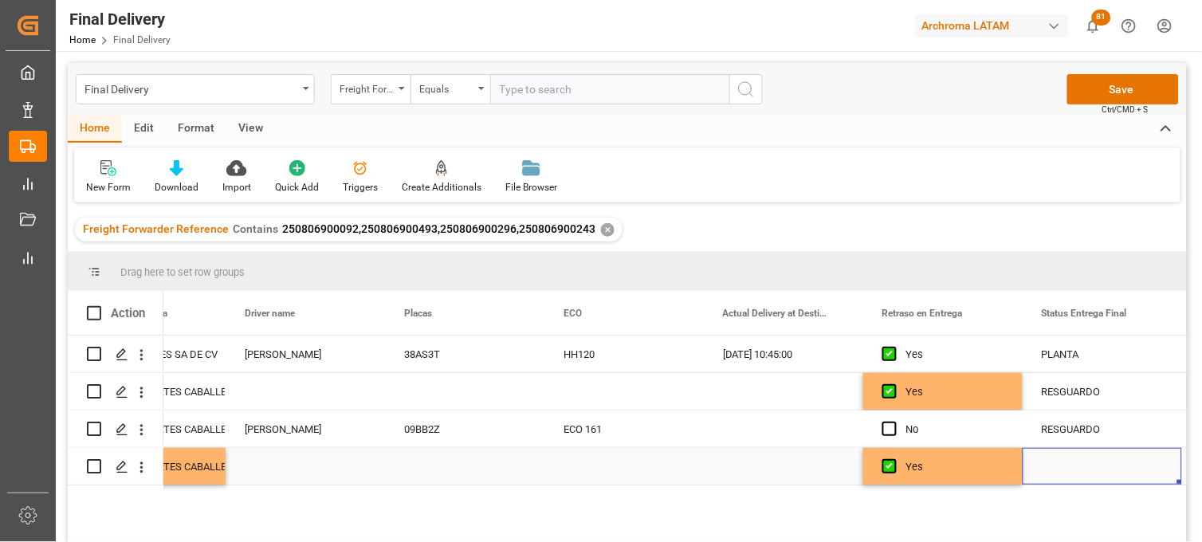
click at [1088, 463] on div "Press SPACE to select this row." at bounding box center [1102, 466] width 159 height 37
click at [1088, 463] on input "Press SPACE to select this row." at bounding box center [1103, 457] width 134 height 30
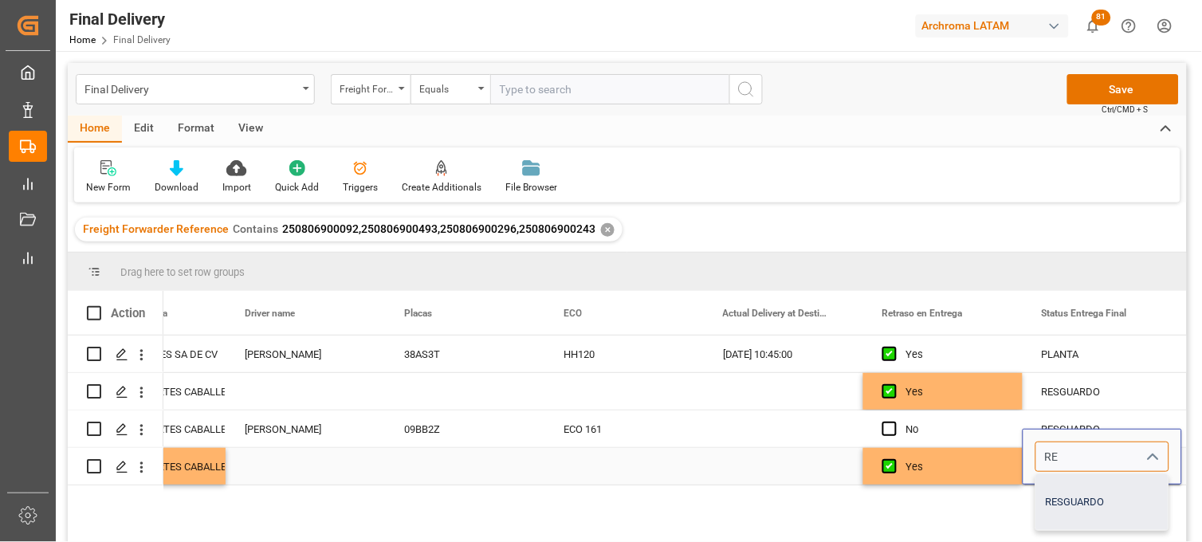
click at [1087, 504] on div "RESGUARDO" at bounding box center [1103, 502] width 132 height 56
type input "RESGUARDO"
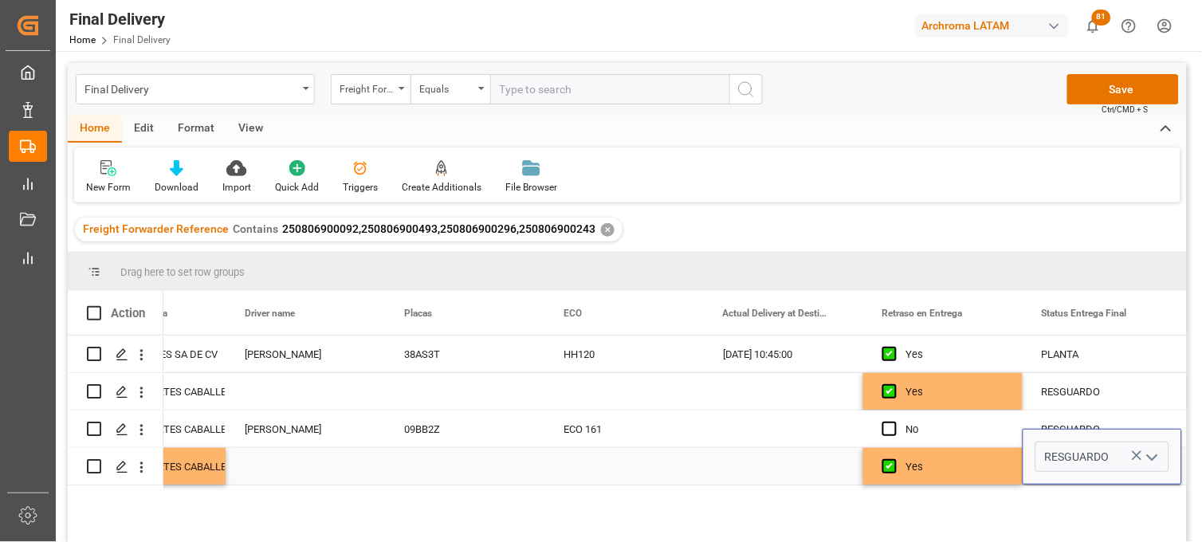
click at [966, 466] on div "Yes" at bounding box center [955, 467] width 97 height 37
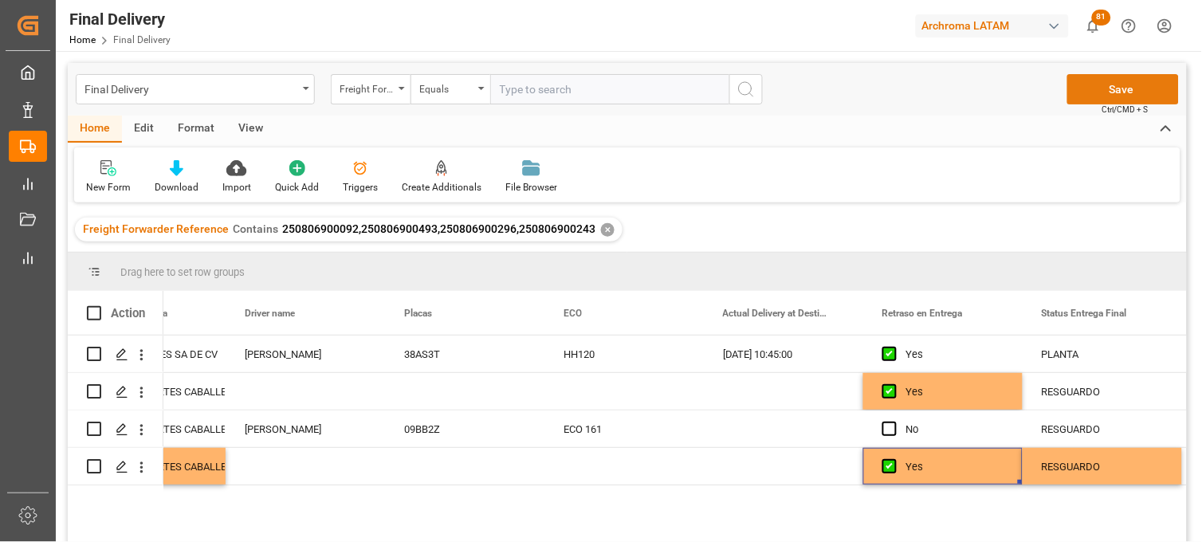
click at [1093, 99] on button "Save" at bounding box center [1124, 89] width 112 height 30
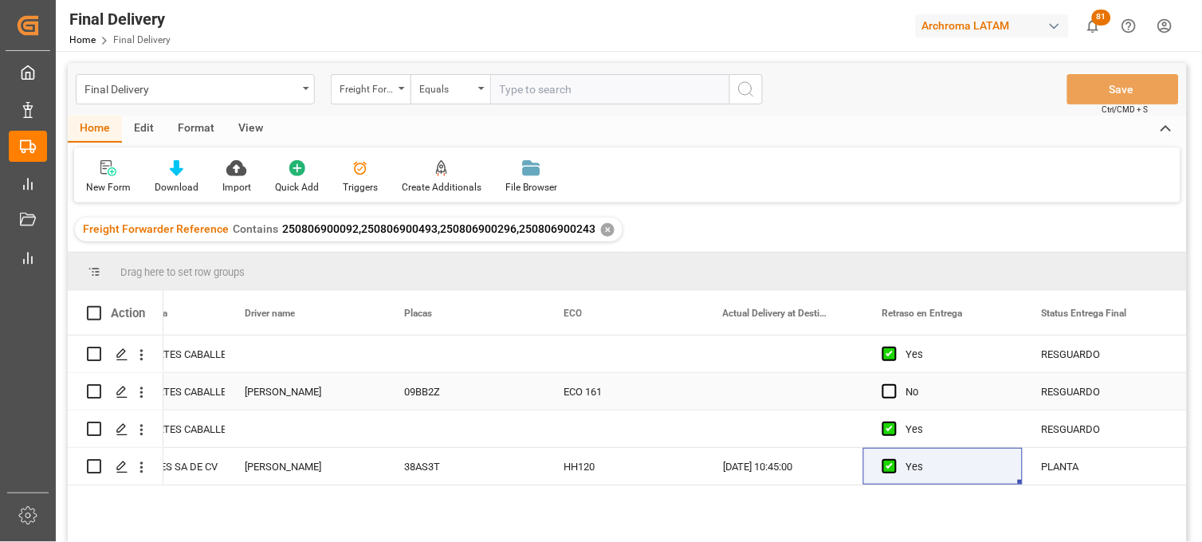
click at [442, 385] on div "09BB2Z" at bounding box center [464, 391] width 159 height 37
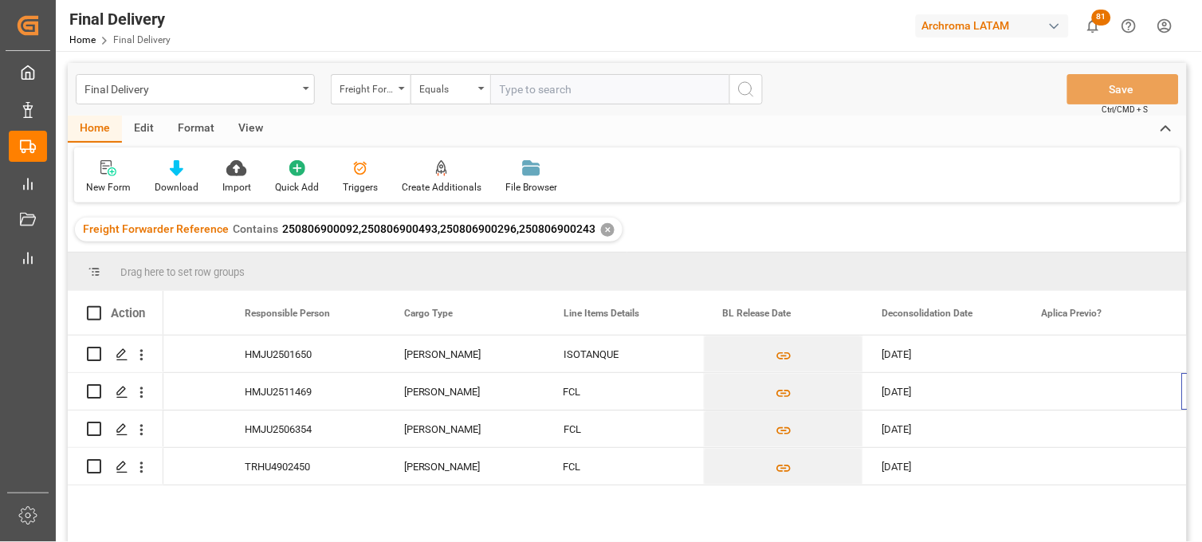
scroll to position [0, 576]
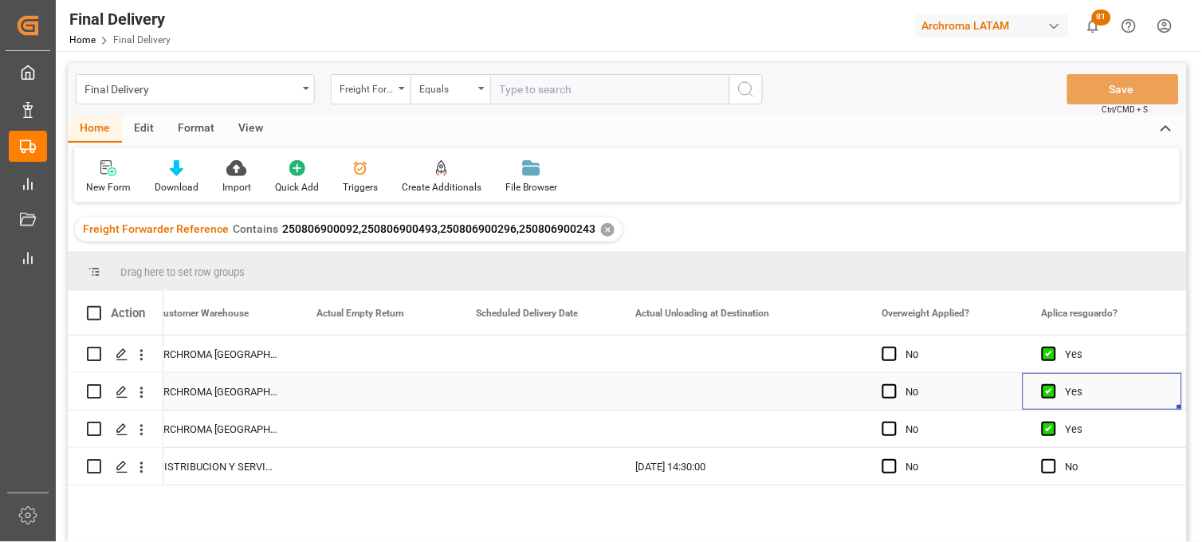
click at [697, 394] on div "Press SPACE to select this row." at bounding box center [739, 391] width 247 height 37
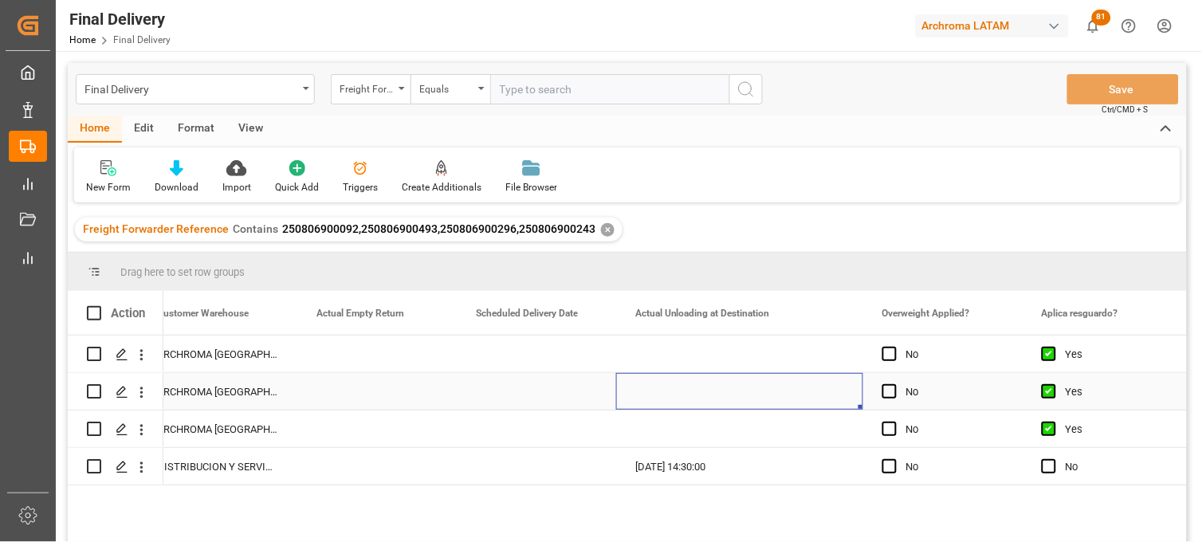
click at [697, 394] on div "Press SPACE to select this row." at bounding box center [739, 391] width 247 height 37
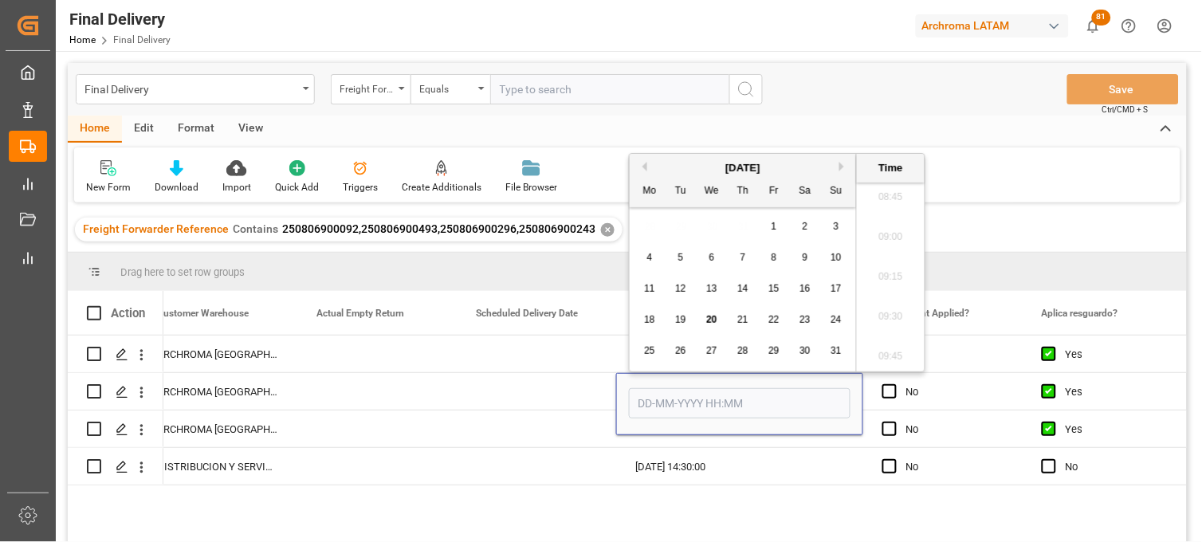
click at [686, 317] on span "19" at bounding box center [680, 319] width 10 height 11
click at [901, 360] on li "13:15" at bounding box center [891, 360] width 68 height 40
type input "[DATE] 13:15"
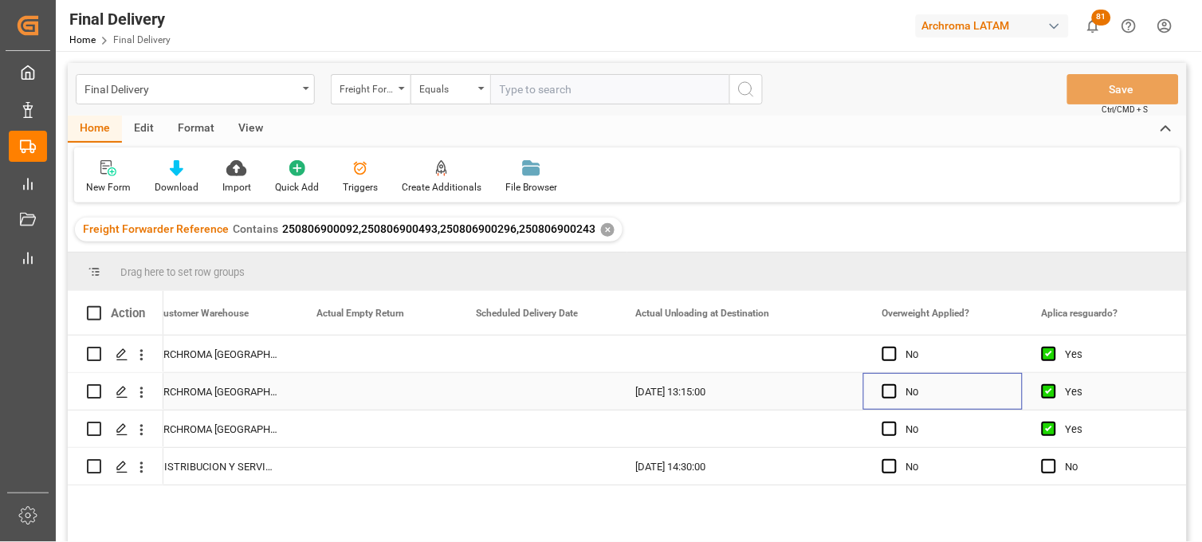
click at [942, 400] on div "No" at bounding box center [955, 392] width 97 height 37
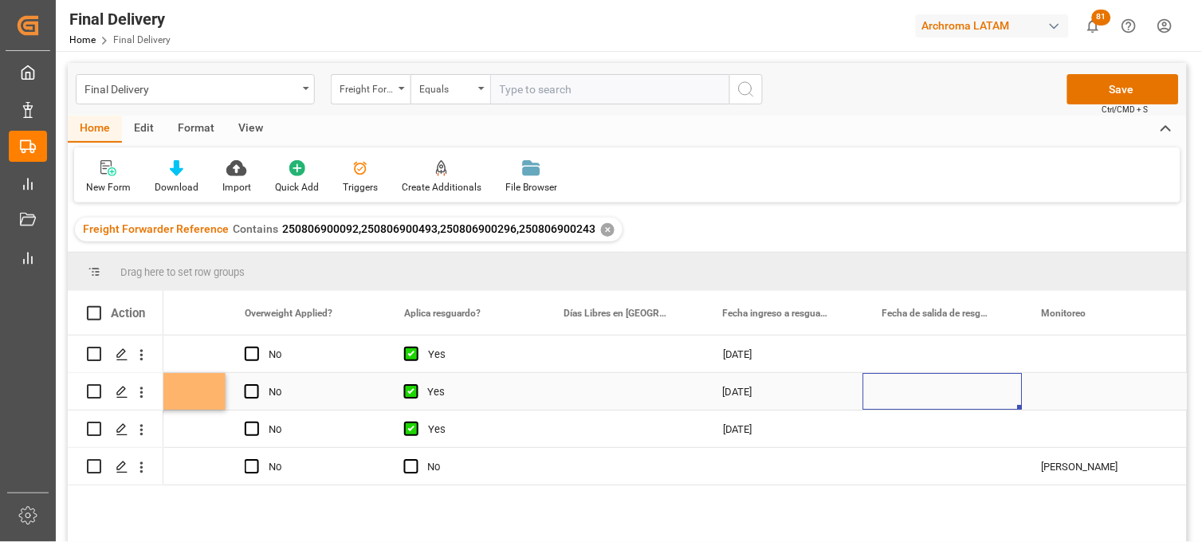
click at [923, 388] on div "Press SPACE to select this row." at bounding box center [943, 391] width 159 height 37
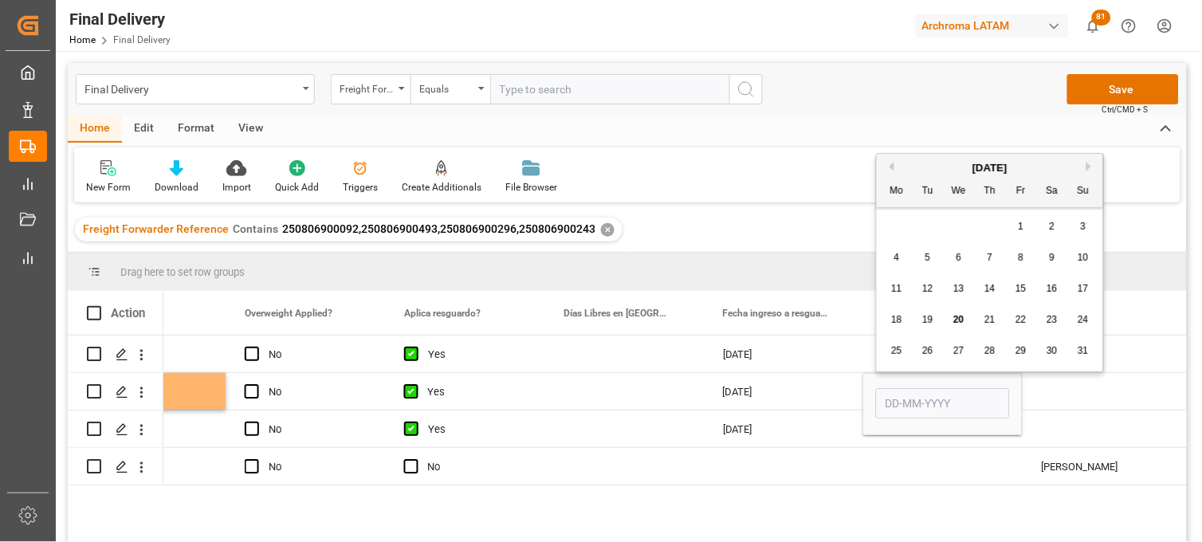
click at [1016, 295] on div "15" at bounding box center [1022, 289] width 20 height 19
type input "[DATE]"
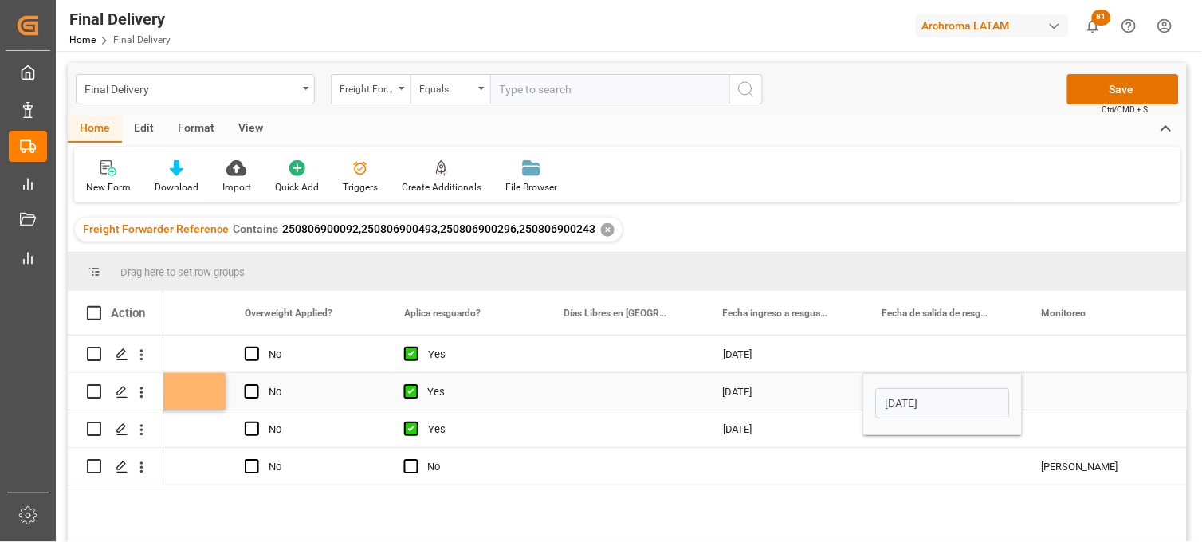
click at [757, 393] on div "[DATE]" at bounding box center [783, 391] width 159 height 37
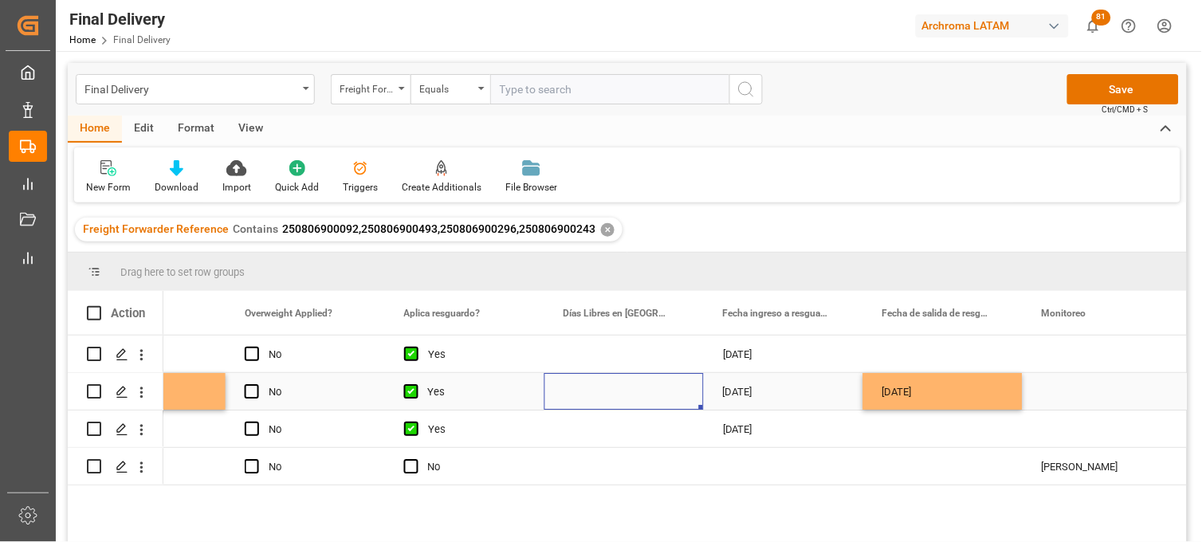
click at [611, 395] on div "Press SPACE to select this row." at bounding box center [624, 391] width 159 height 37
click at [611, 395] on input "Press SPACE to select this row." at bounding box center [624, 401] width 134 height 30
type input "10"
click at [735, 395] on div "[DATE]" at bounding box center [783, 391] width 159 height 37
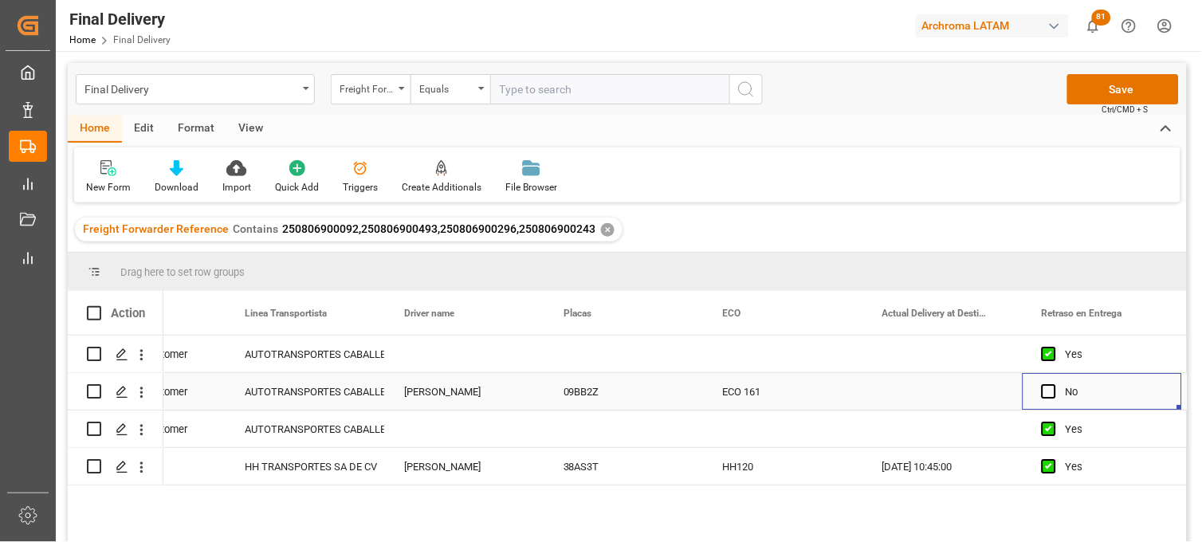
scroll to position [0, 4491]
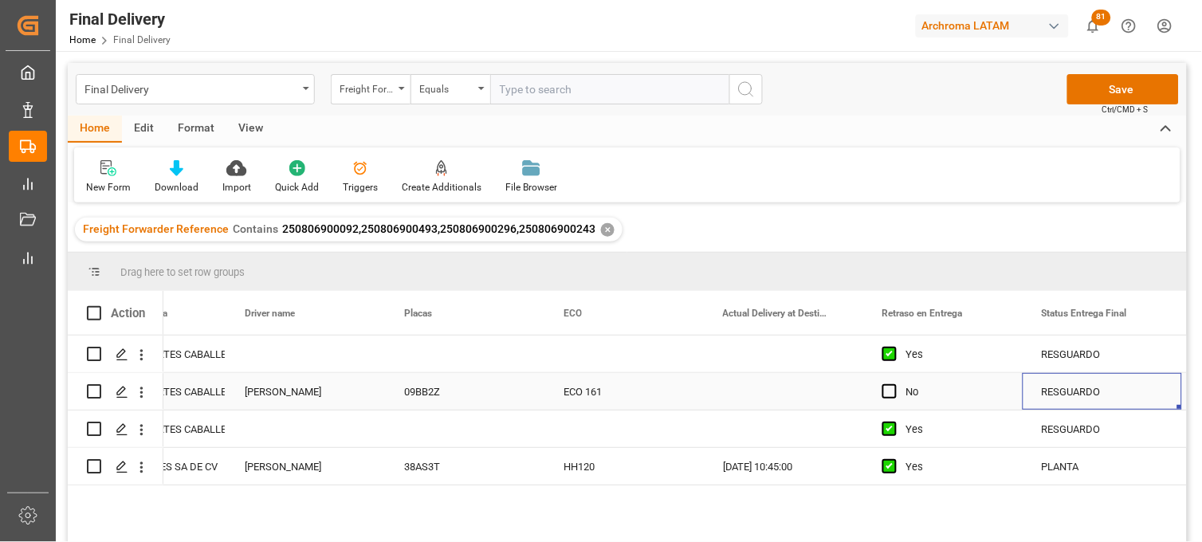
click at [752, 395] on div "Press SPACE to select this row." at bounding box center [783, 391] width 159 height 37
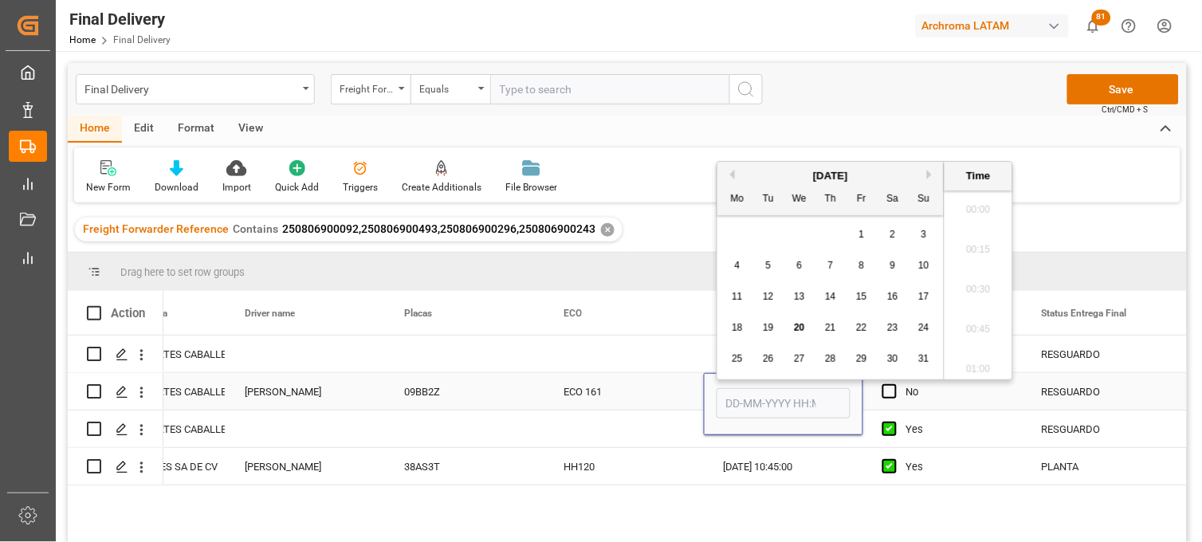
scroll to position [1400, 0]
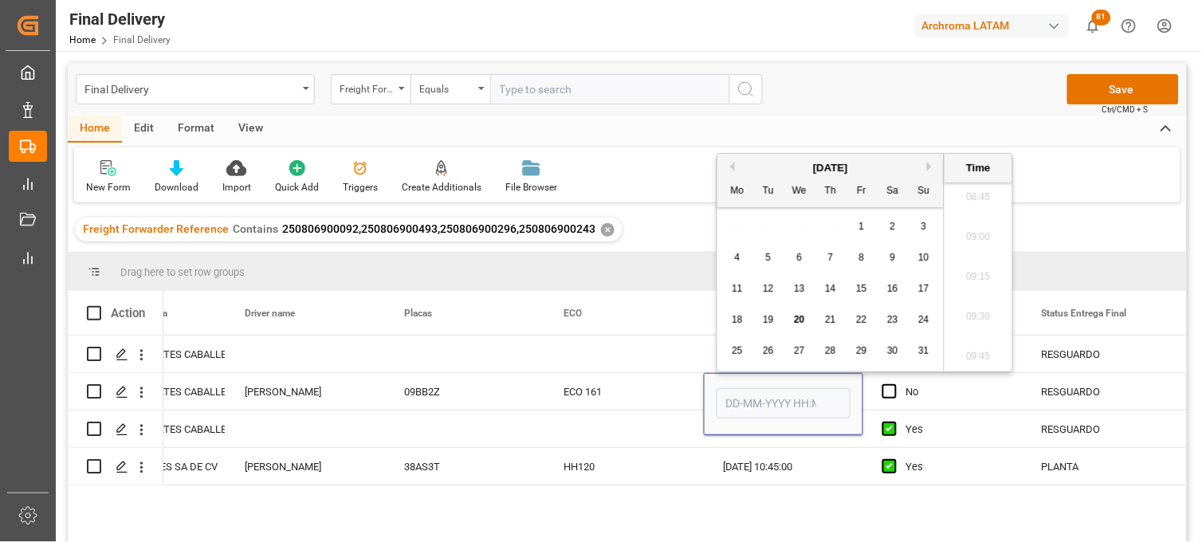
click at [737, 322] on span "18" at bounding box center [737, 319] width 10 height 11
click at [983, 285] on li "09:15" at bounding box center [979, 278] width 68 height 40
type input "[DATE] 09:15"
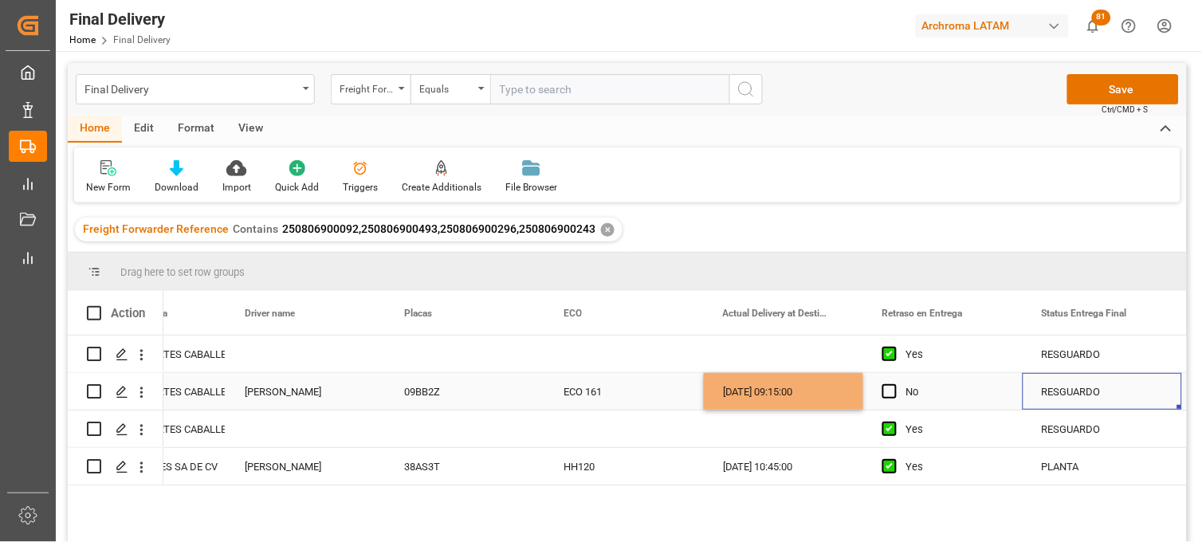
click at [1057, 381] on div "RESGUARDO" at bounding box center [1102, 392] width 121 height 37
click at [1077, 391] on div "RESGUARDO" at bounding box center [1102, 392] width 121 height 37
click at [1138, 401] on icon "Press SPACE to select this row." at bounding box center [1138, 400] width 10 height 10
click at [1152, 400] on icon "open menu" at bounding box center [1152, 401] width 19 height 19
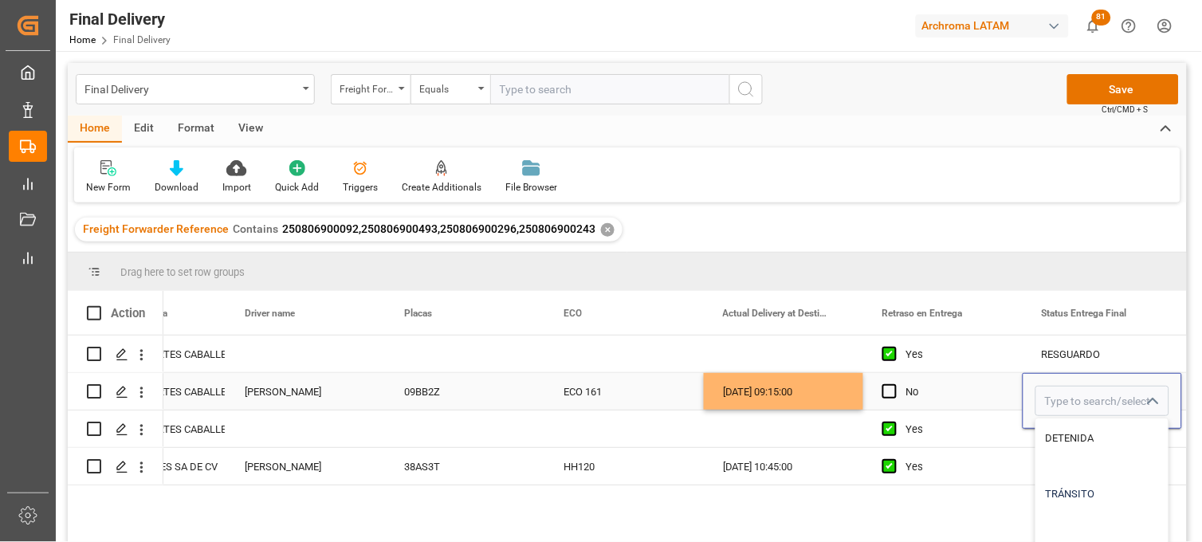
scroll to position [61, 0]
click at [1080, 492] on div "PLANTA" at bounding box center [1103, 497] width 132 height 56
type input "PLANTA"
click at [936, 395] on div "No" at bounding box center [955, 392] width 97 height 37
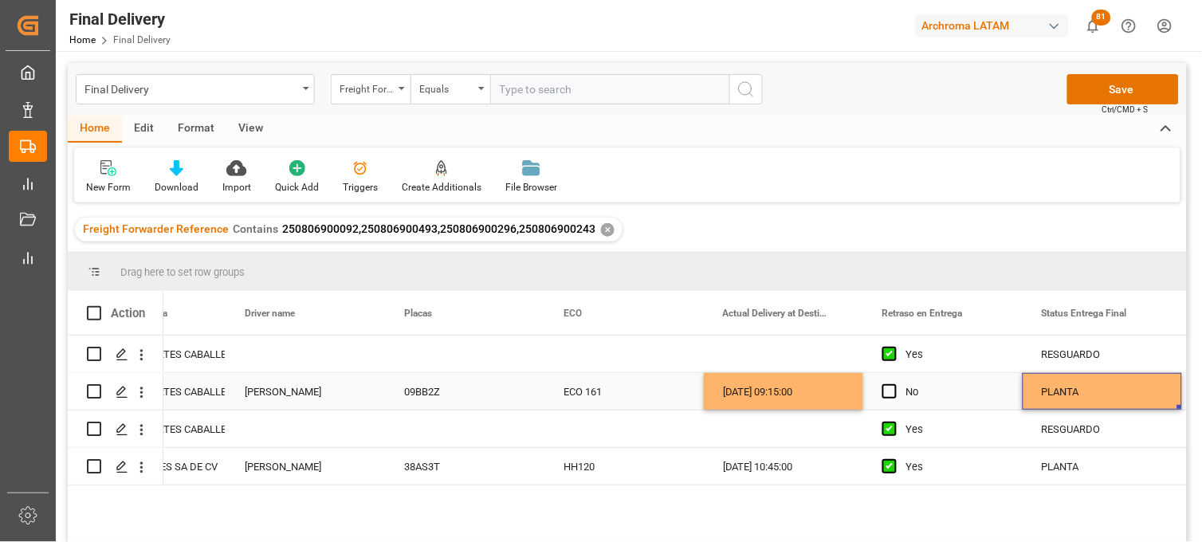
click at [1092, 391] on div "PLANTA" at bounding box center [1102, 392] width 121 height 37
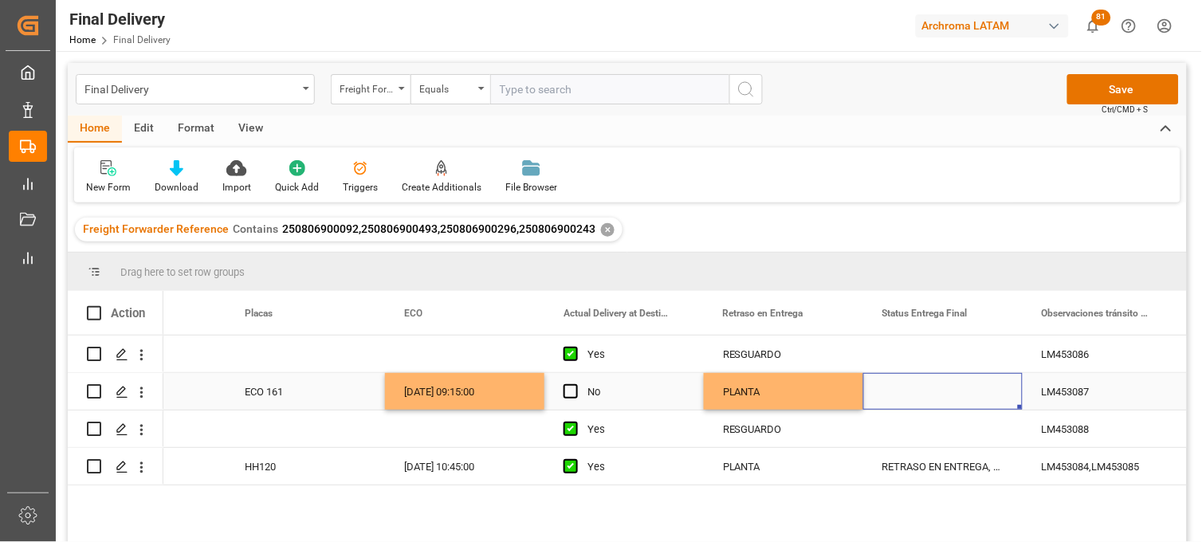
scroll to position [0, 4810]
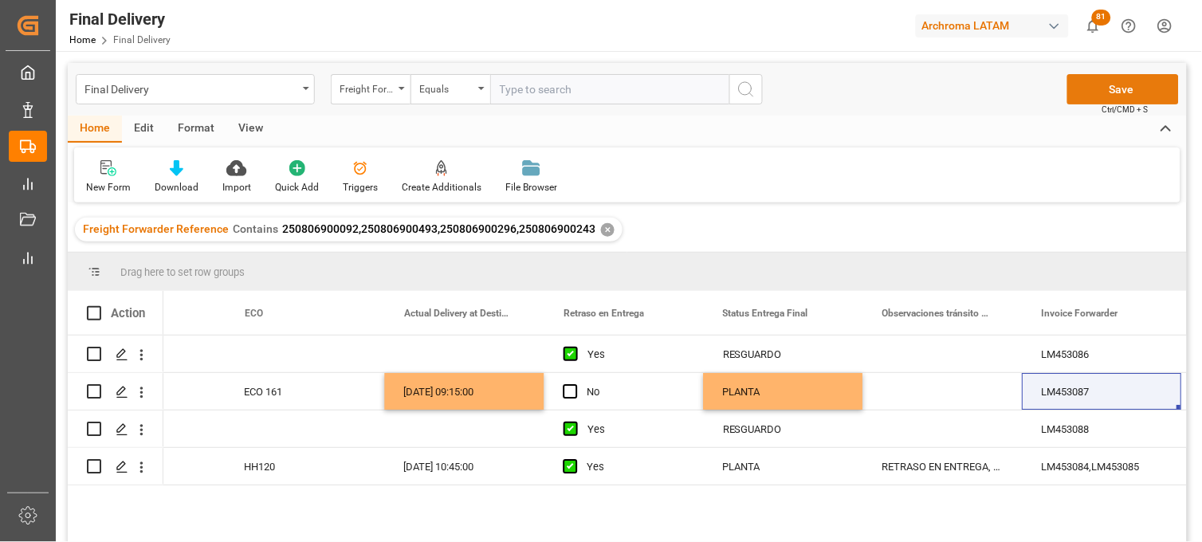
click at [1124, 86] on button "Save" at bounding box center [1124, 89] width 112 height 30
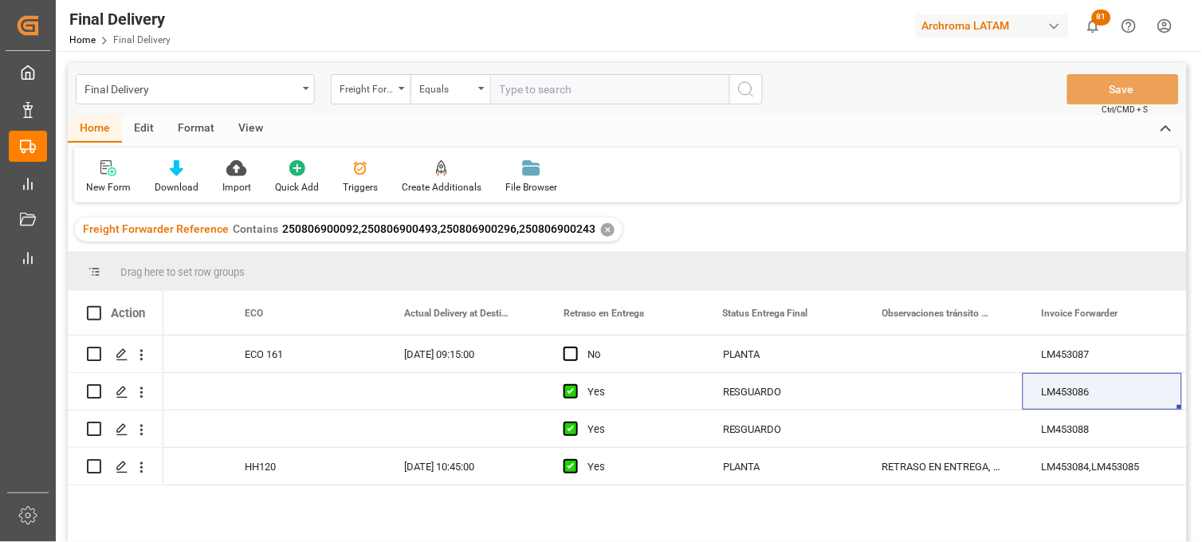
click at [969, 226] on div "Freight Forwarder Reference Contains 250806900092,250806900493,250806900296,250…" at bounding box center [627, 229] width 1119 height 45
click at [604, 229] on div "✕" at bounding box center [608, 230] width 14 height 14
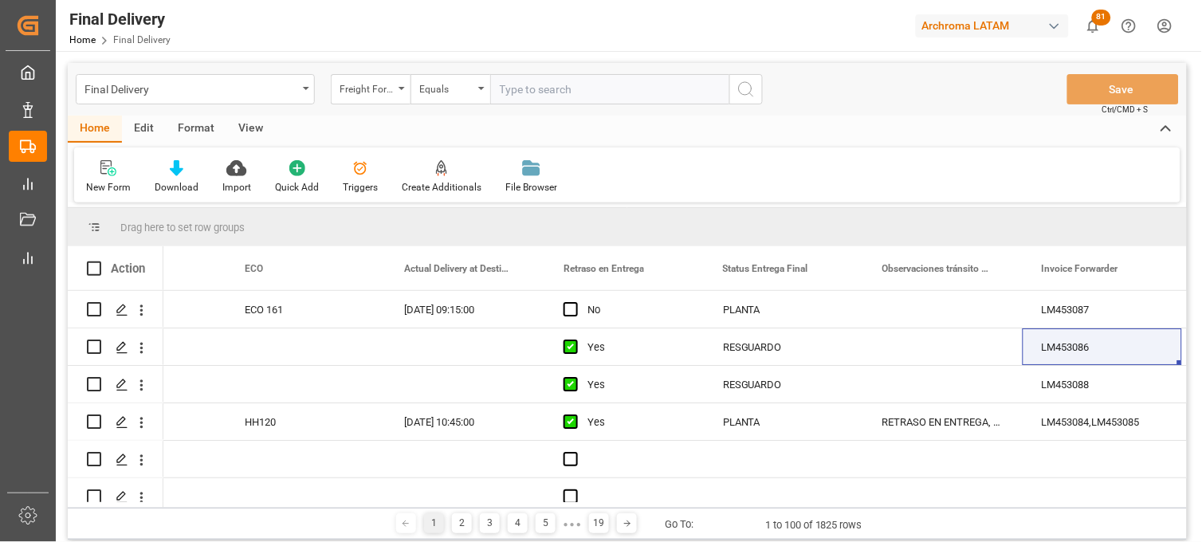
click at [513, 91] on input "text" at bounding box center [609, 89] width 239 height 30
paste input "250815080047"
type input "250815080047"
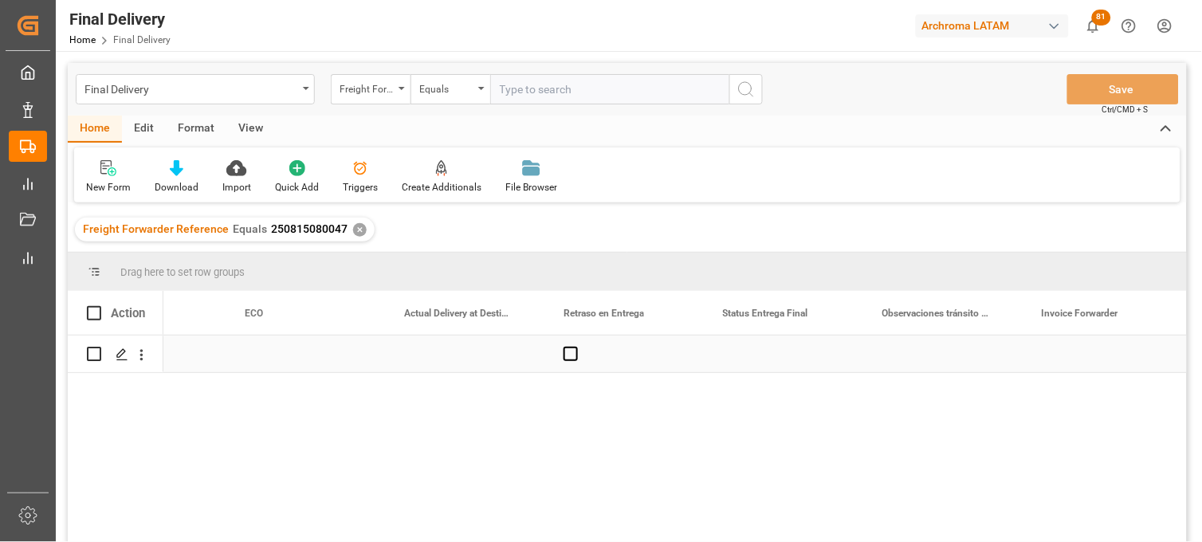
click at [481, 360] on div "Press SPACE to select this row." at bounding box center [464, 354] width 159 height 37
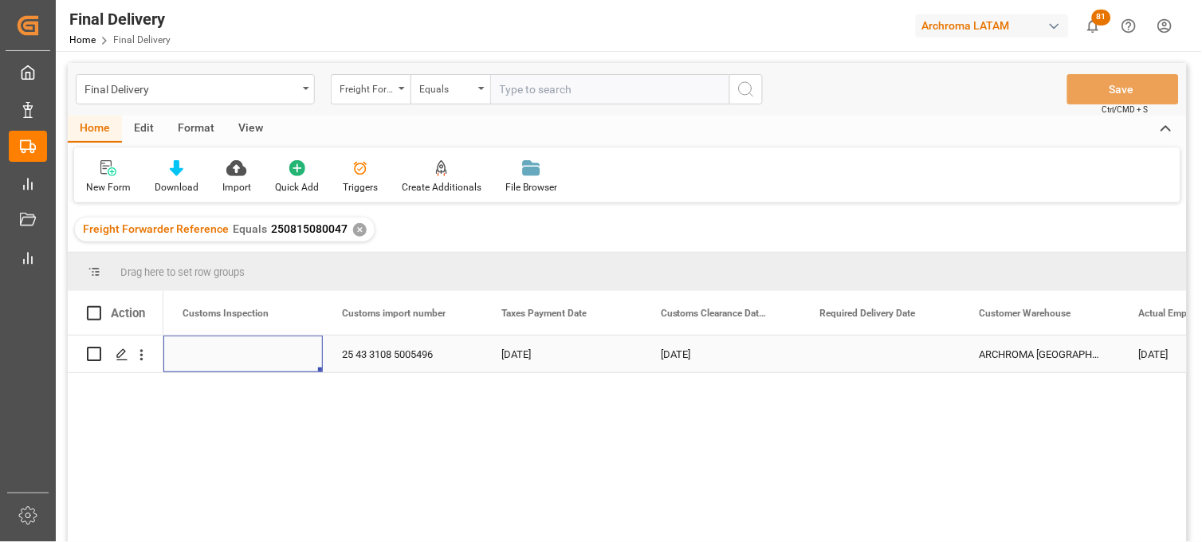
scroll to position [0, 1595]
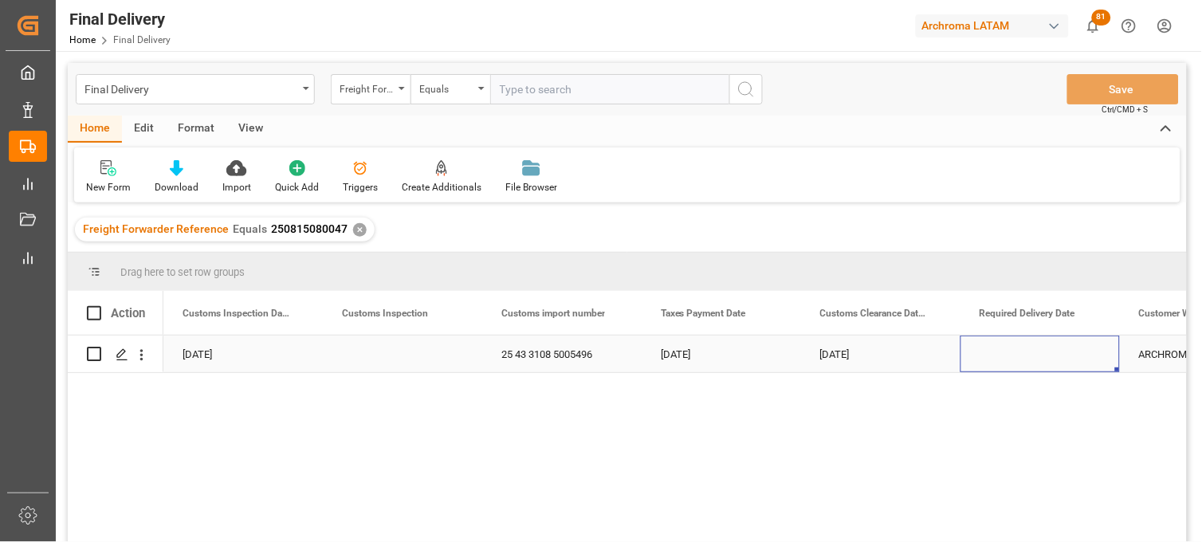
click at [1031, 353] on div "Press SPACE to select this row." at bounding box center [1040, 354] width 159 height 37
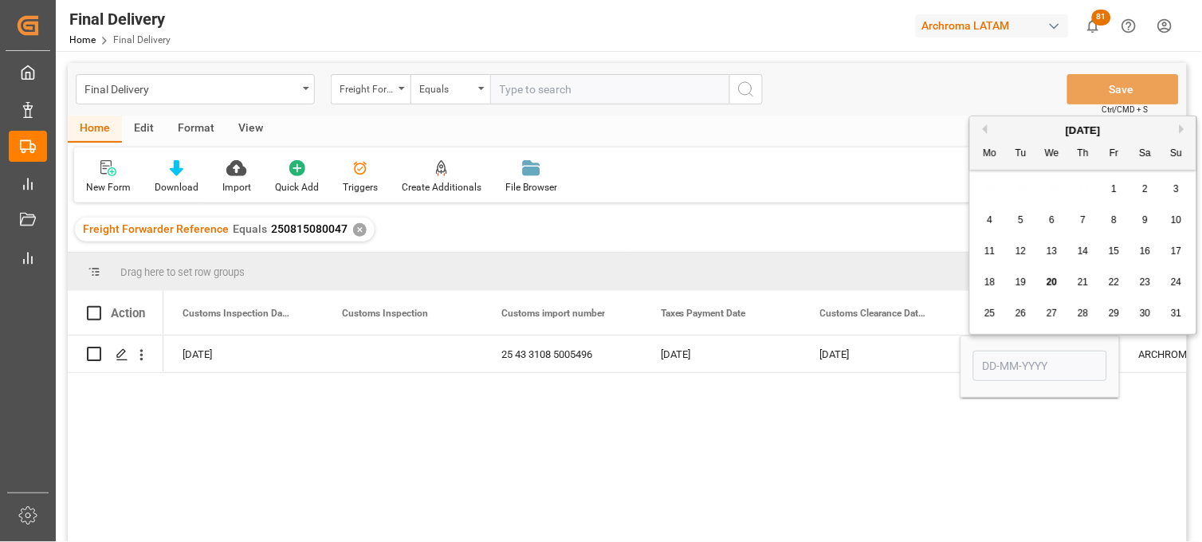
click at [1111, 287] on span "22" at bounding box center [1114, 282] width 10 height 11
type input "[DATE]"
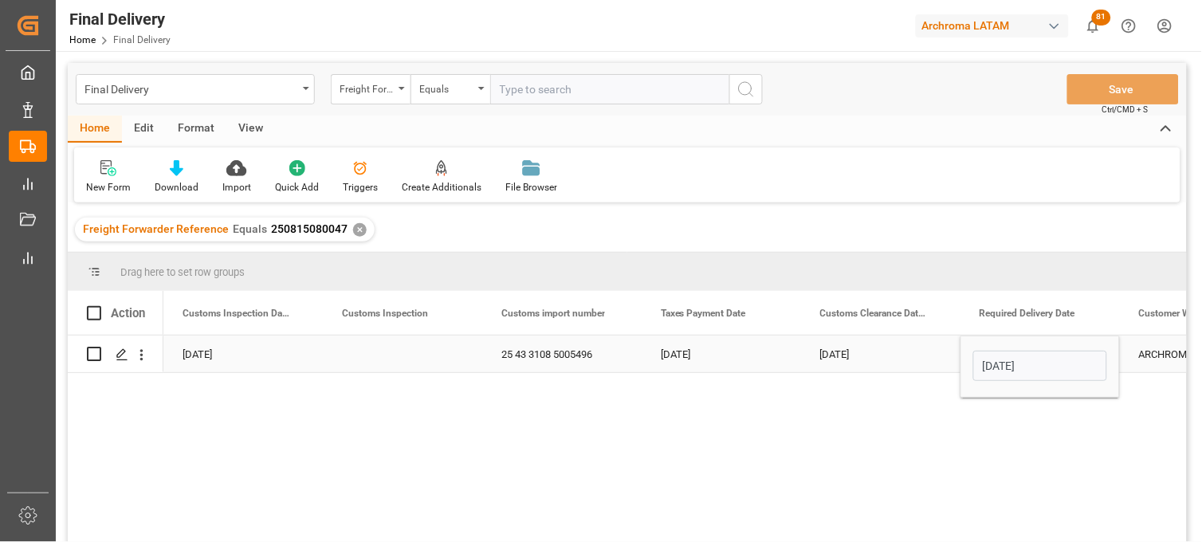
click at [881, 357] on div "[DATE]" at bounding box center [880, 354] width 159 height 37
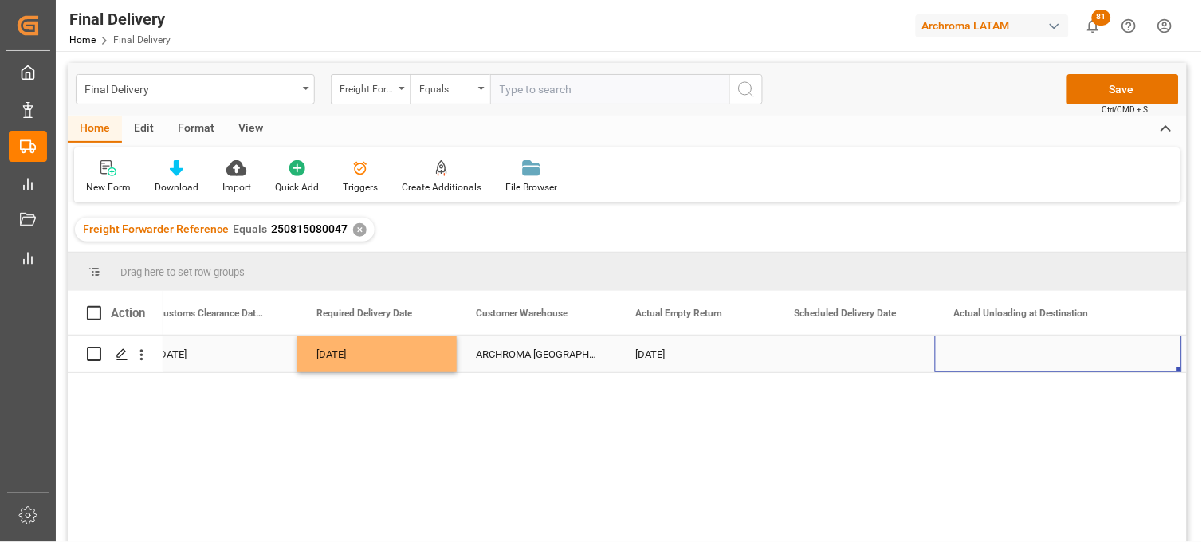
scroll to position [0, 2418]
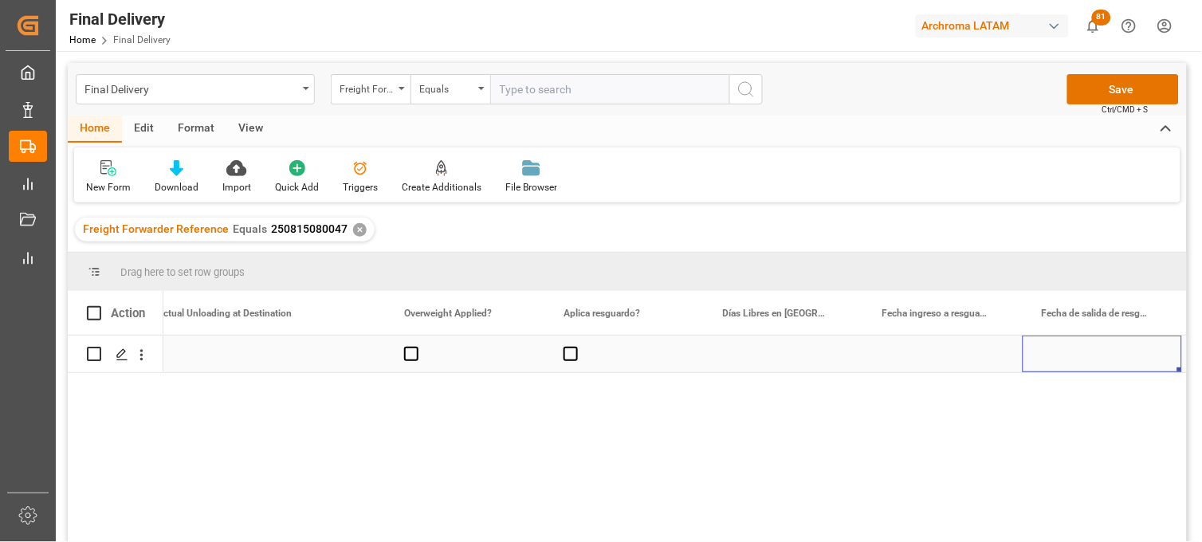
click at [404, 363] on div "Press SPACE to select this row." at bounding box center [464, 354] width 159 height 37
click at [571, 360] on span "Press SPACE to select this row." at bounding box center [571, 354] width 14 height 14
click at [576, 347] on input "Press SPACE to select this row." at bounding box center [576, 347] width 0 height 0
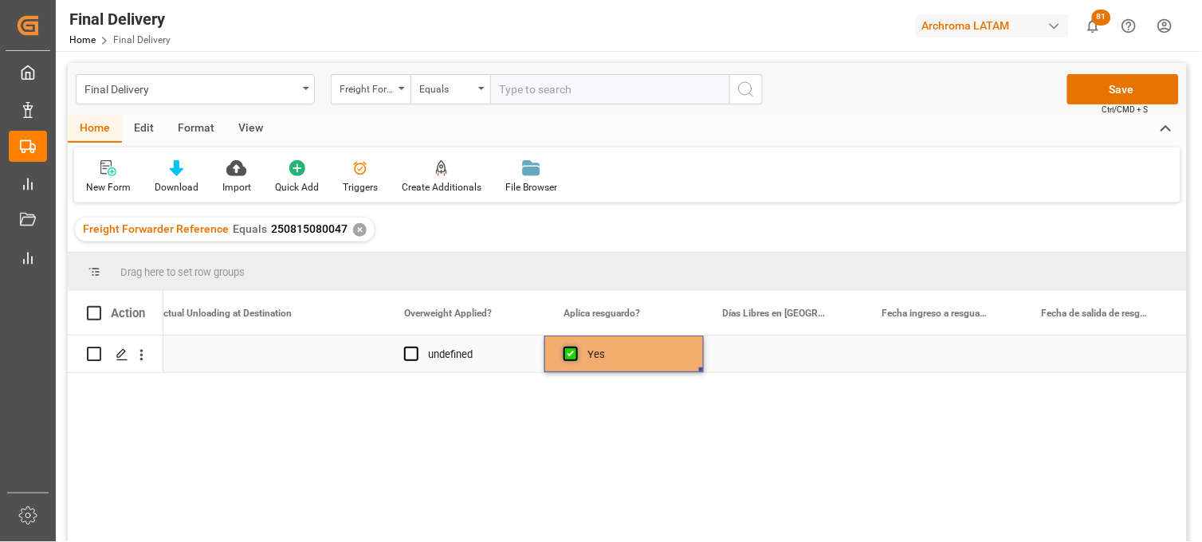
click at [571, 360] on span "Press SPACE to select this row." at bounding box center [571, 354] width 14 height 14
click at [576, 347] on input "Press SPACE to select this row." at bounding box center [576, 347] width 0 height 0
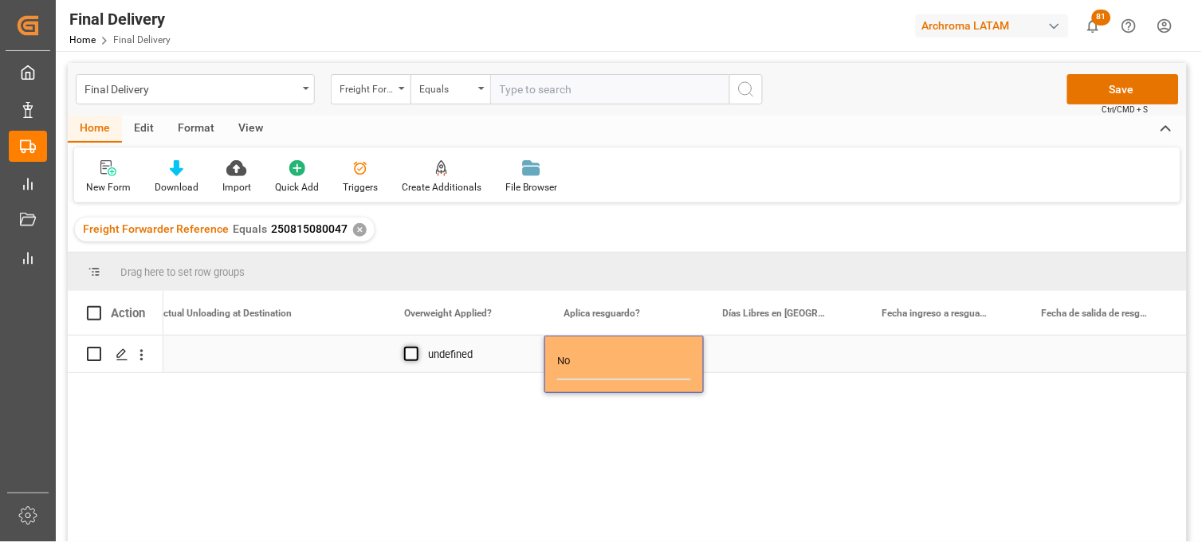
click at [410, 352] on span "Press SPACE to select this row." at bounding box center [411, 354] width 14 height 14
click at [416, 347] on input "Press SPACE to select this row." at bounding box center [416, 347] width 0 height 0
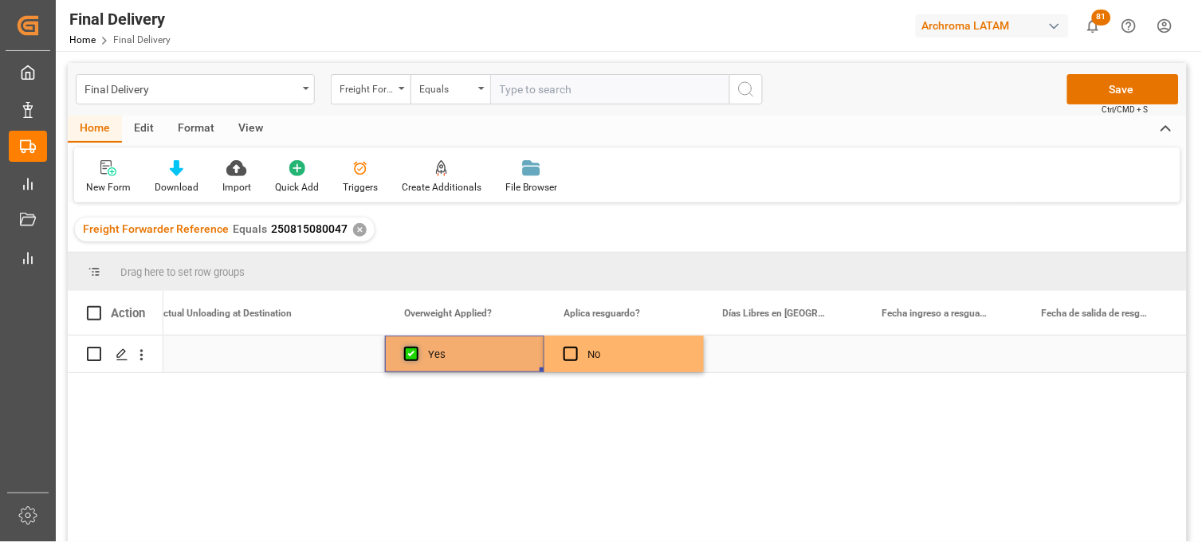
click at [410, 352] on span "Press SPACE to select this row." at bounding box center [411, 354] width 14 height 14
click at [416, 347] on input "Press SPACE to select this row." at bounding box center [416, 347] width 0 height 0
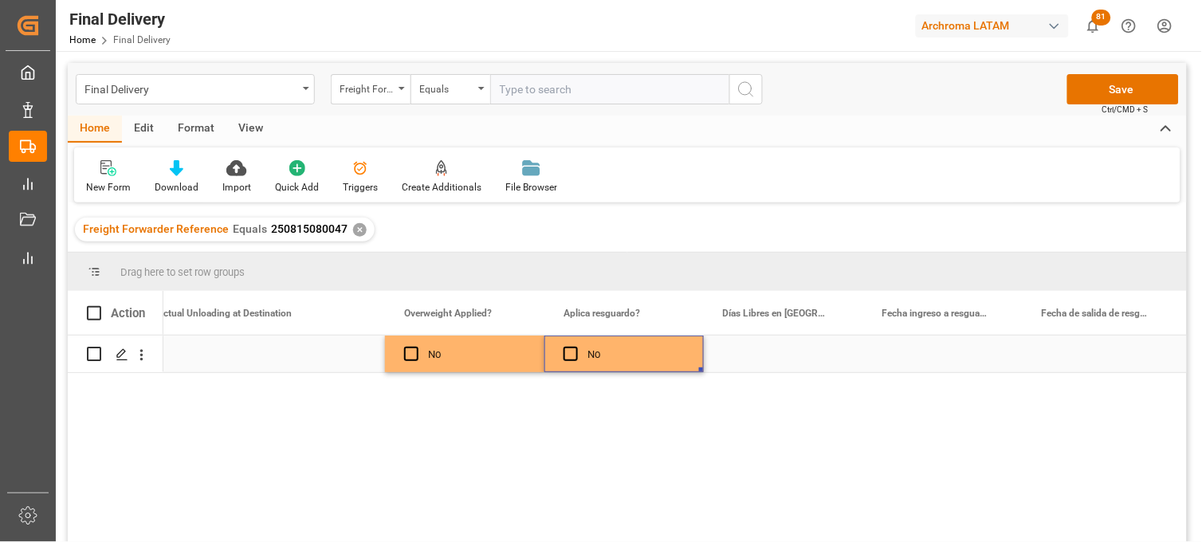
click at [616, 354] on div "No" at bounding box center [636, 354] width 97 height 37
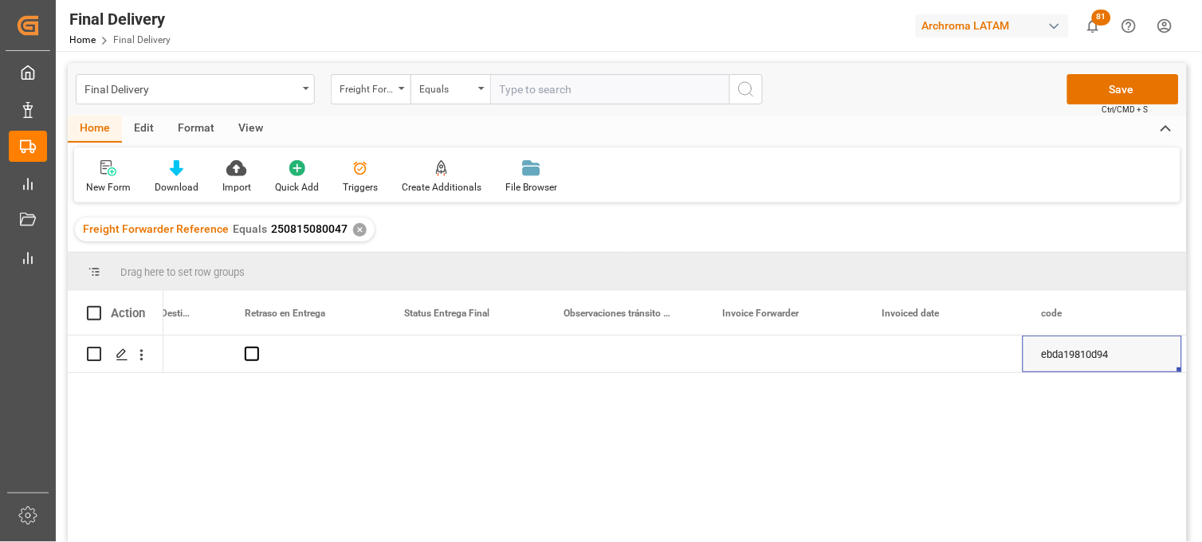
click at [1007, 424] on div "ebda19810d94 TEXTIL" at bounding box center [675, 444] width 1024 height 217
click at [765, 349] on div "Press SPACE to select this row." at bounding box center [783, 354] width 159 height 37
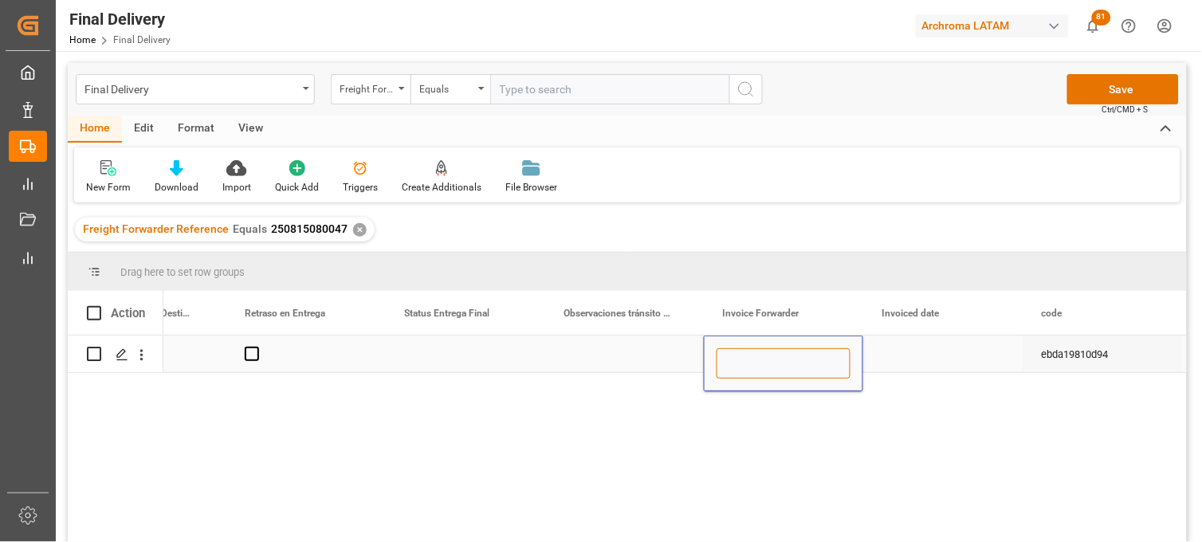
click at [765, 349] on input "Press SPACE to select this row." at bounding box center [784, 363] width 134 height 30
paste input "LM453078"
click at [974, 411] on div "LM453078, ebda19810d94 TEXTIL" at bounding box center [675, 444] width 1024 height 217
click at [803, 364] on input "LM453078," at bounding box center [784, 363] width 134 height 30
paste input "LM453079"
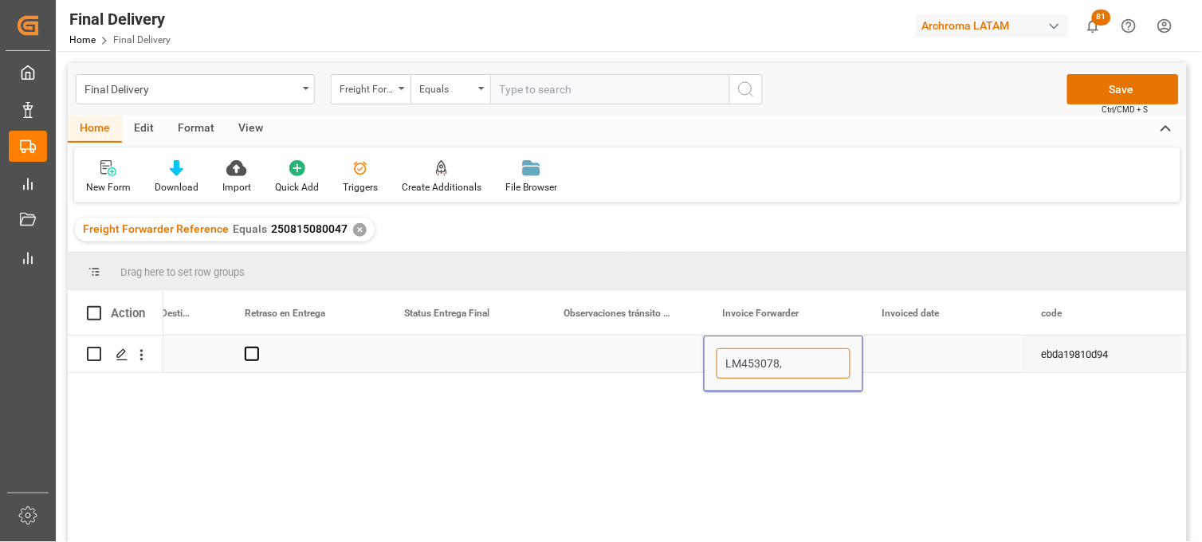
type input "LM453078,LM453079"
click at [907, 351] on div "Press SPACE to select this row." at bounding box center [943, 354] width 159 height 37
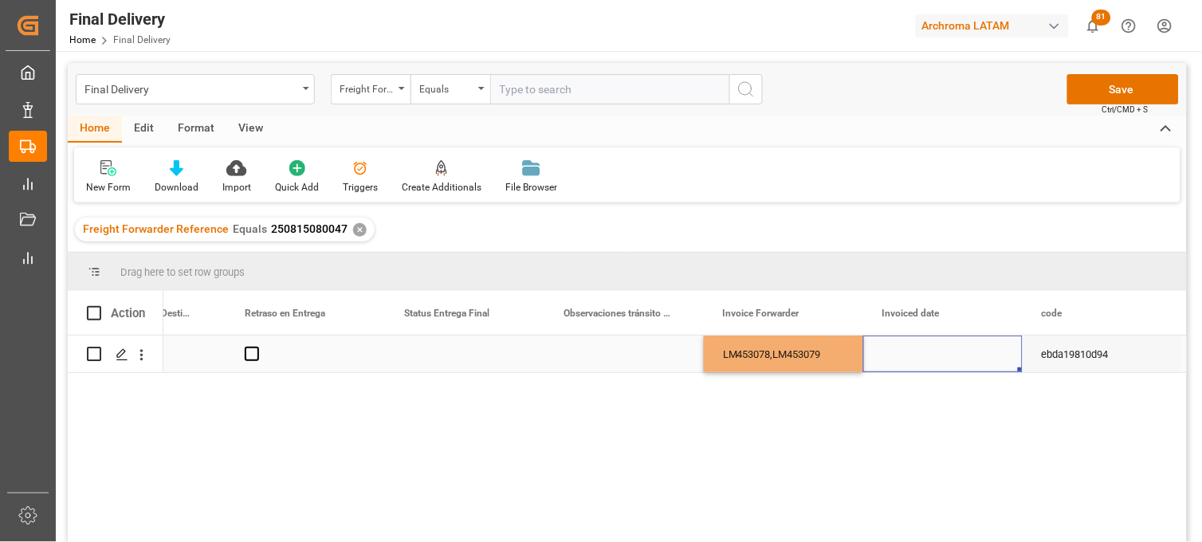
click at [907, 351] on div "Press SPACE to select this row." at bounding box center [943, 354] width 159 height 37
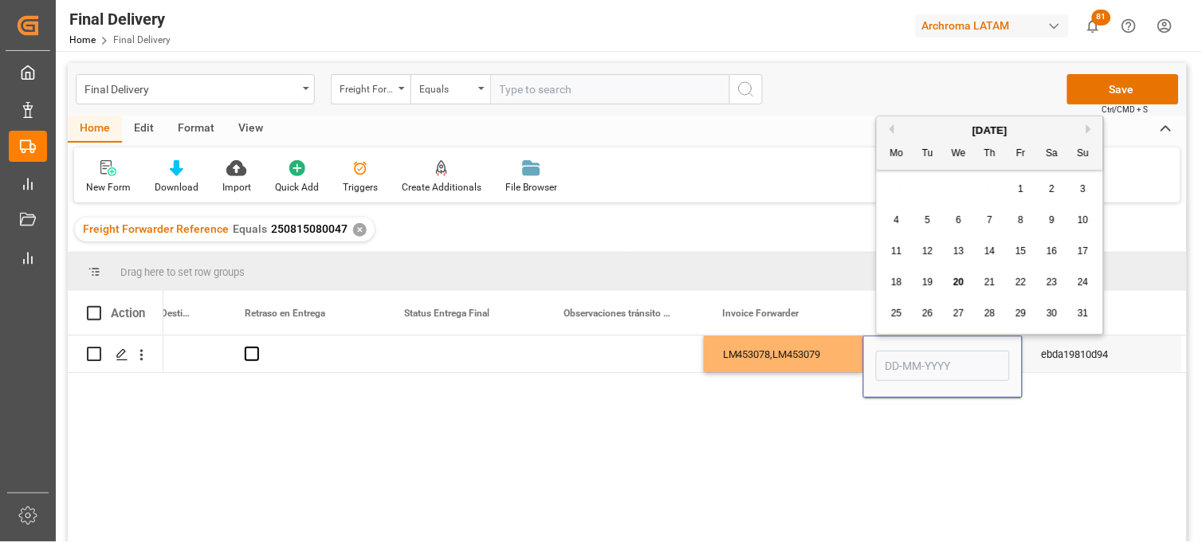
click at [958, 285] on span "20" at bounding box center [959, 282] width 10 height 11
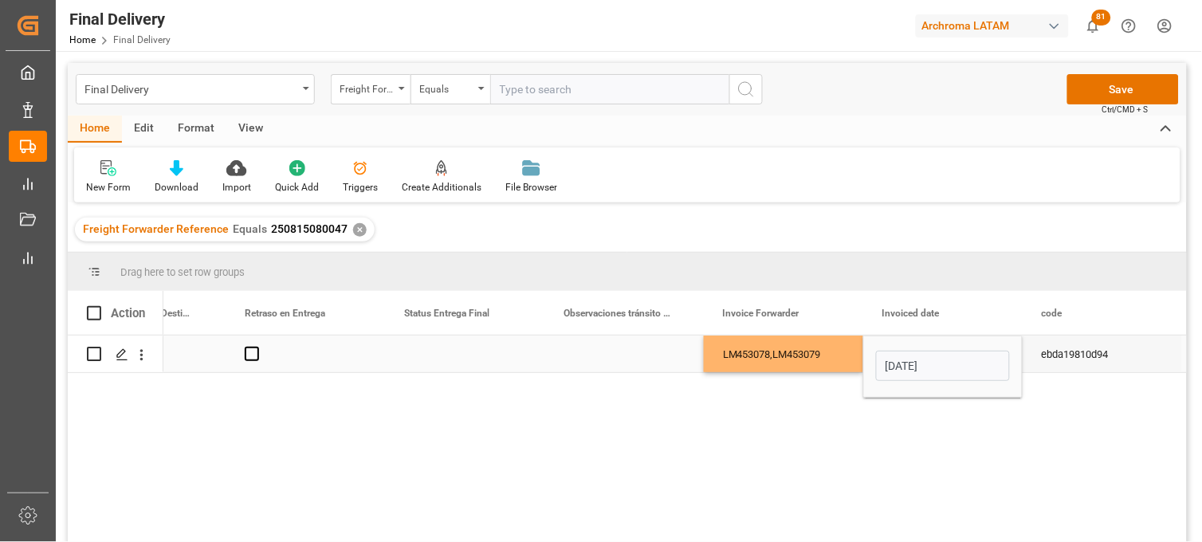
click at [886, 367] on input "[DATE]" at bounding box center [943, 366] width 134 height 30
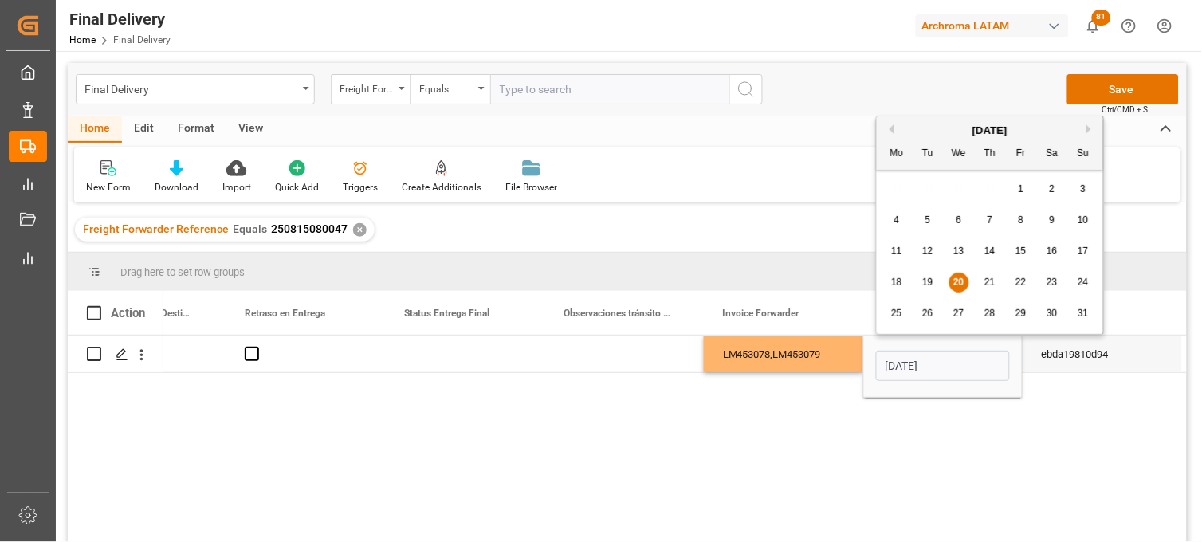
click at [930, 282] on span "19" at bounding box center [928, 282] width 10 height 11
type input "[DATE]"
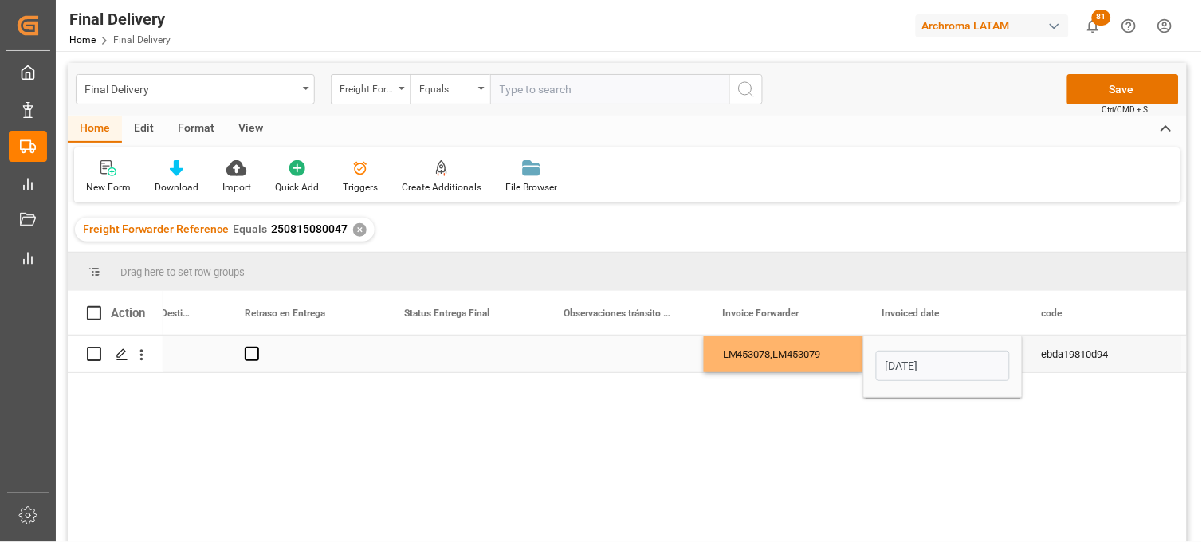
click at [788, 353] on div "LM453078,LM453079" at bounding box center [783, 354] width 159 height 37
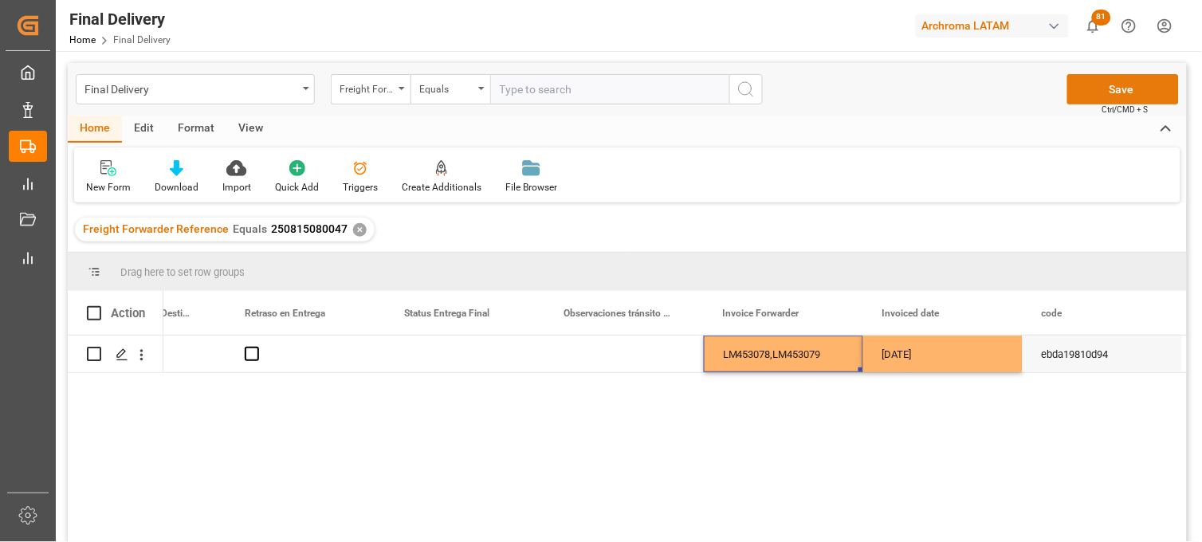
click at [1088, 93] on button "Save" at bounding box center [1124, 89] width 112 height 30
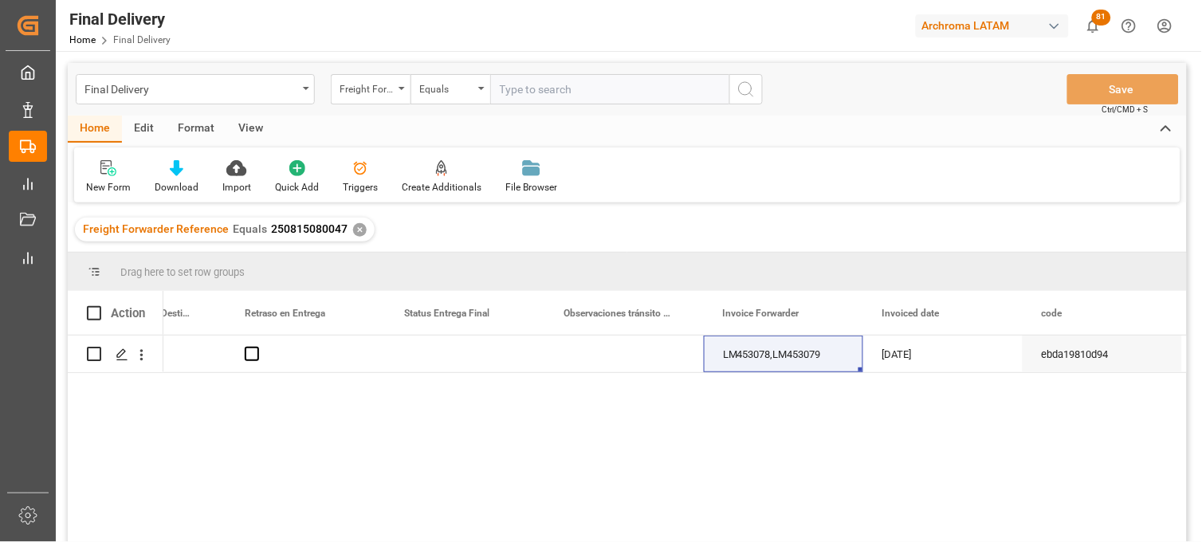
click at [971, 442] on div "LM453078,LM453079 [DATE] ebda19810d94 TEXTIL" at bounding box center [675, 444] width 1024 height 217
click at [96, 313] on span at bounding box center [94, 313] width 14 height 14
click at [99, 306] on input "checkbox" at bounding box center [99, 306] width 0 height 0
checkbox input "true"
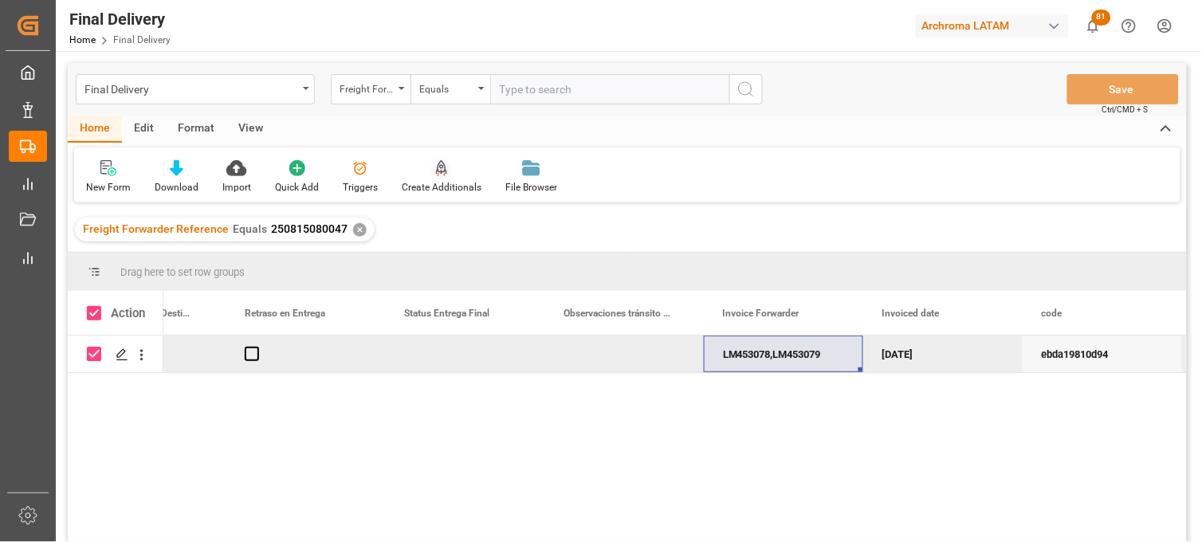
click at [437, 178] on div "Create Additionals" at bounding box center [442, 176] width 104 height 35
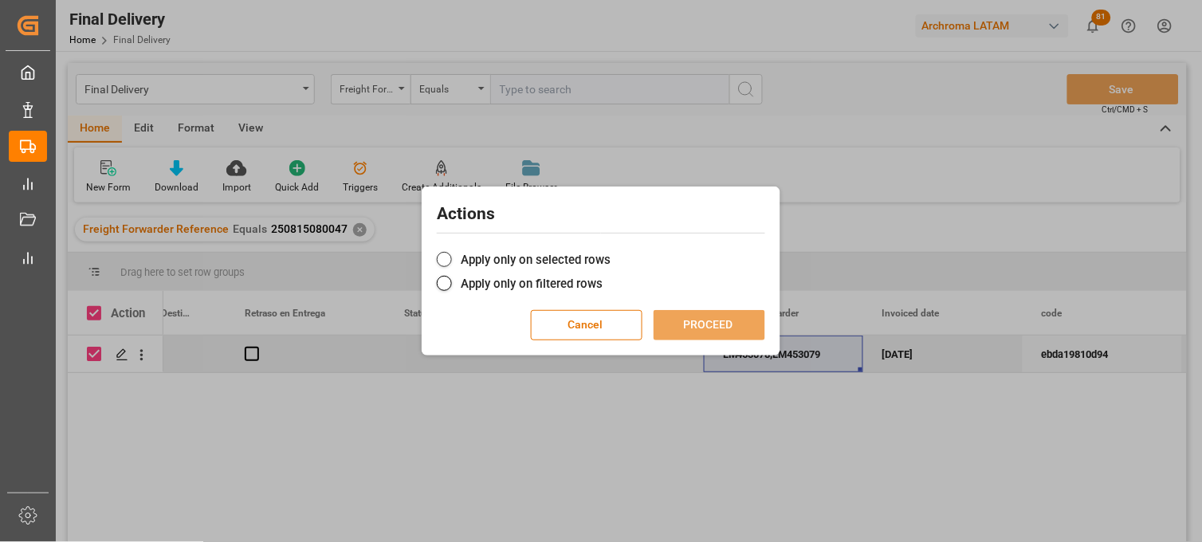
click at [507, 258] on label "Apply only on selected rows" at bounding box center [601, 259] width 329 height 19
click at [611, 251] on input "Apply only on selected rows" at bounding box center [611, 251] width 0 height 0
click at [678, 321] on button "PROCEED" at bounding box center [710, 325] width 112 height 30
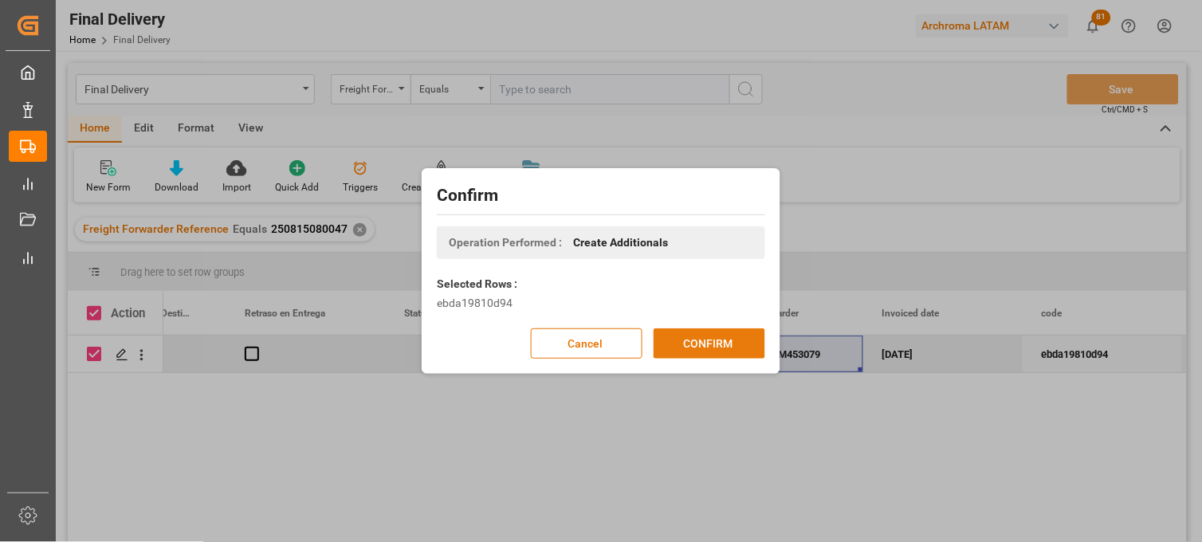
click at [722, 336] on button "CONFIRM" at bounding box center [710, 344] width 112 height 30
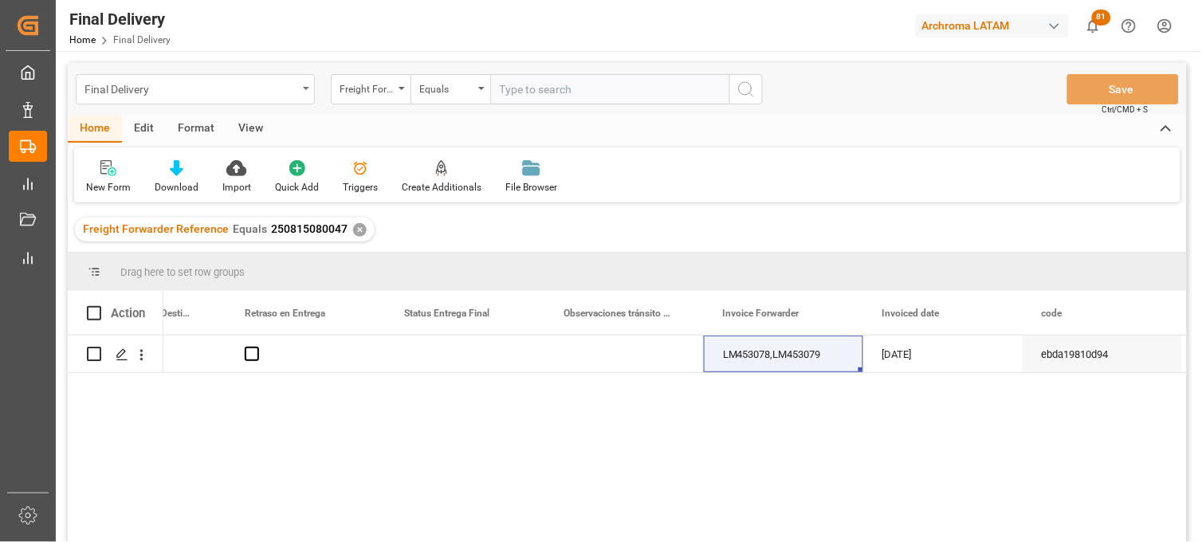
click at [285, 80] on div "Final Delivery" at bounding box center [191, 88] width 213 height 20
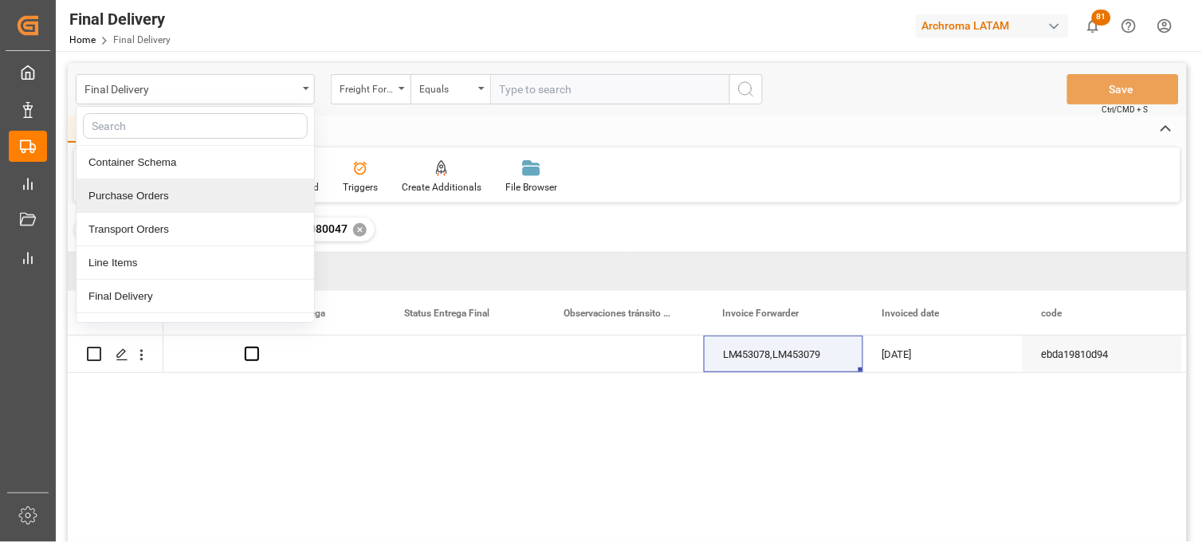
click at [231, 191] on div "Purchase Orders" at bounding box center [196, 195] width 238 height 33
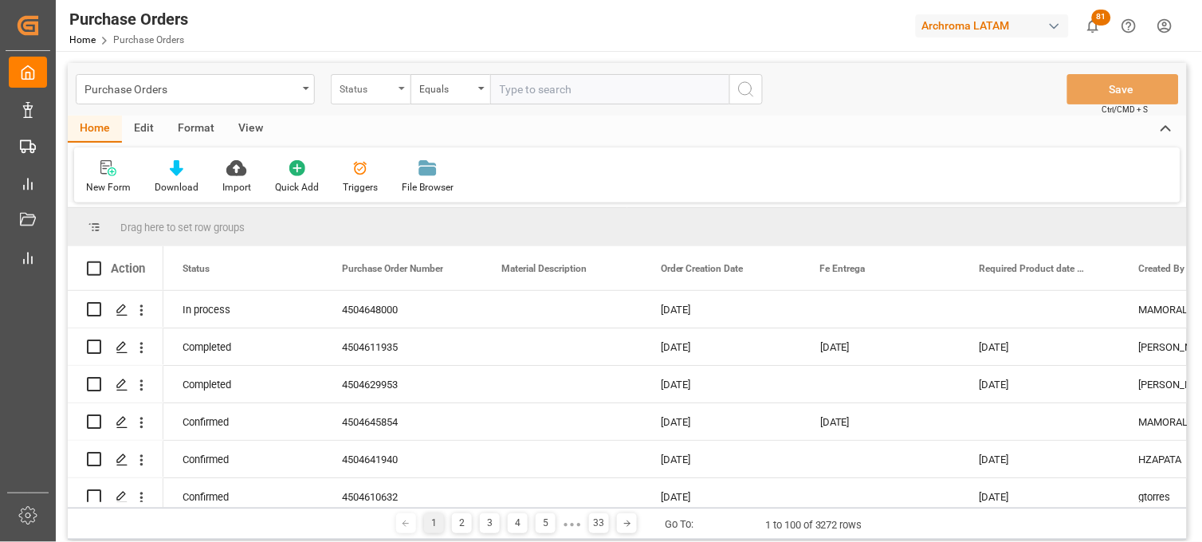
click at [399, 78] on div "Status" at bounding box center [371, 89] width 80 height 30
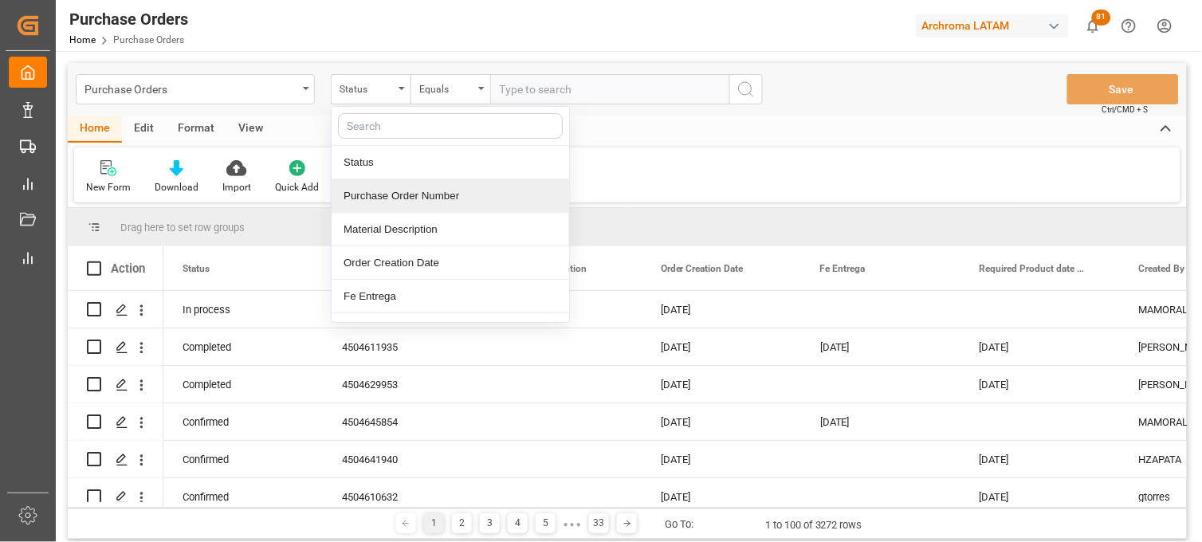
click at [403, 191] on div "Purchase Order Number" at bounding box center [451, 195] width 238 height 33
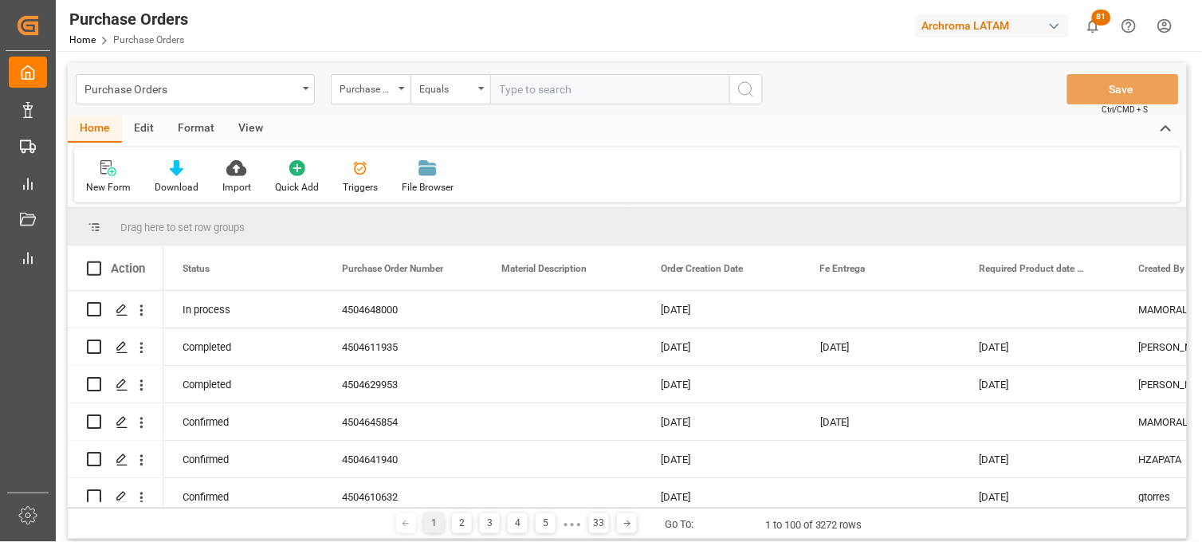
click at [518, 82] on input "text" at bounding box center [609, 89] width 239 height 30
paste input "4504648000"
type input "4504648000"
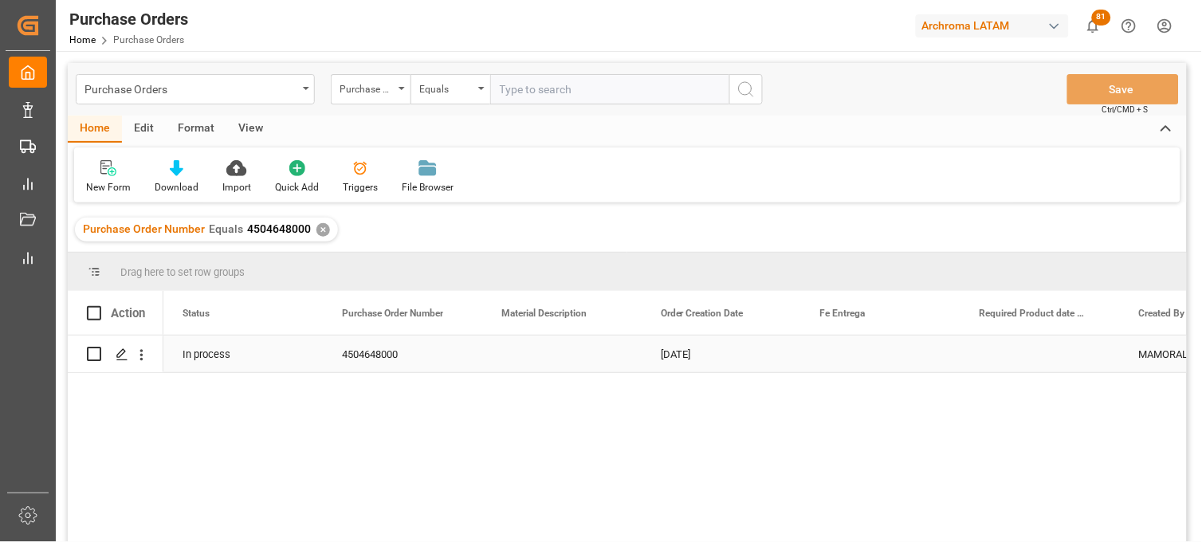
click at [708, 371] on div "[DATE]" at bounding box center [721, 354] width 159 height 37
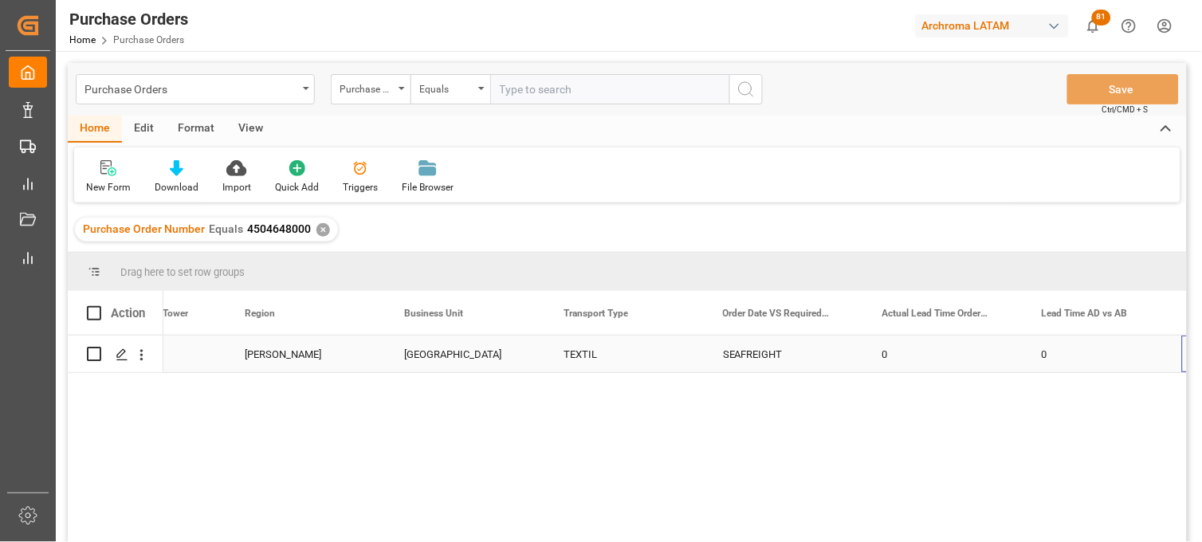
scroll to position [0, 3446]
click at [249, 94] on div "Purchase Orders" at bounding box center [191, 88] width 213 height 20
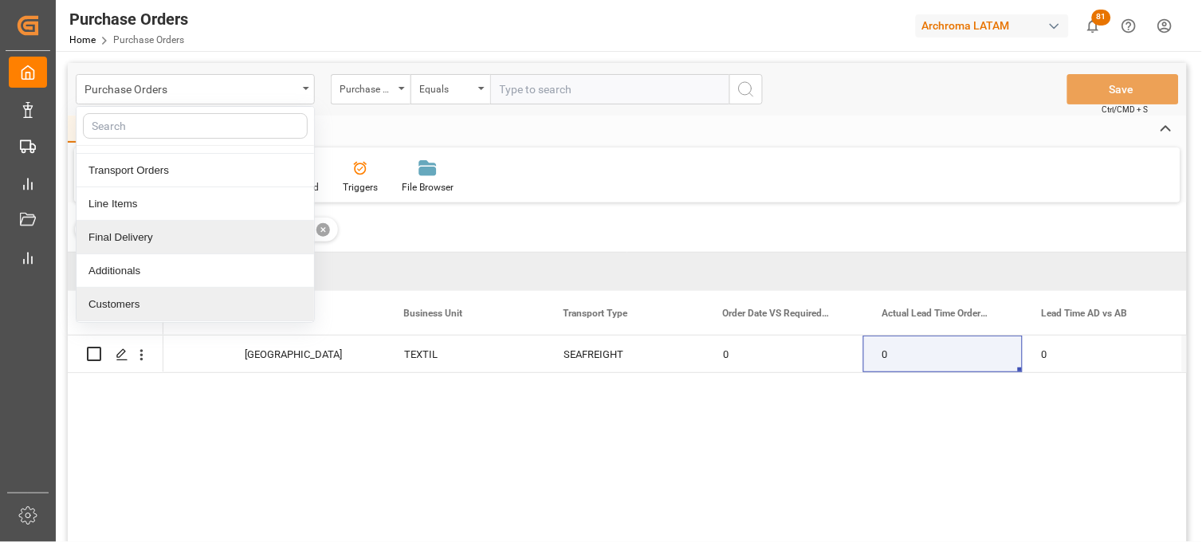
scroll to position [92, 0]
click at [145, 301] on div "Materials" at bounding box center [196, 304] width 238 height 33
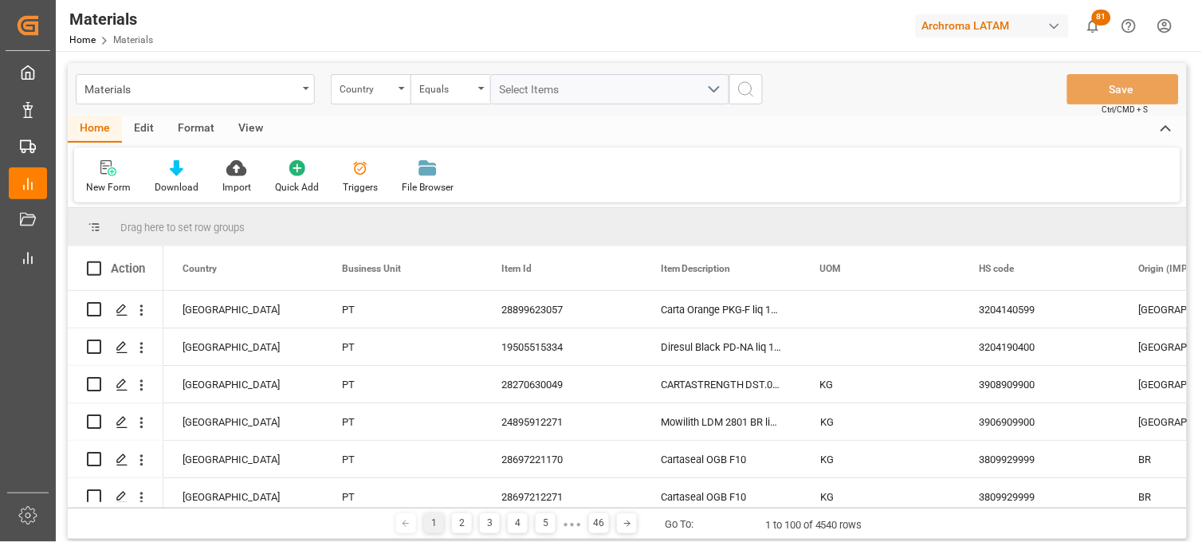
click at [403, 92] on div "Country" at bounding box center [371, 89] width 80 height 30
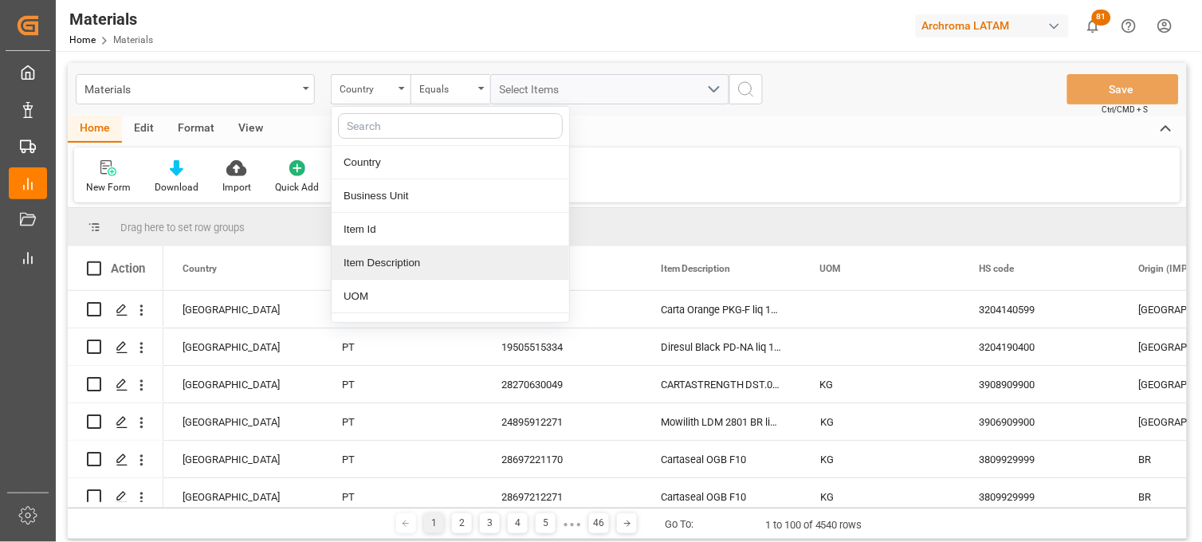
click at [405, 266] on div "Item Description" at bounding box center [451, 262] width 238 height 33
click at [405, 266] on div "Business Unit" at bounding box center [395, 268] width 107 height 44
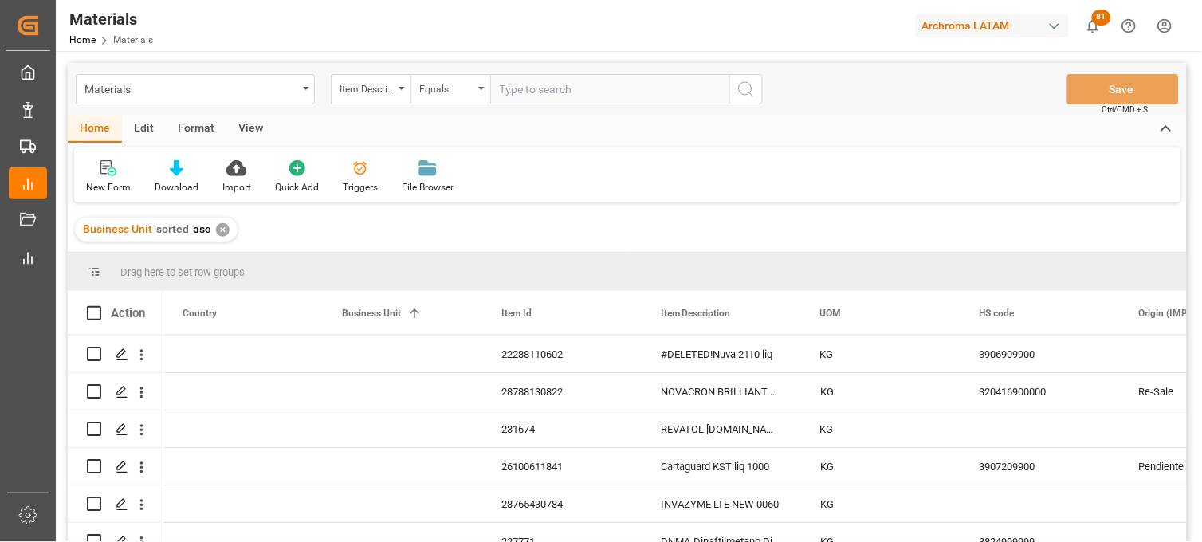
click at [520, 89] on input "text" at bounding box center [609, 89] width 239 height 30
type input "N"
type input "MARLIPAL"
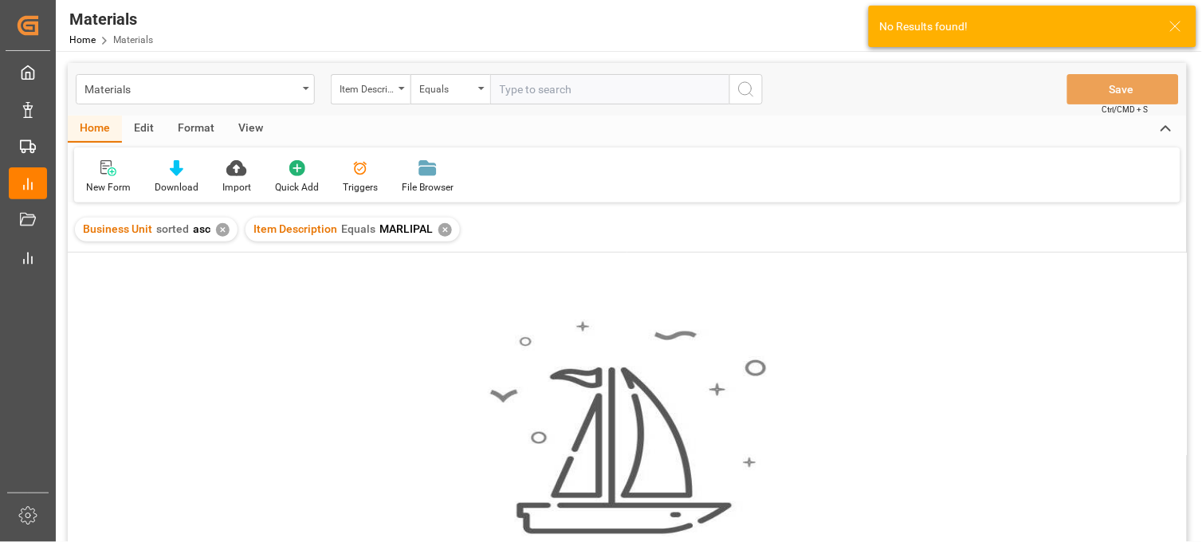
click at [216, 228] on div "✕" at bounding box center [223, 230] width 14 height 14
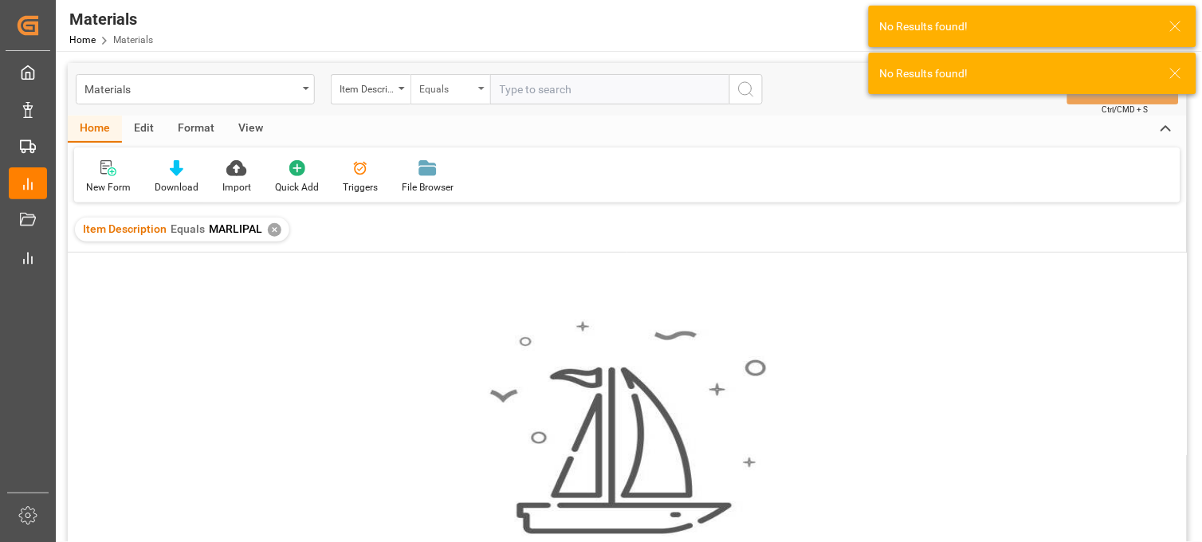
click at [470, 92] on div "Equals" at bounding box center [446, 87] width 54 height 18
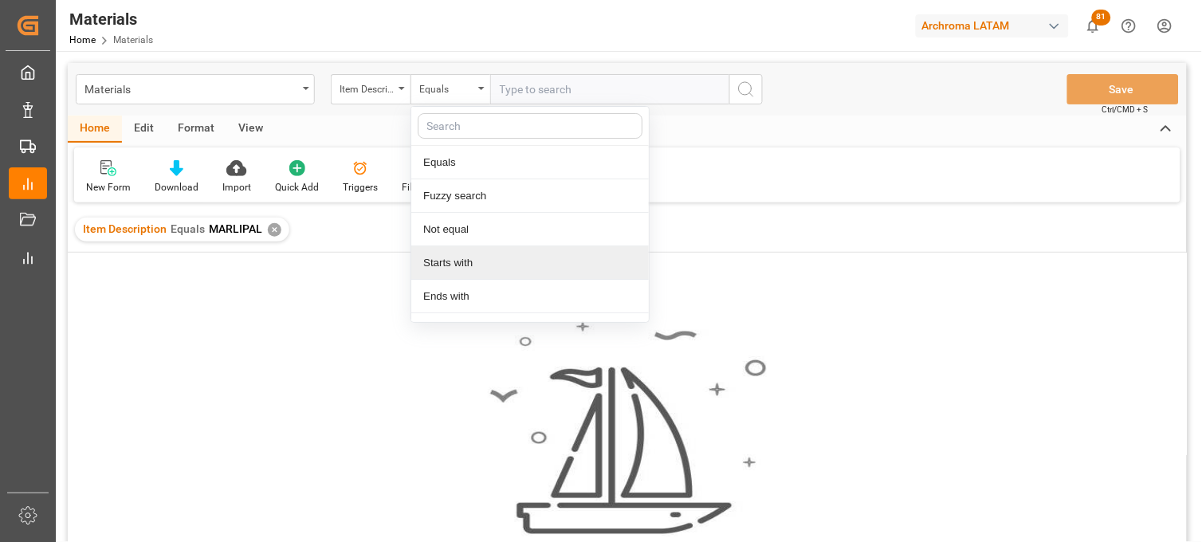
click at [478, 260] on div "Starts with" at bounding box center [530, 262] width 238 height 33
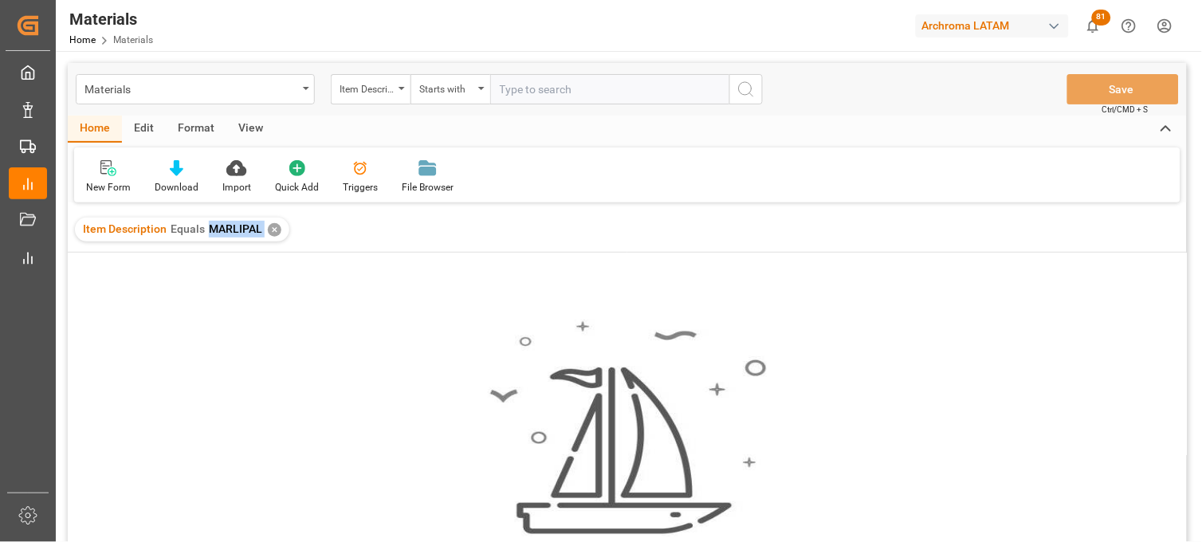
drag, startPoint x: 252, startPoint y: 232, endPoint x: 207, endPoint y: 234, distance: 44.7
click at [207, 234] on div "Item Description Equals MARLIPAL ✕" at bounding box center [182, 230] width 214 height 24
copy span "MARLIPAL"
click at [273, 232] on div "✕" at bounding box center [275, 230] width 14 height 14
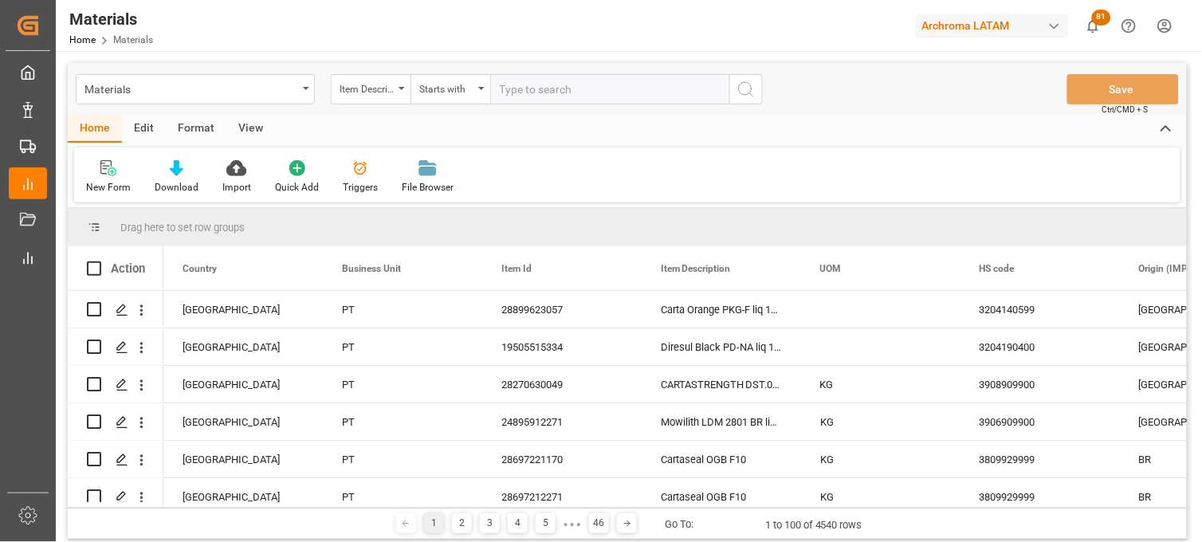
click at [515, 92] on input "text" at bounding box center [609, 89] width 239 height 30
paste input "MARLIPAL"
type input "MARLIPAL"
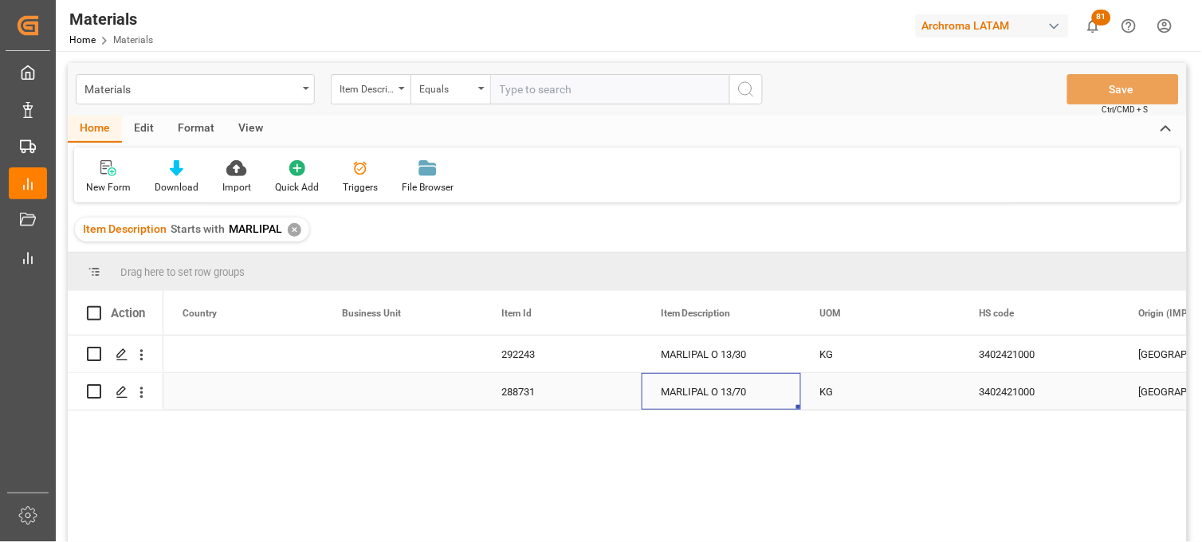
click at [718, 397] on div "MARLIPAL O 13/70" at bounding box center [721, 391] width 159 height 37
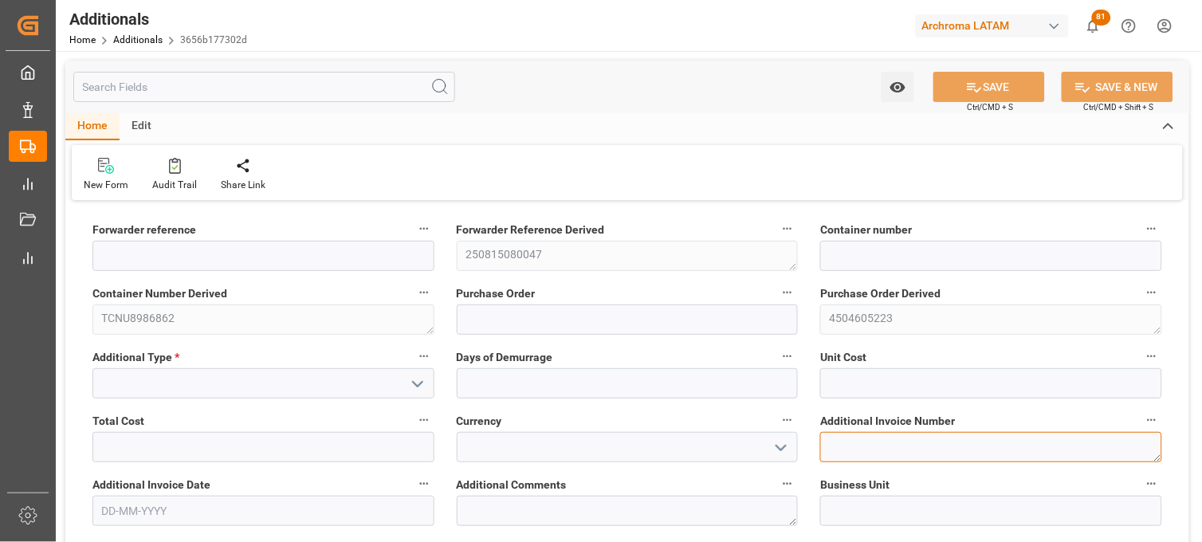
click at [865, 447] on textarea at bounding box center [991, 447] width 342 height 30
paste textarea "LM453079"
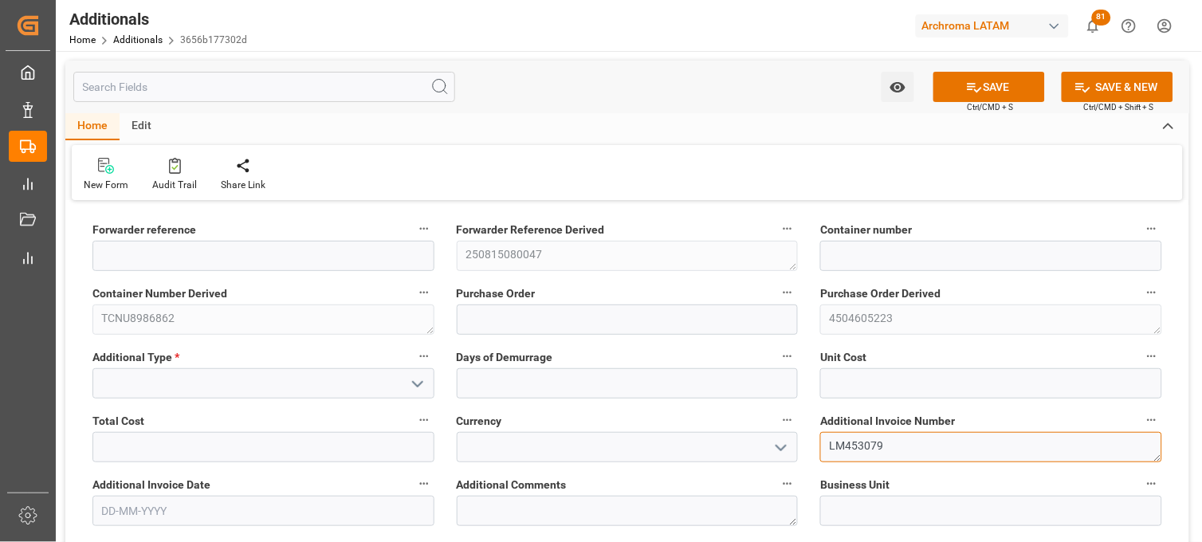
type textarea "LM453079"
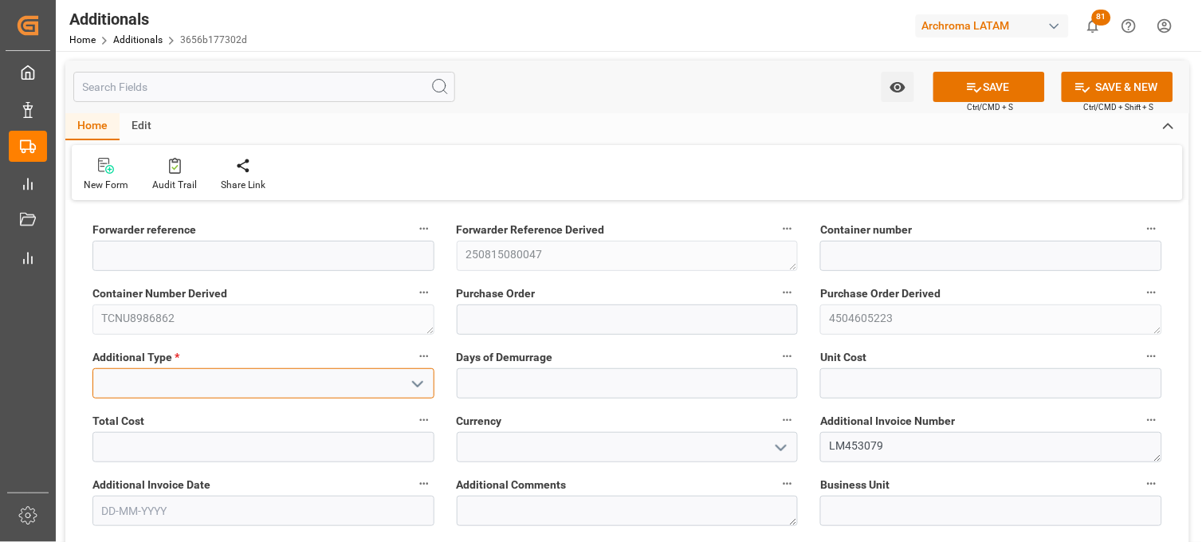
click at [387, 384] on input at bounding box center [263, 383] width 342 height 30
type input "ALMACENAJES"
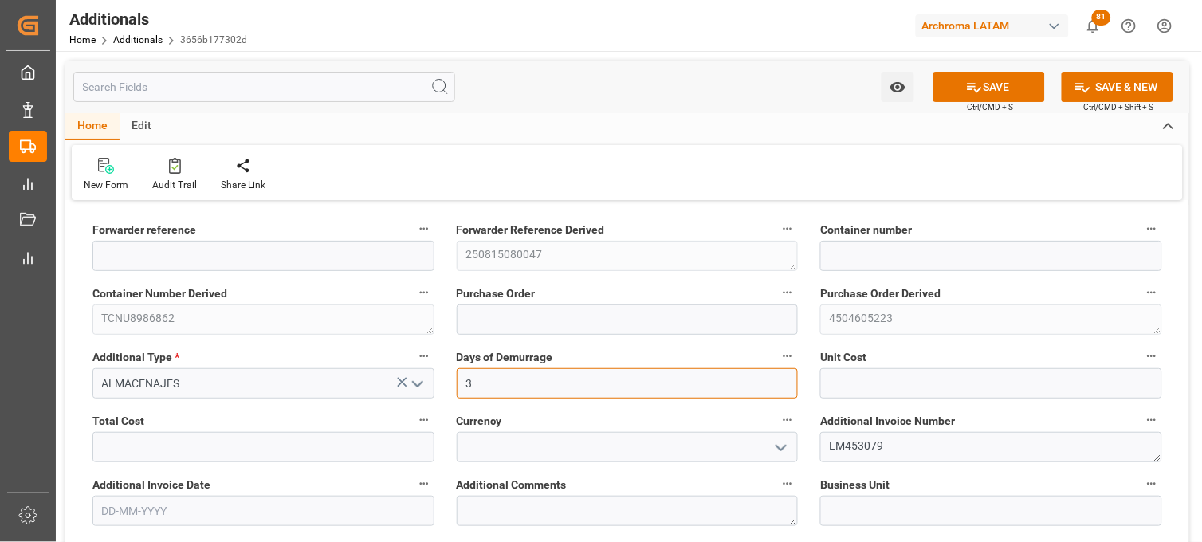
type input "3"
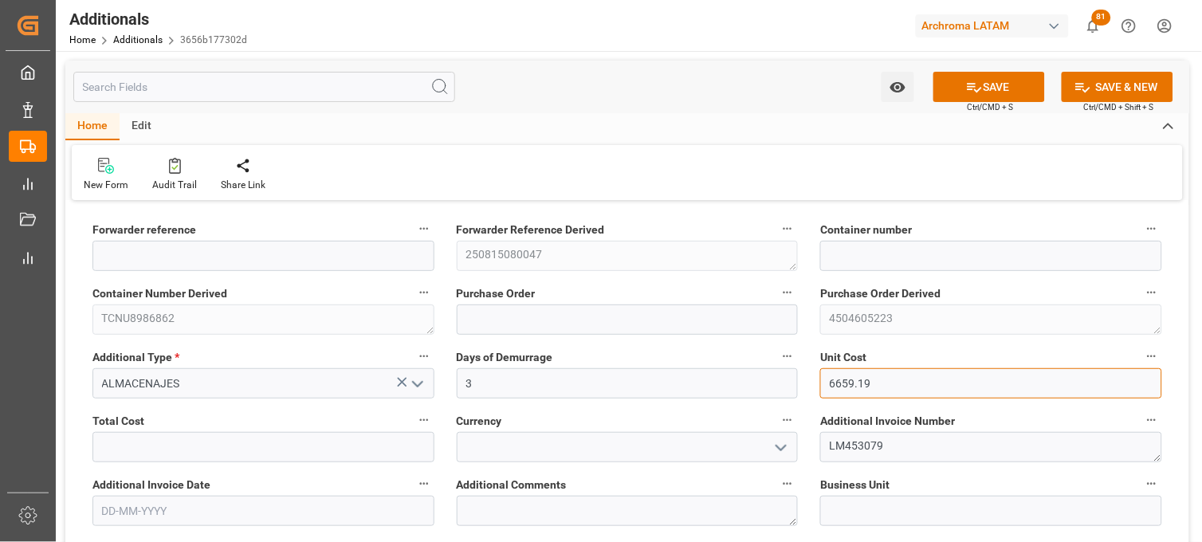
type input "6659.19"
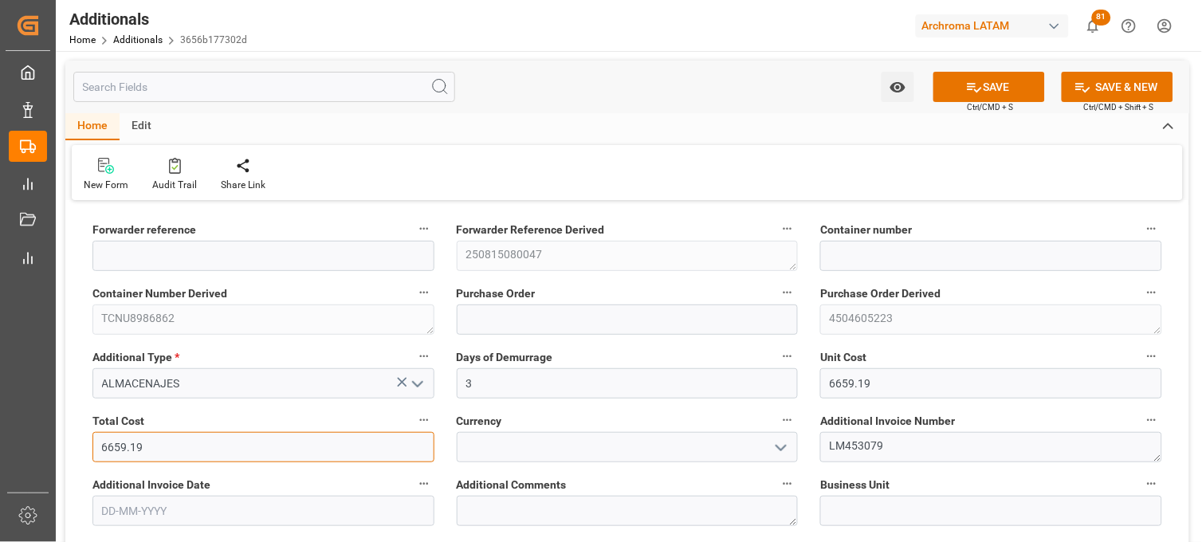
type input "6659.19"
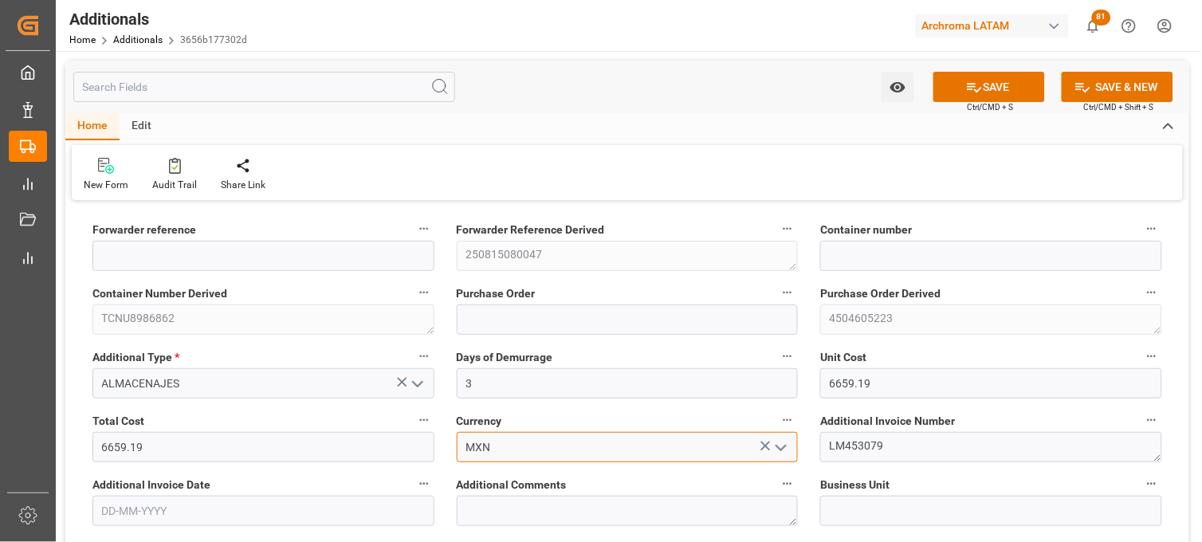
type input "MXN"
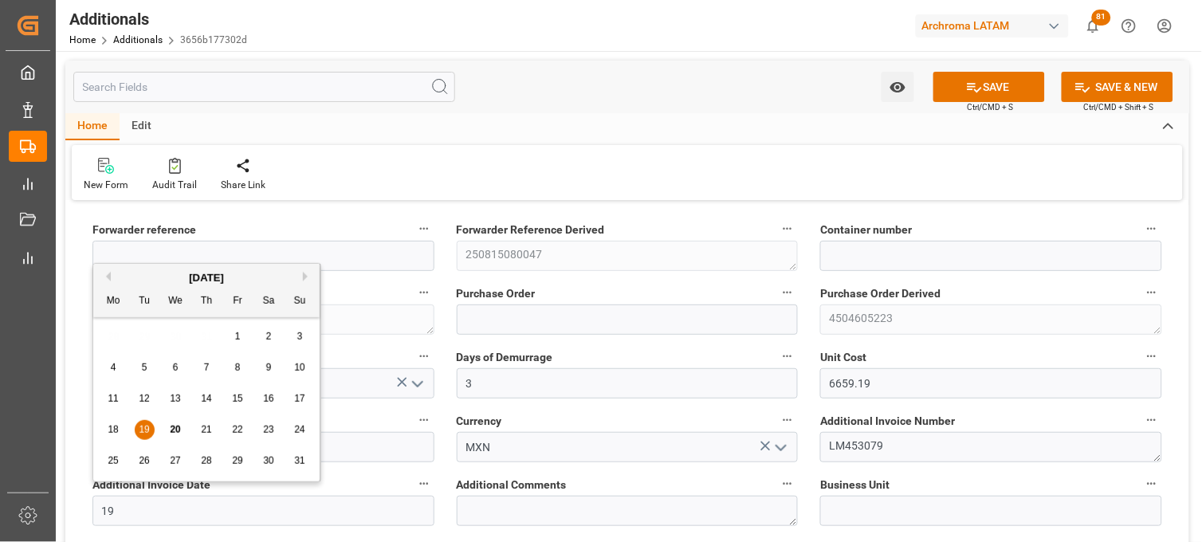
type input "[DATE]"
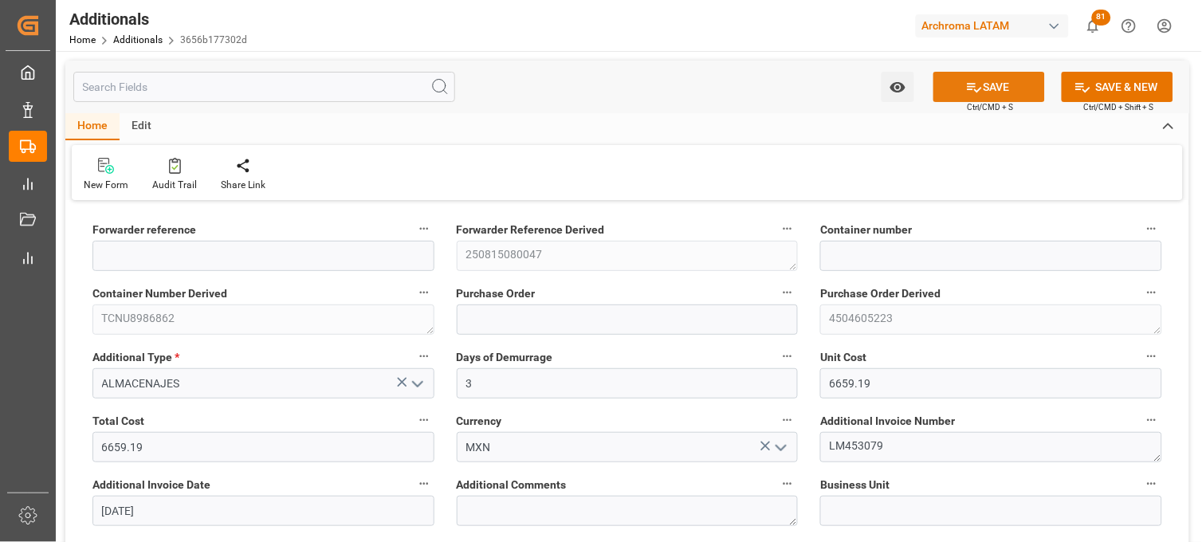
click at [974, 90] on icon at bounding box center [975, 88] width 14 height 10
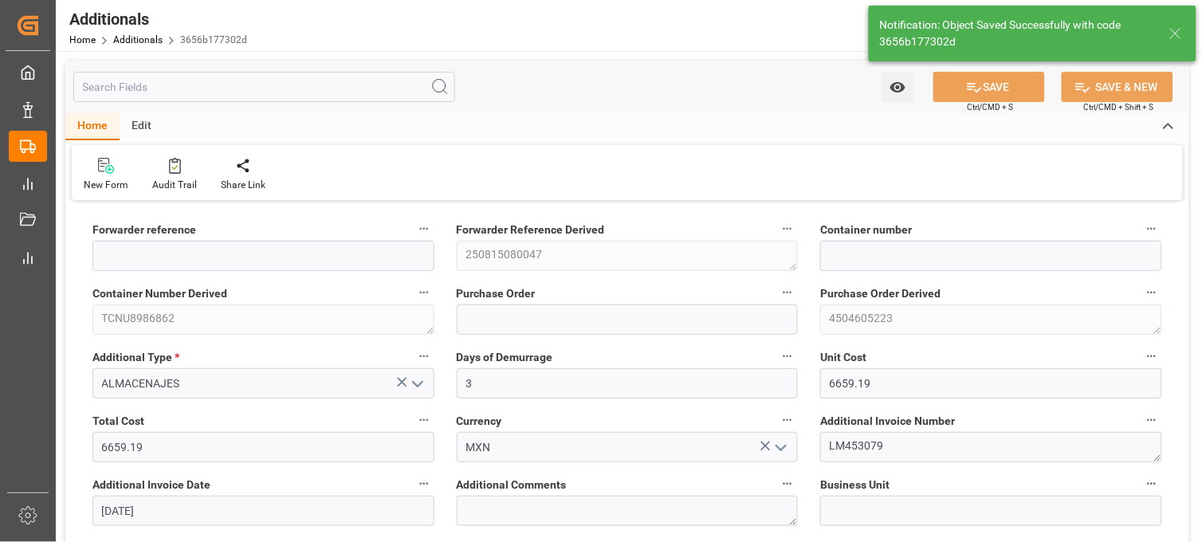
type input "250815080047"
type input "TCNU8986862"
type input "4504605223"
type input "TEXTIL"
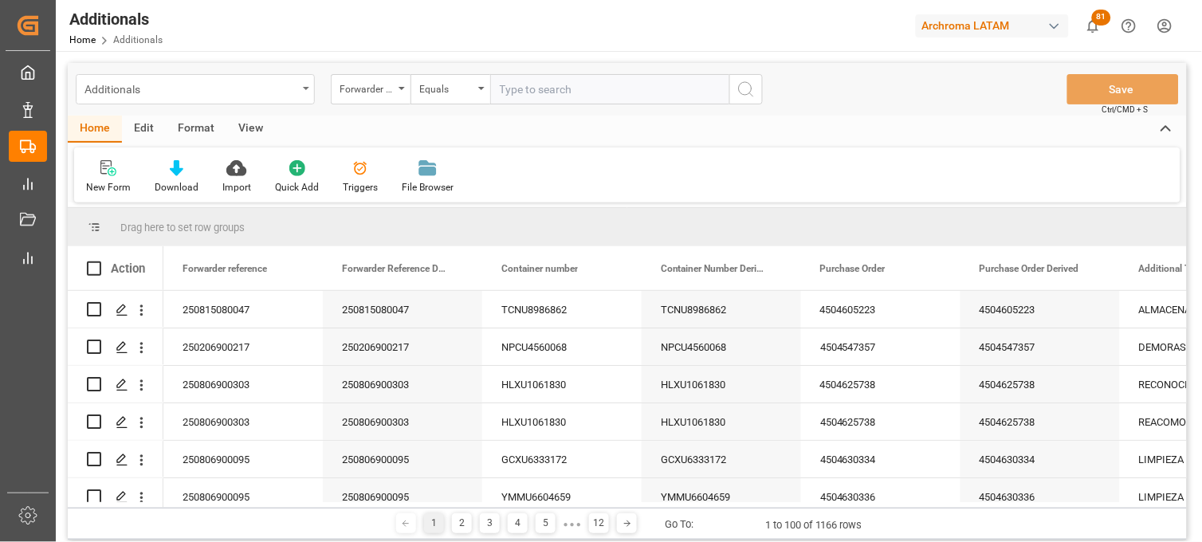
click at [303, 85] on div "Additionals" at bounding box center [195, 89] width 239 height 30
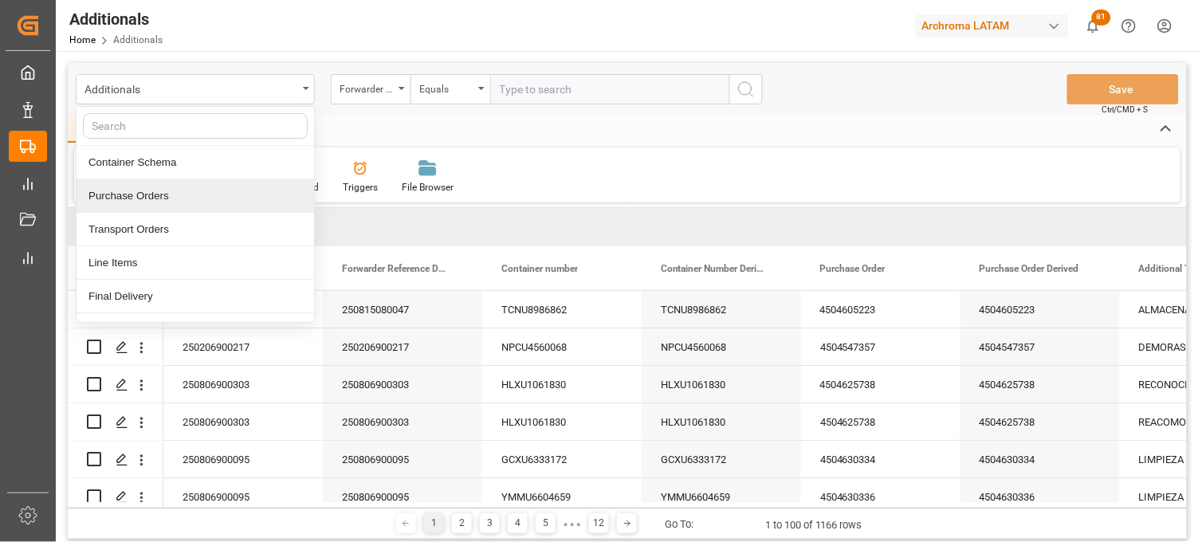
click at [205, 197] on div "Purchase Orders" at bounding box center [196, 195] width 238 height 33
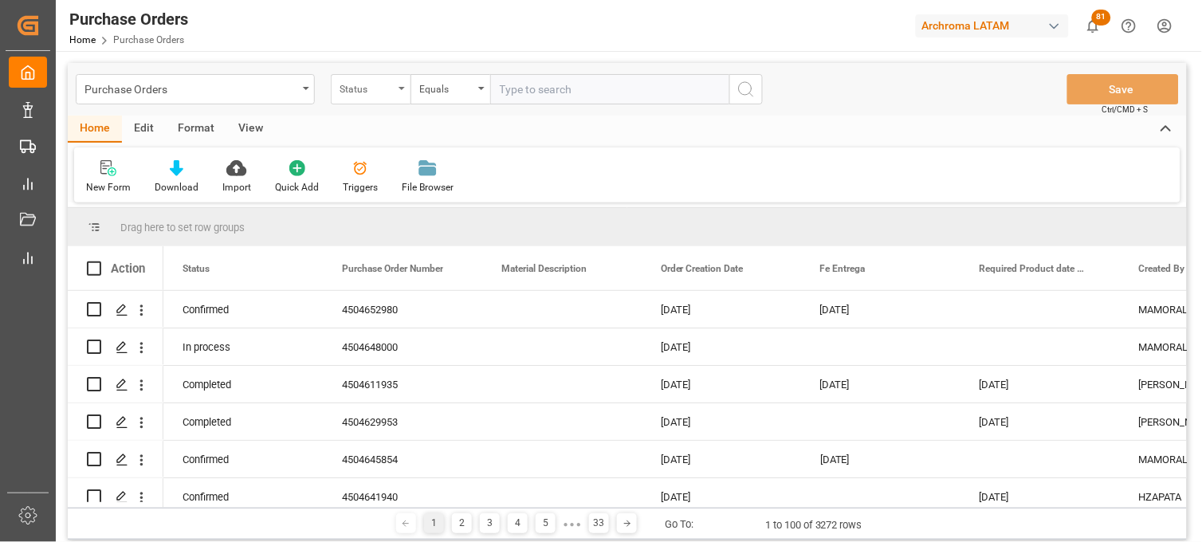
click at [400, 98] on div "Status" at bounding box center [371, 89] width 80 height 30
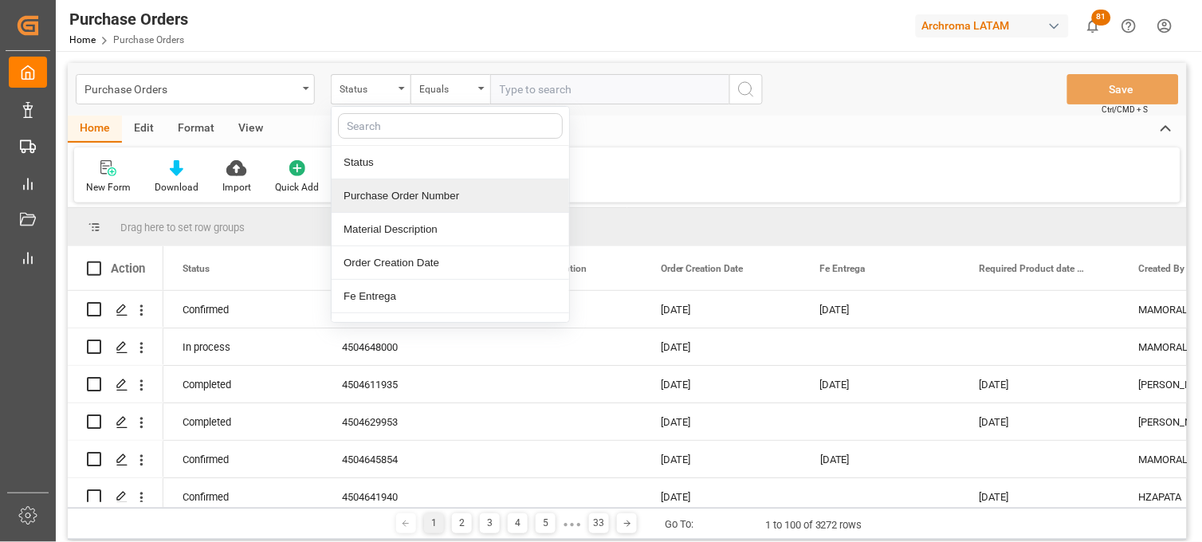
click at [416, 196] on div "Purchase Order Number" at bounding box center [451, 195] width 238 height 33
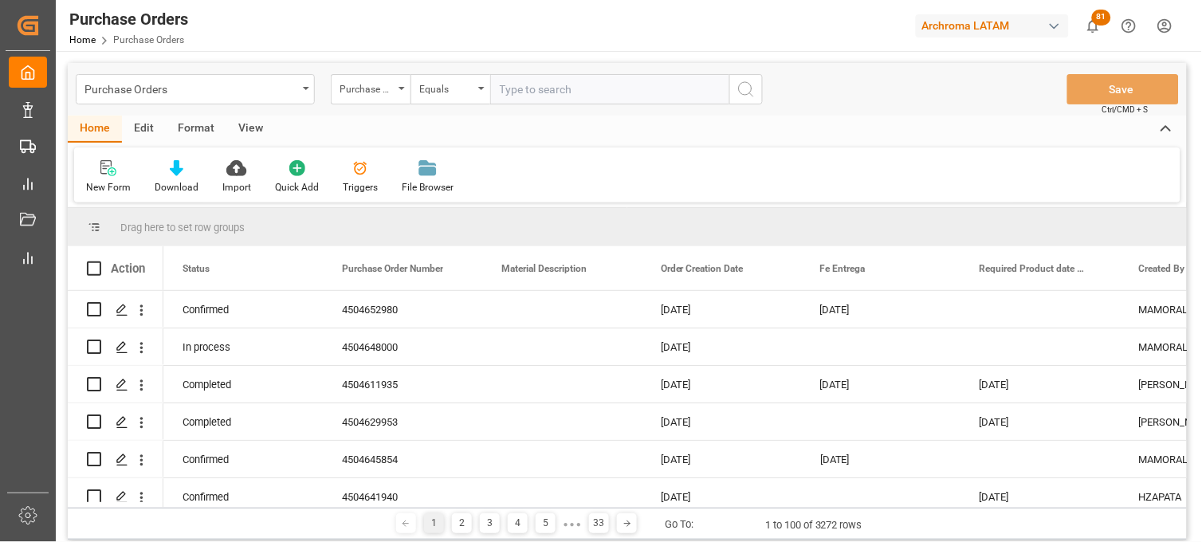
click at [525, 96] on input "text" at bounding box center [609, 89] width 239 height 30
paste input "4504632695"
type input "4504632695"
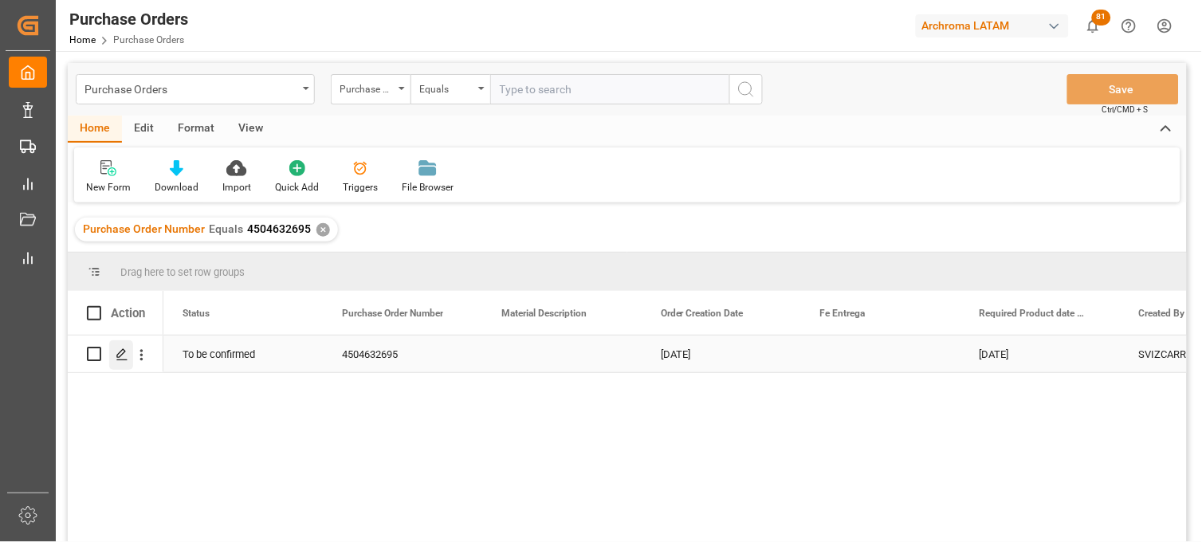
click at [124, 355] on icon "Press SPACE to select this row." at bounding box center [122, 354] width 13 height 13
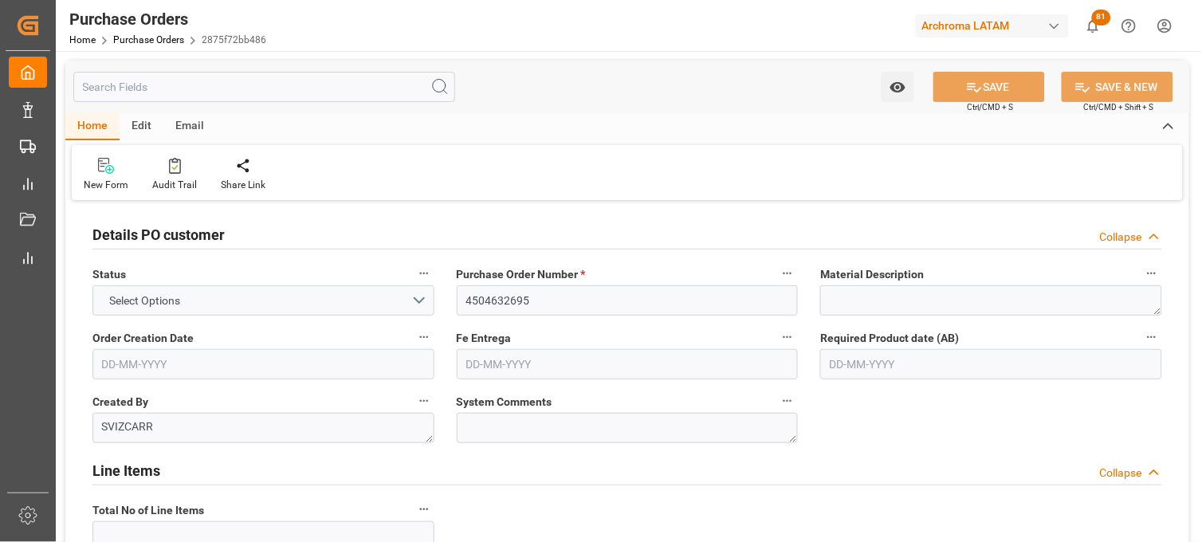
type input "1"
type input "[DATE]"
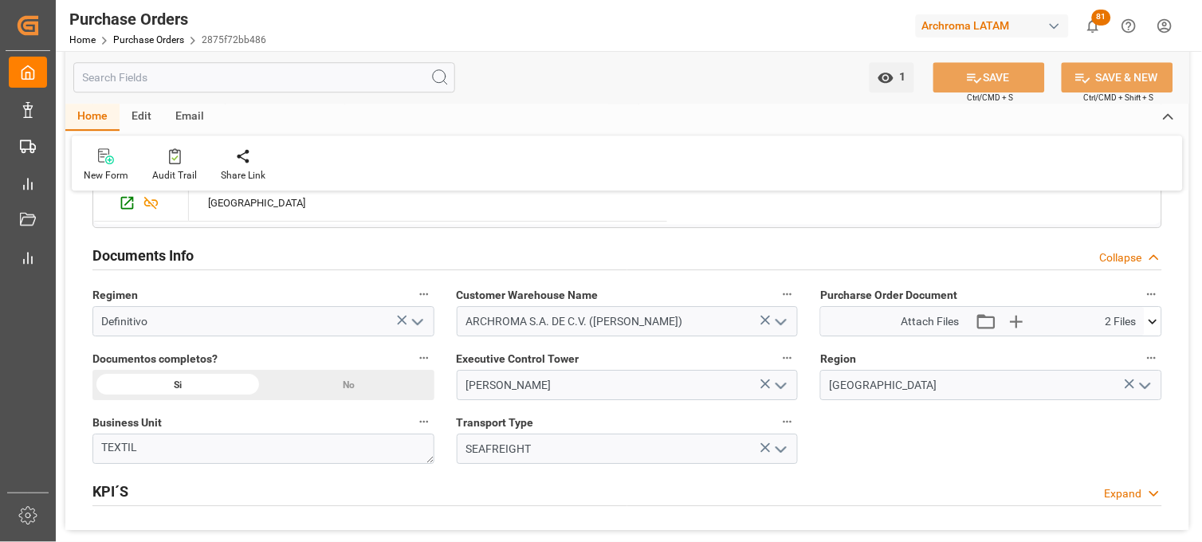
scroll to position [1098, 0]
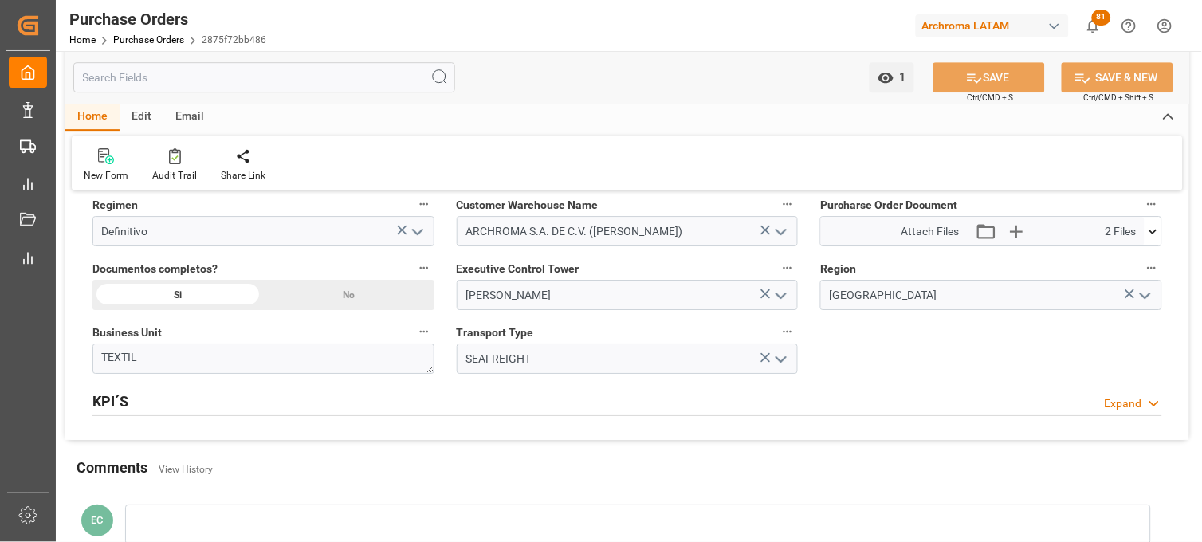
click at [1152, 238] on icon at bounding box center [1153, 231] width 17 height 17
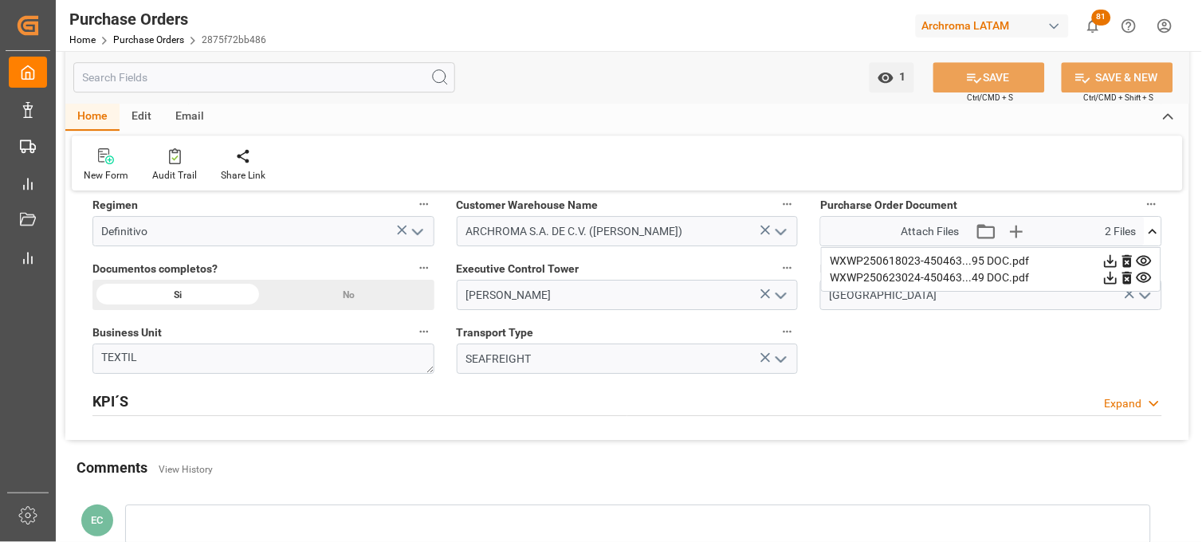
click at [1119, 259] on icon at bounding box center [1111, 261] width 17 height 17
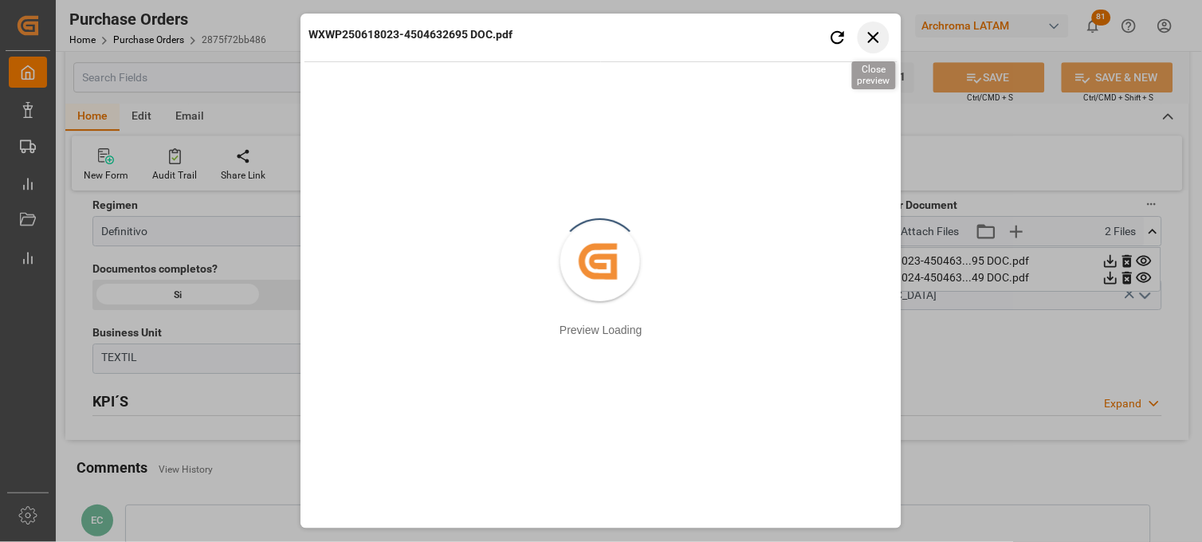
click at [875, 35] on icon "button" at bounding box center [873, 37] width 11 height 11
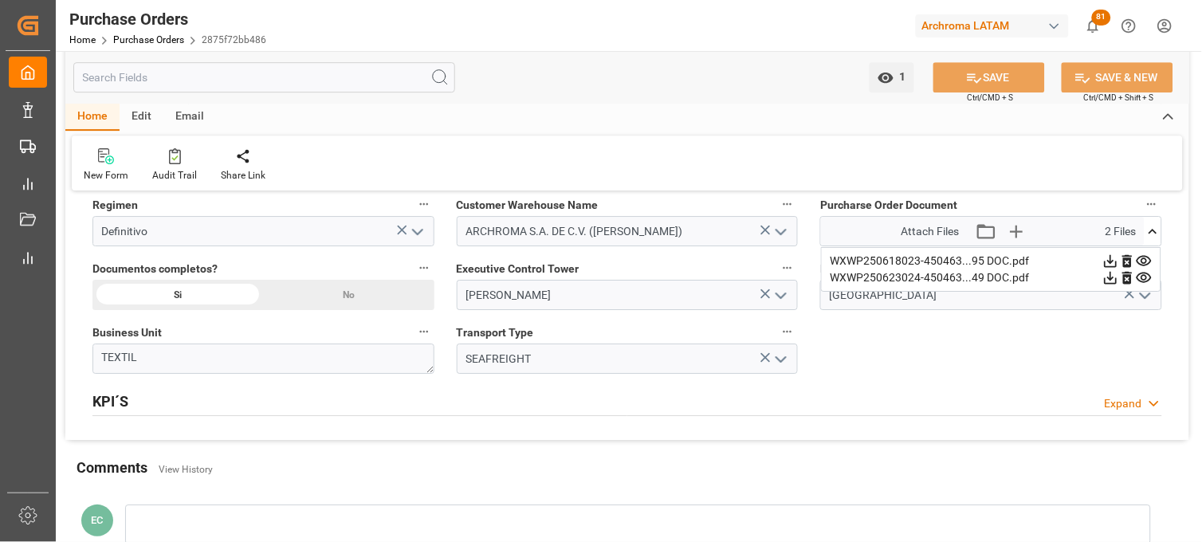
click at [1119, 276] on icon at bounding box center [1111, 278] width 17 height 17
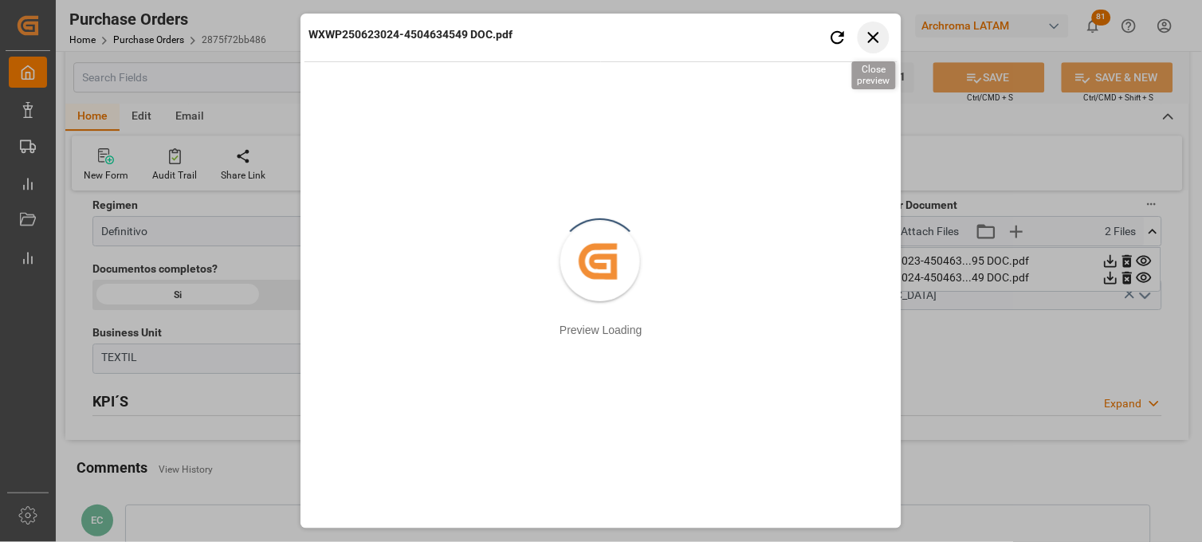
click at [879, 41] on icon "button" at bounding box center [873, 37] width 11 height 11
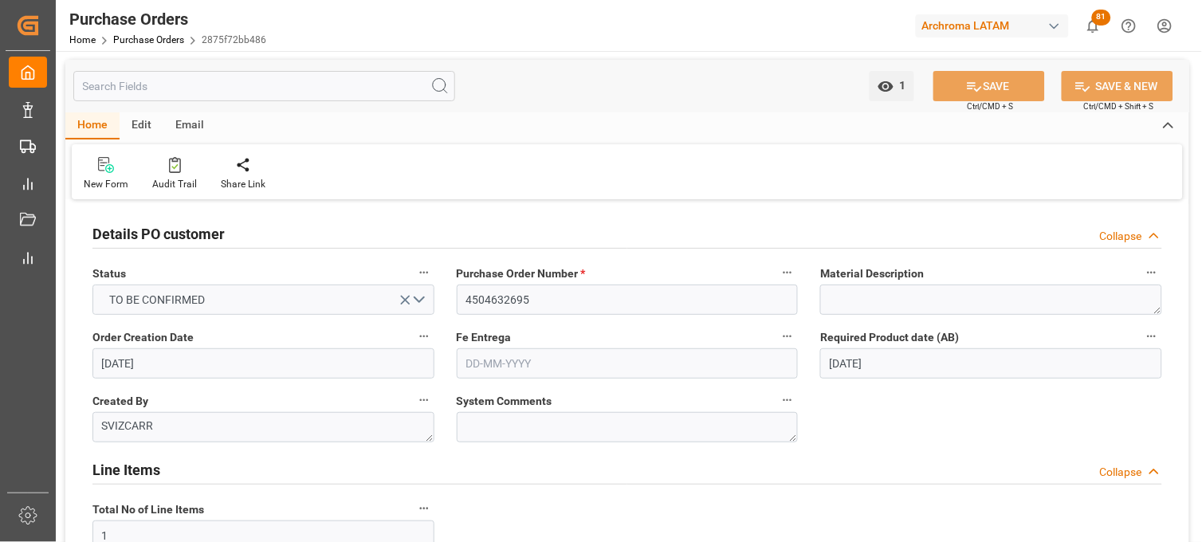
scroll to position [0, 0]
